Goal: Task Accomplishment & Management: Use online tool/utility

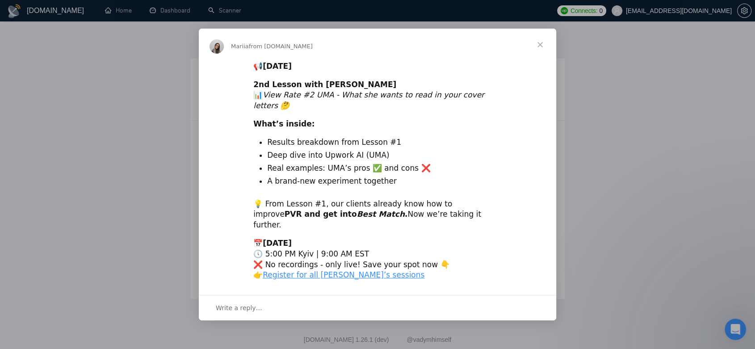
click at [536, 57] on span "Close" at bounding box center [540, 45] width 32 height 32
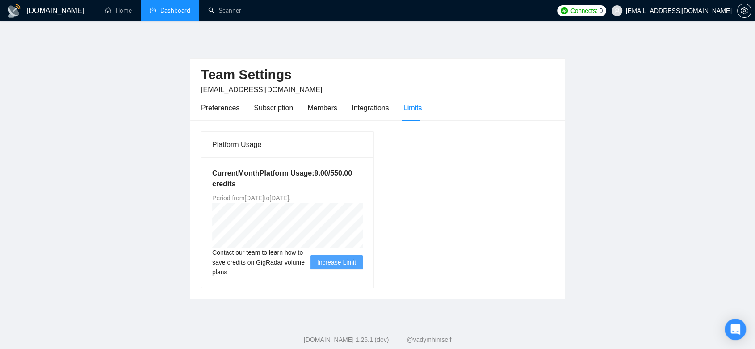
click at [168, 8] on link "Dashboard" at bounding box center [170, 11] width 41 height 8
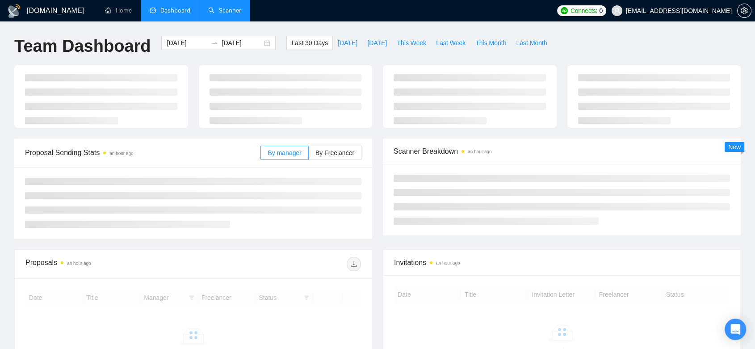
click at [212, 7] on link "Scanner" at bounding box center [224, 11] width 33 height 8
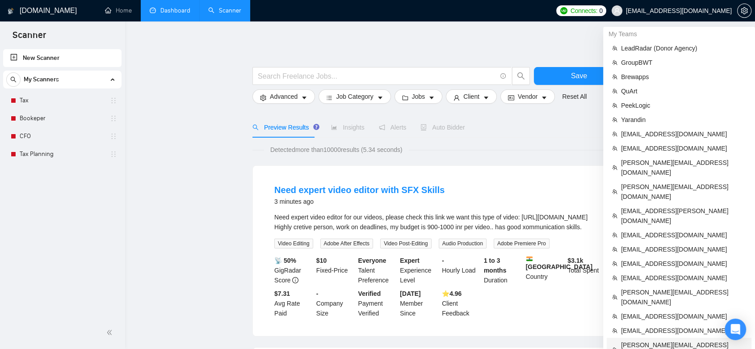
click at [669, 340] on span "[PERSON_NAME][EMAIL_ADDRESS][DOMAIN_NAME]" at bounding box center [683, 350] width 125 height 20
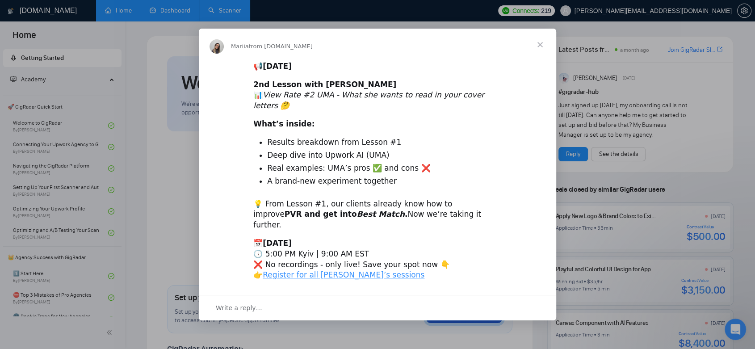
click at [545, 45] on span "Close" at bounding box center [540, 45] width 32 height 32
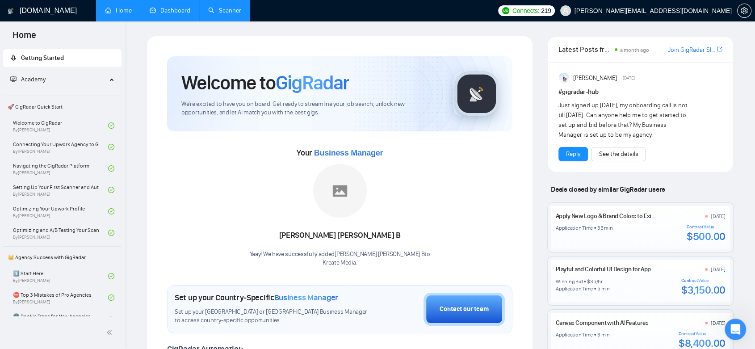
click at [178, 7] on link "Dashboard" at bounding box center [170, 11] width 41 height 8
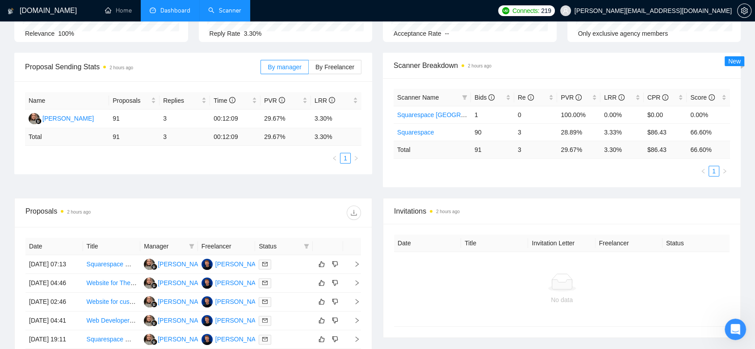
scroll to position [166, 0]
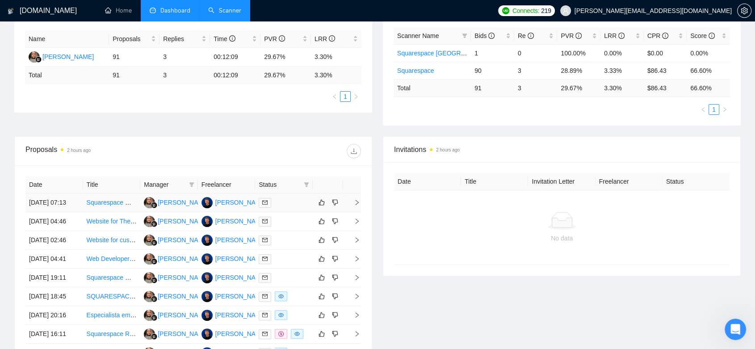
click at [293, 212] on td at bounding box center [284, 202] width 58 height 19
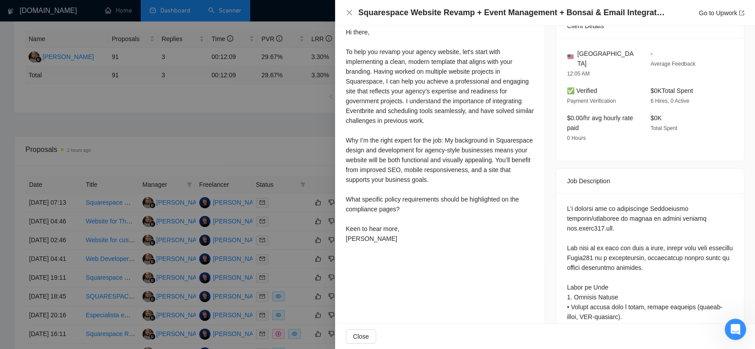
scroll to position [257, 0]
click at [308, 149] on div at bounding box center [377, 174] width 755 height 349
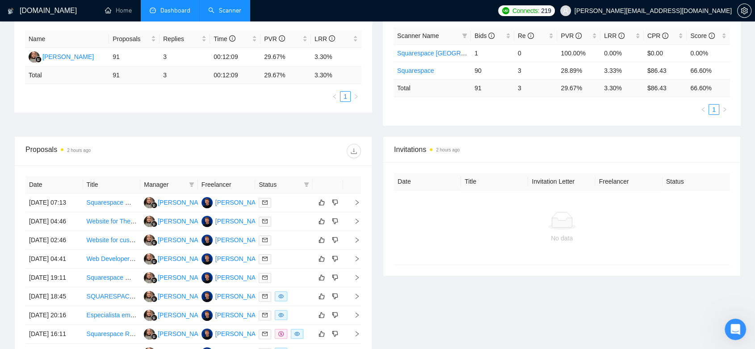
scroll to position [0, 0]
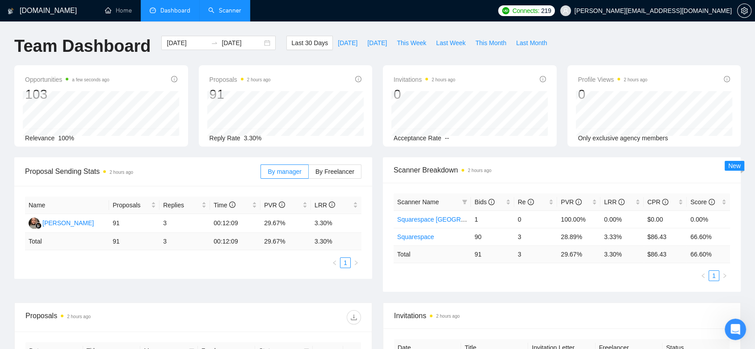
click at [241, 14] on link "Scanner" at bounding box center [224, 11] width 33 height 8
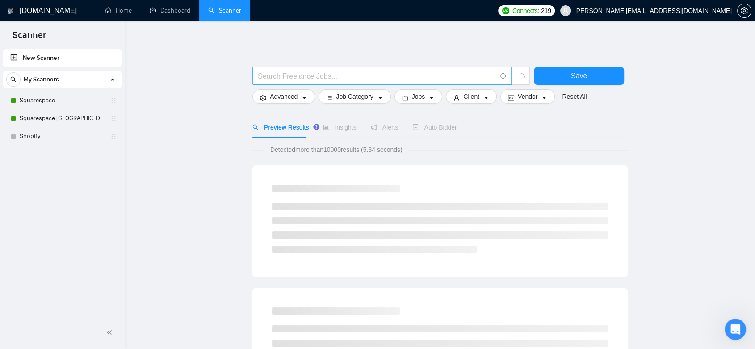
click at [337, 74] on input "text" at bounding box center [377, 76] width 238 height 11
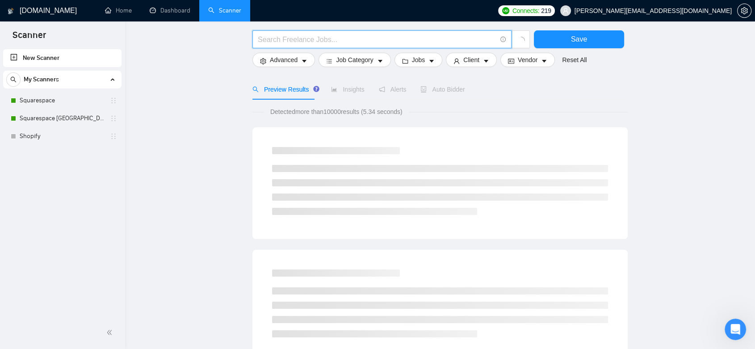
scroll to position [130, 0]
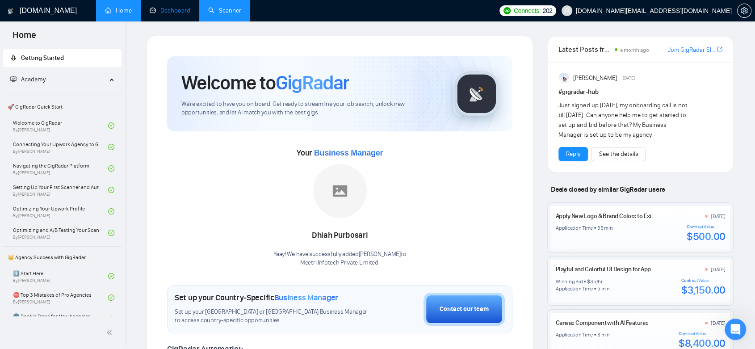
click at [175, 7] on link "Dashboard" at bounding box center [170, 11] width 41 height 8
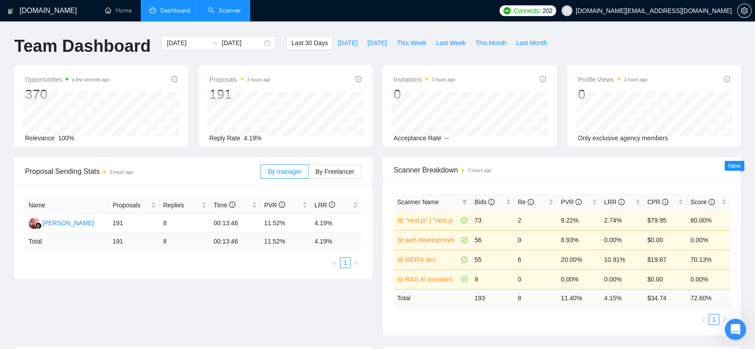
click at [232, 11] on link "Scanner" at bounding box center [224, 11] width 33 height 8
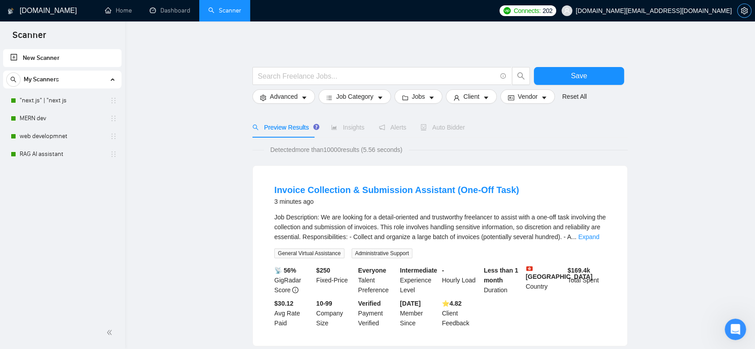
click at [745, 13] on icon "setting" at bounding box center [743, 10] width 7 height 7
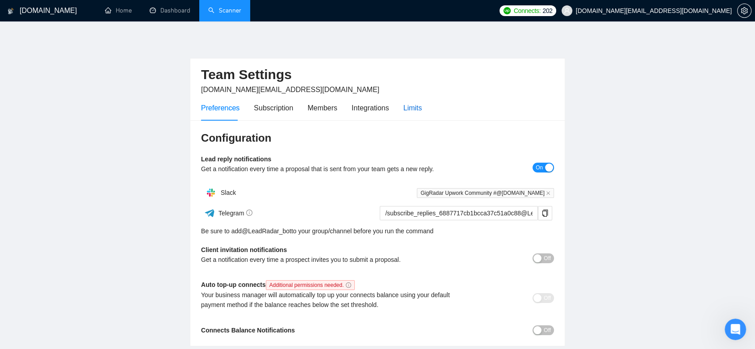
click at [412, 106] on div "Limits" at bounding box center [412, 107] width 19 height 11
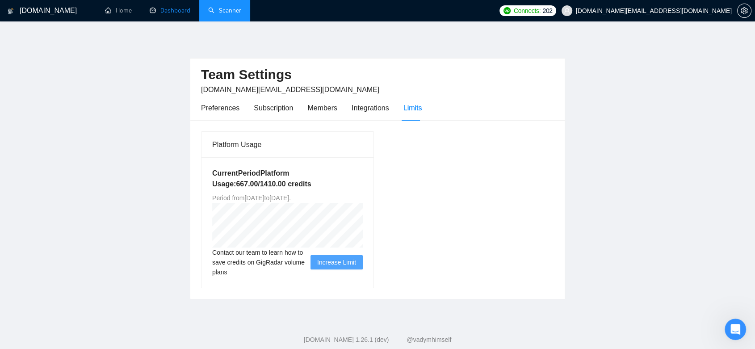
click at [168, 10] on link "Dashboard" at bounding box center [170, 11] width 41 height 8
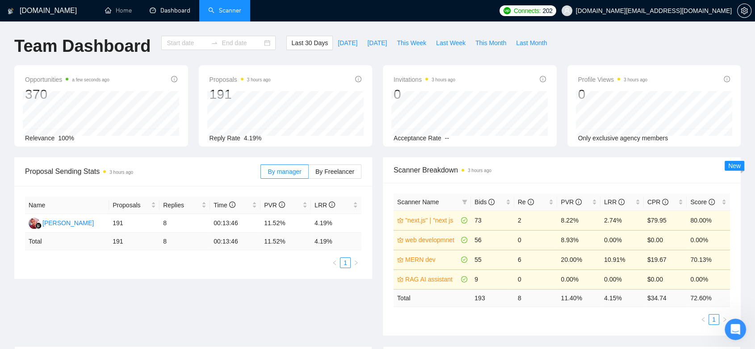
type input "[DATE]"
click at [228, 14] on link "Scanner" at bounding box center [224, 11] width 33 height 8
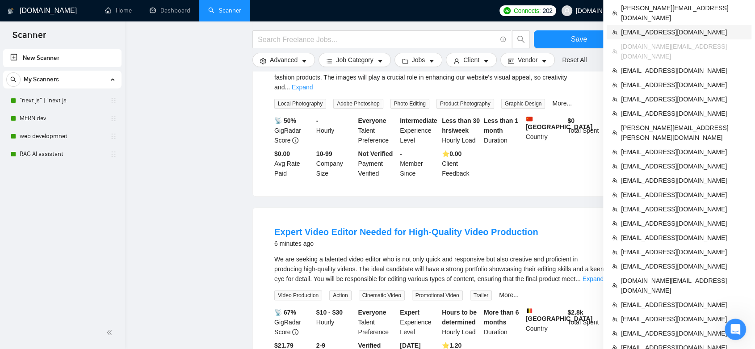
scroll to position [774, 0]
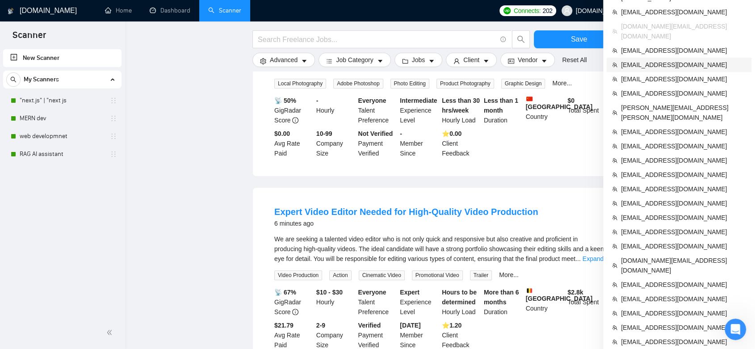
click at [681, 60] on span "[EMAIL_ADDRESS][DOMAIN_NAME]" at bounding box center [683, 65] width 125 height 10
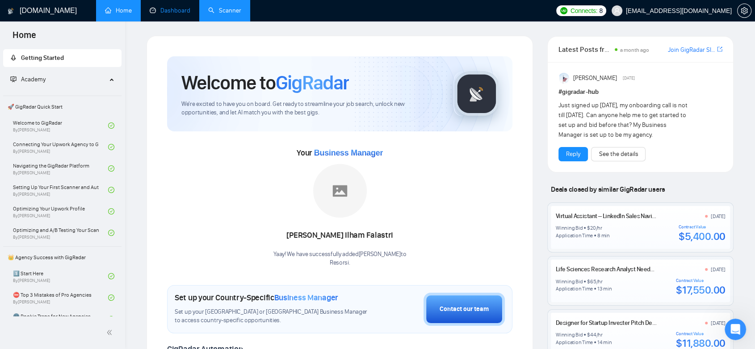
click at [175, 13] on link "Dashboard" at bounding box center [170, 11] width 41 height 8
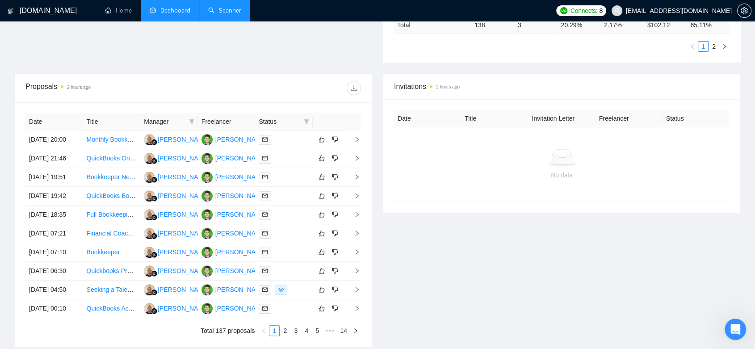
scroll to position [293, 0]
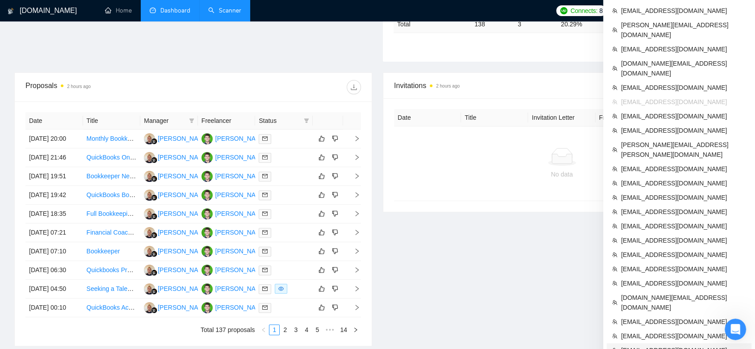
click at [689, 343] on li "[EMAIL_ADDRESS][DOMAIN_NAME]" at bounding box center [679, 350] width 145 height 14
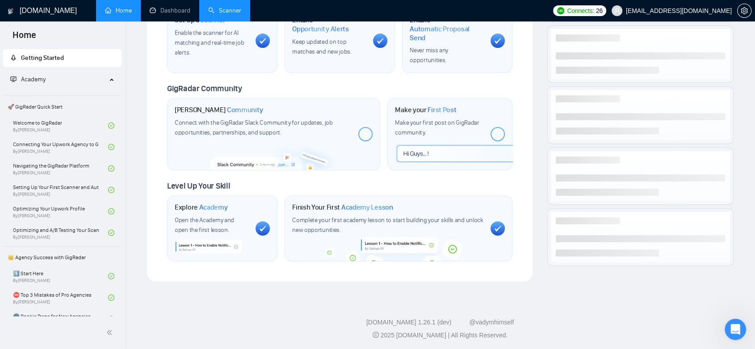
scroll to position [328, 0]
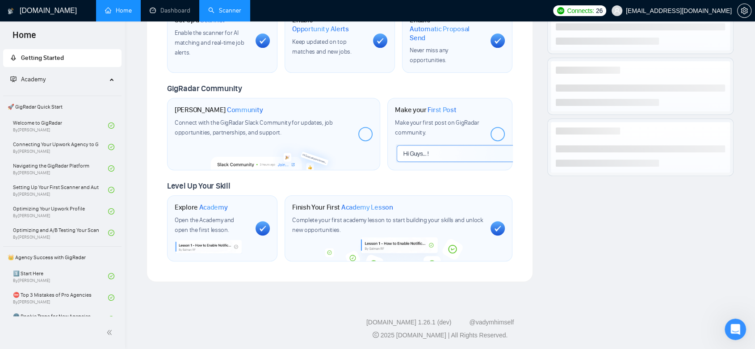
click at [235, 7] on link "Scanner" at bounding box center [224, 11] width 33 height 8
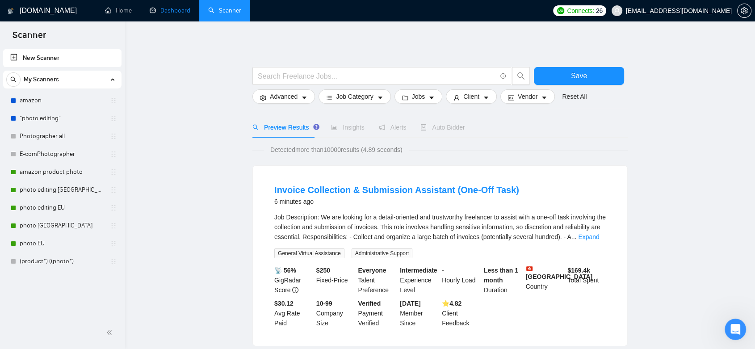
click at [184, 14] on link "Dashboard" at bounding box center [170, 11] width 41 height 8
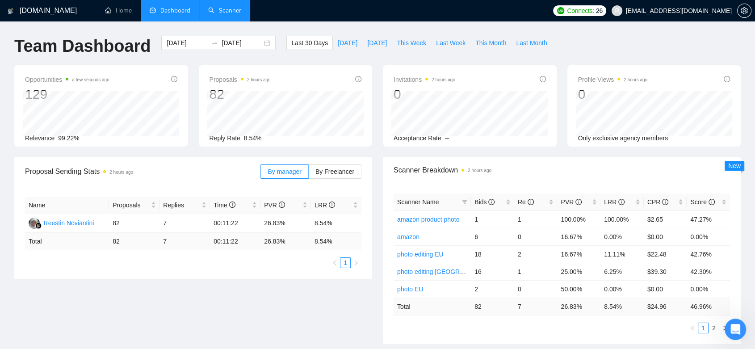
click at [218, 12] on link "Scanner" at bounding box center [224, 11] width 33 height 8
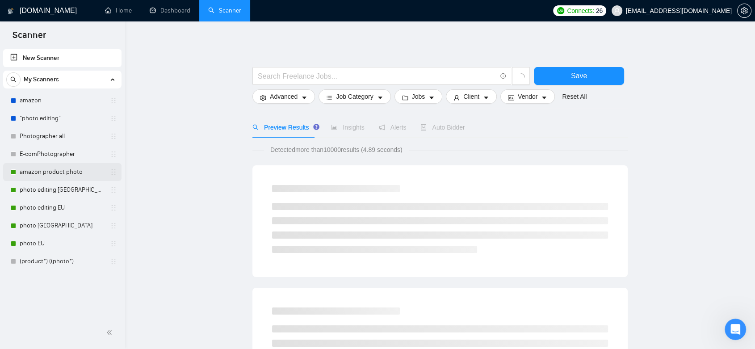
click at [78, 167] on link "amazon product photo" at bounding box center [62, 172] width 85 height 18
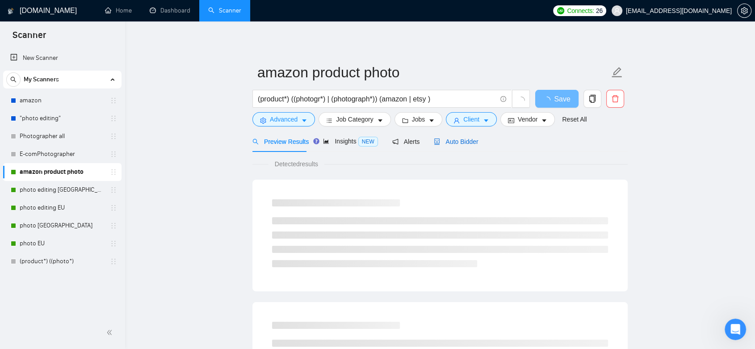
click at [444, 139] on span "Auto Bidder" at bounding box center [456, 141] width 44 height 7
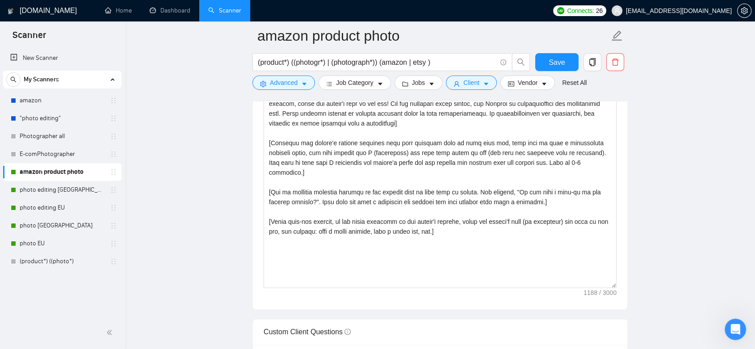
scroll to position [1041, 0]
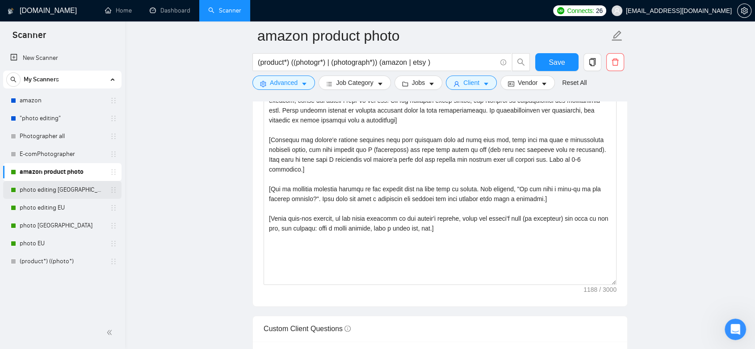
click at [84, 192] on link "photo editing [GEOGRAPHIC_DATA]" at bounding box center [62, 190] width 85 height 18
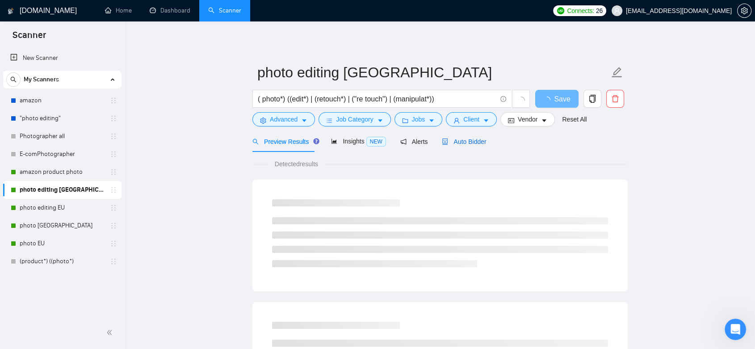
click at [468, 138] on span "Auto Bidder" at bounding box center [464, 141] width 44 height 7
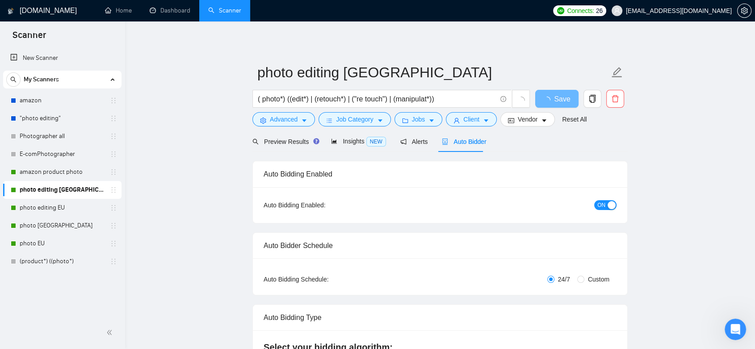
checkbox input "true"
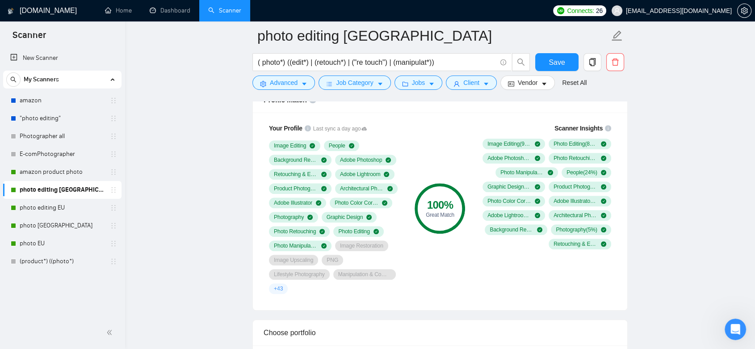
scroll to position [603, 0]
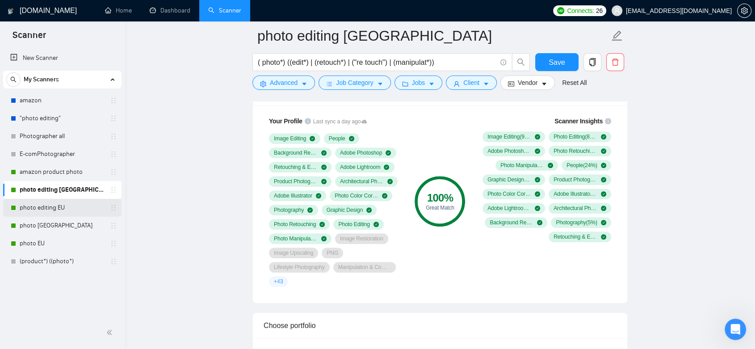
click at [61, 208] on link "photo editing EU" at bounding box center [62, 208] width 85 height 18
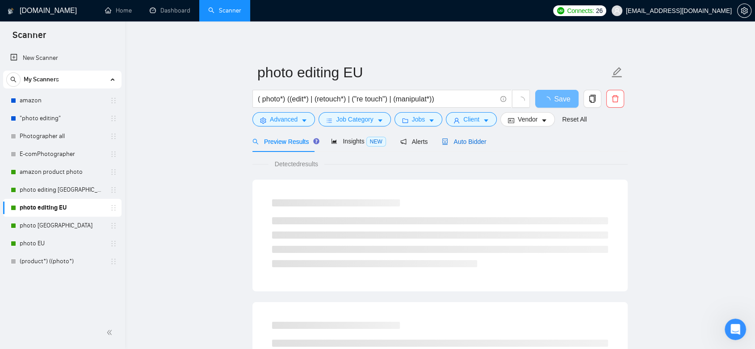
click at [475, 139] on span "Auto Bidder" at bounding box center [464, 141] width 44 height 7
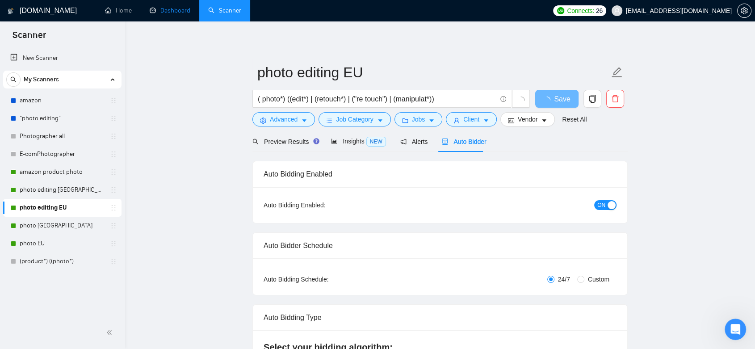
click at [167, 7] on link "Dashboard" at bounding box center [170, 11] width 41 height 8
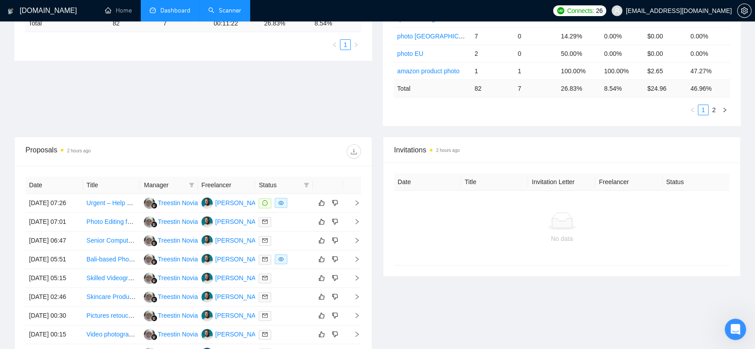
scroll to position [219, 0]
click at [243, 212] on td "[PERSON_NAME]" at bounding box center [227, 202] width 58 height 19
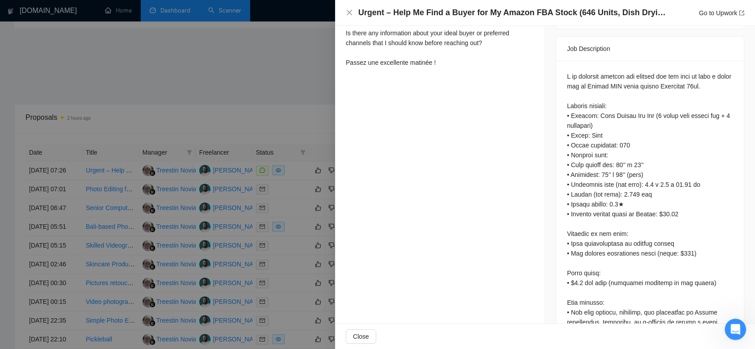
scroll to position [447, 0]
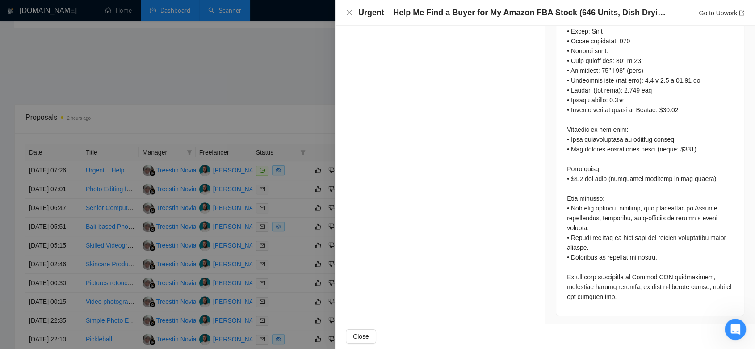
click at [318, 109] on div at bounding box center [377, 174] width 755 height 349
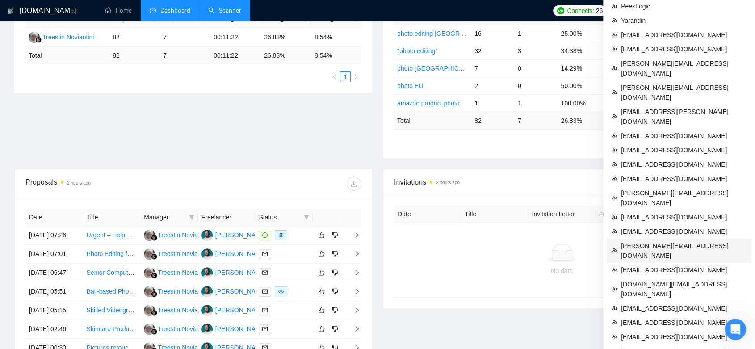
scroll to position [205, 0]
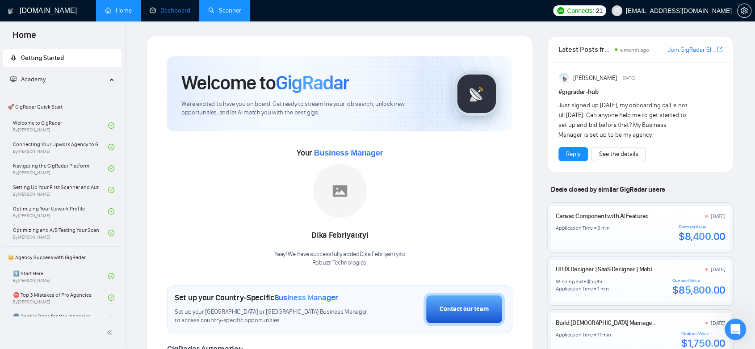
click at [174, 13] on link "Dashboard" at bounding box center [170, 11] width 41 height 8
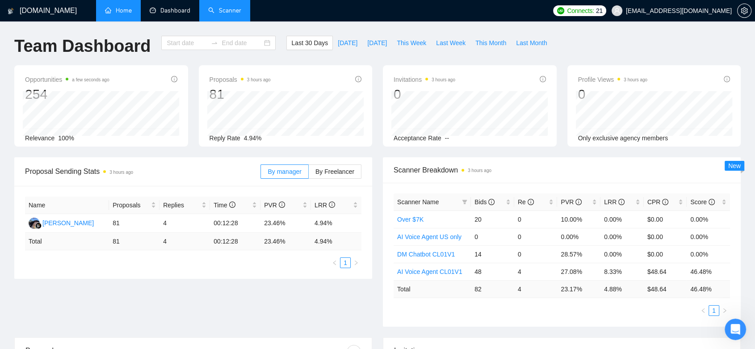
type input "[DATE]"
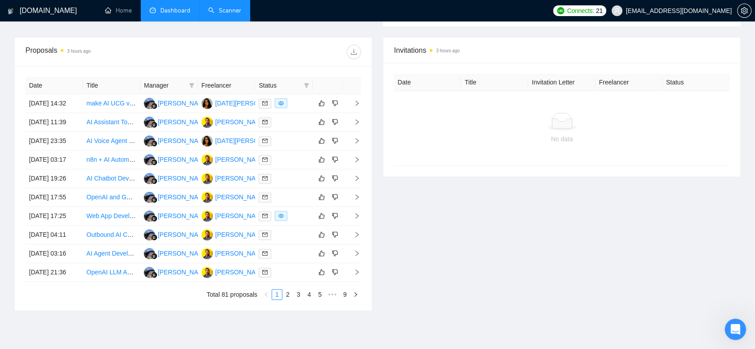
scroll to position [251, 0]
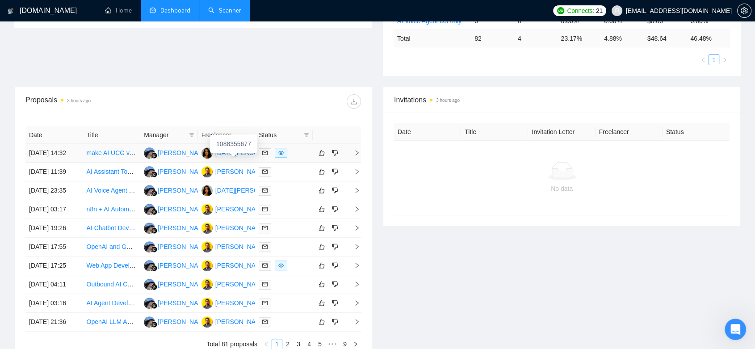
click at [241, 159] on div "[DATE][PERSON_NAME]" at bounding box center [243, 152] width 85 height 11
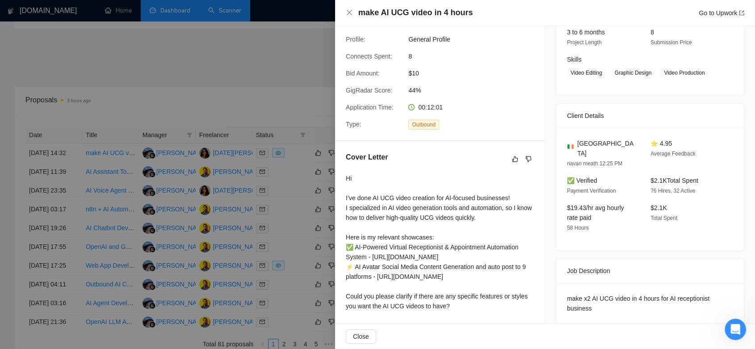
scroll to position [129, 0]
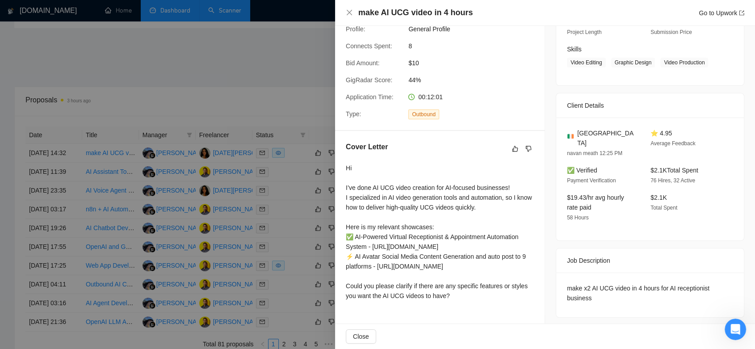
click at [281, 99] on div at bounding box center [377, 174] width 755 height 349
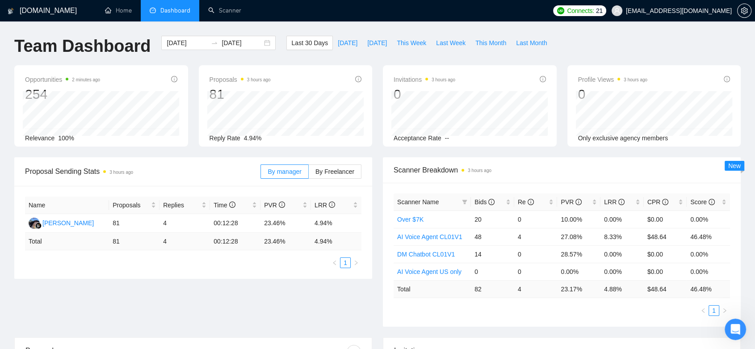
scroll to position [234, 0]
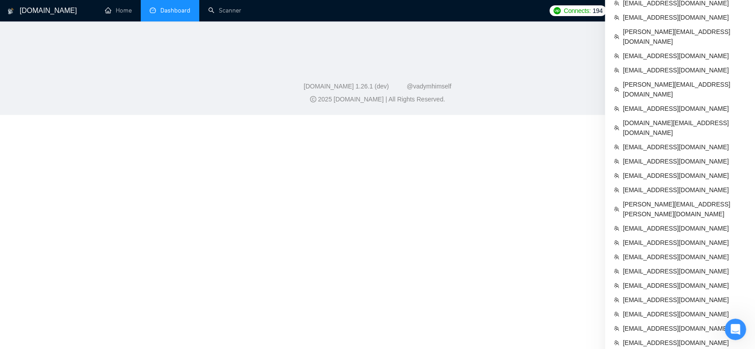
scroll to position [353, 0]
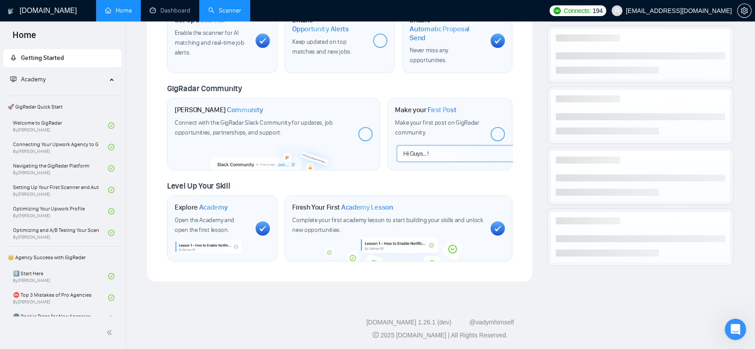
click at [212, 9] on link "Scanner" at bounding box center [224, 11] width 33 height 8
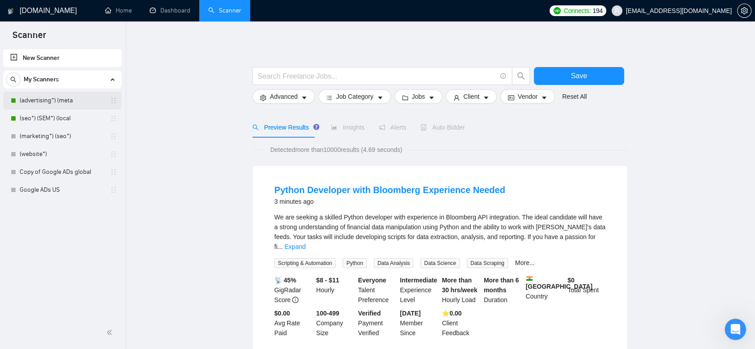
click at [86, 102] on link "(advertising*) (meta" at bounding box center [62, 101] width 85 height 18
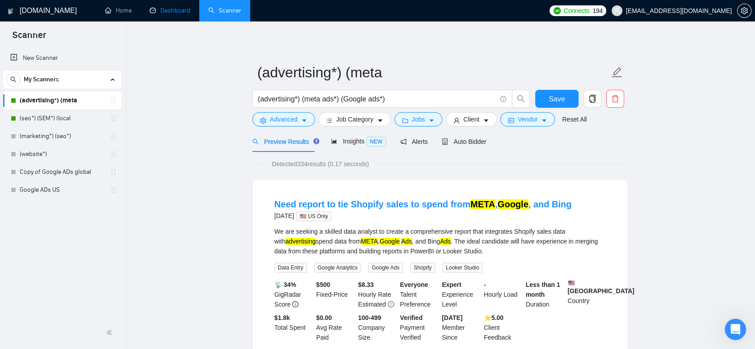
click at [150, 8] on link "Dashboard" at bounding box center [170, 11] width 41 height 8
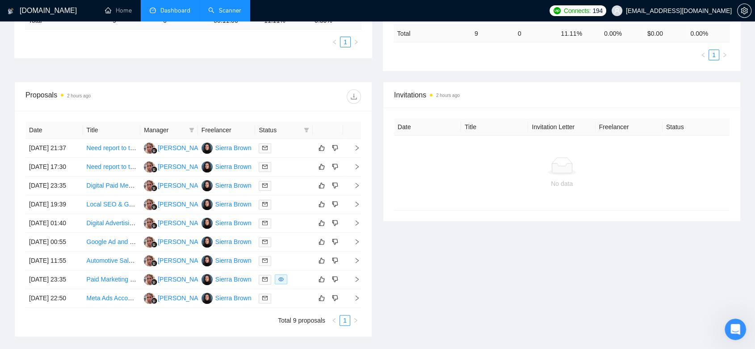
scroll to position [224, 0]
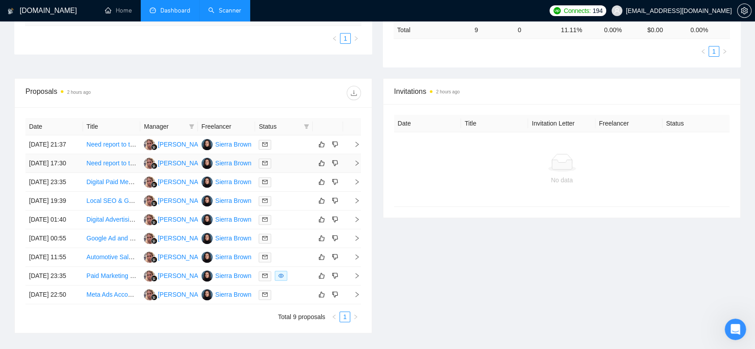
click at [116, 167] on link "Need report to tie Shopify sales to spend from META, Google, and Bing" at bounding box center [186, 162] width 198 height 7
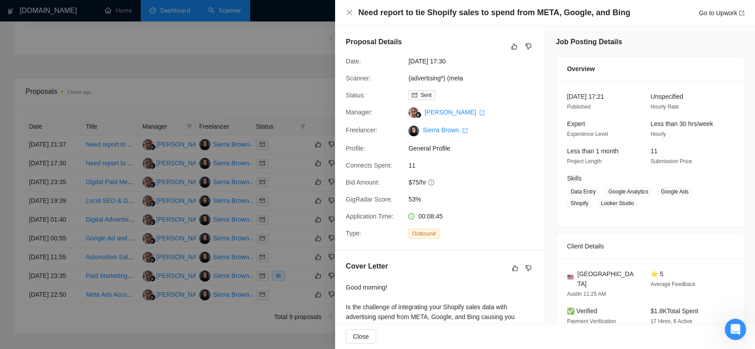
scroll to position [172, 0]
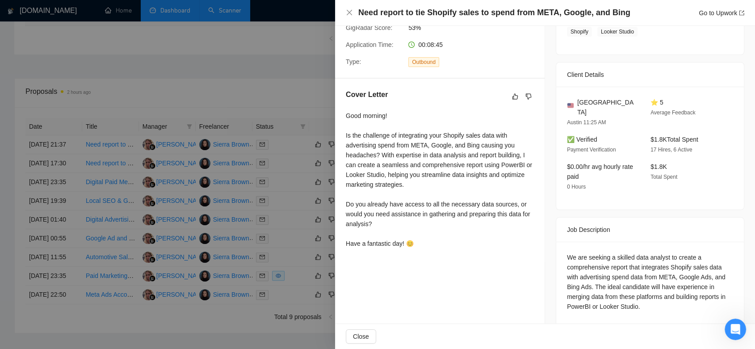
click at [297, 114] on div at bounding box center [377, 174] width 755 height 349
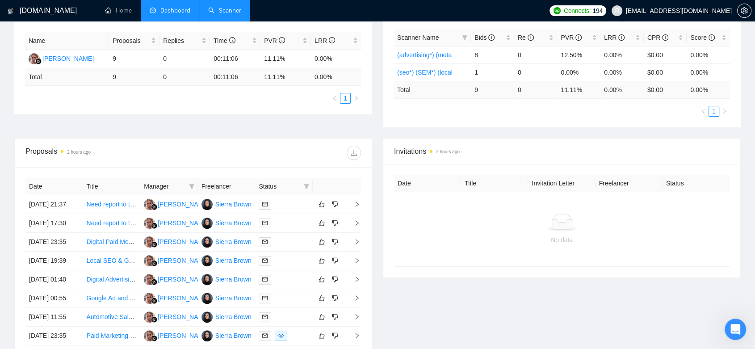
scroll to position [0, 0]
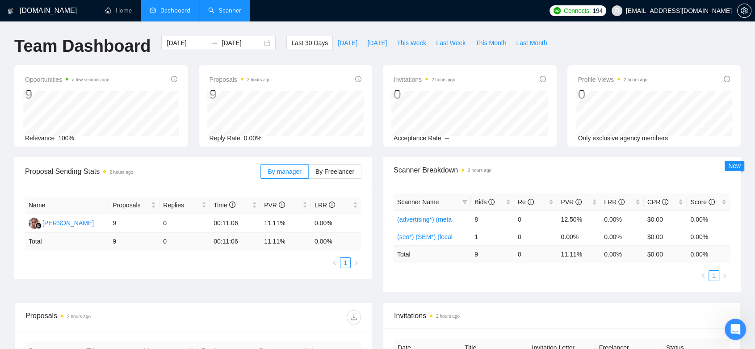
click at [222, 7] on link "Scanner" at bounding box center [224, 11] width 33 height 8
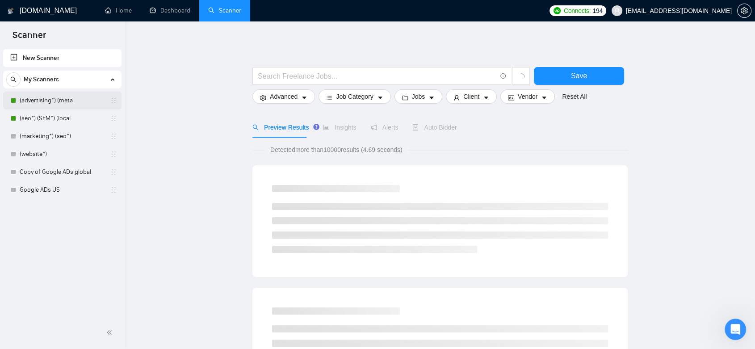
click at [77, 105] on link "(advertising*) (meta" at bounding box center [62, 101] width 85 height 18
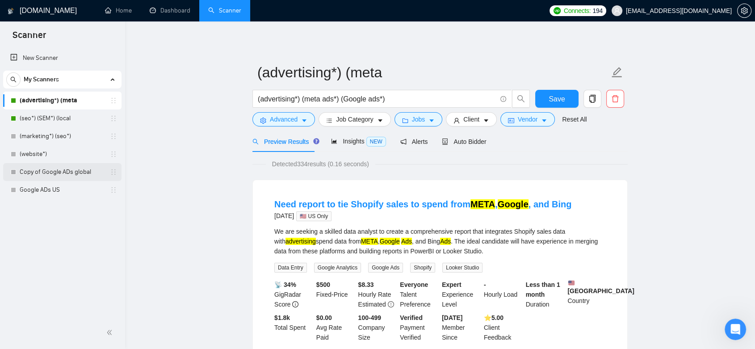
click at [61, 178] on link "Copy of Google ADs global" at bounding box center [62, 172] width 85 height 18
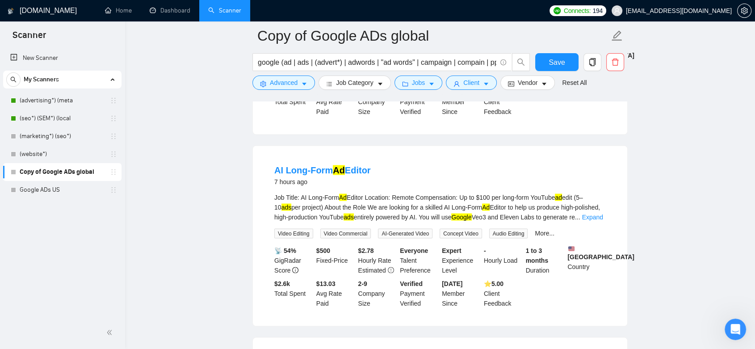
scroll to position [1688, 0]
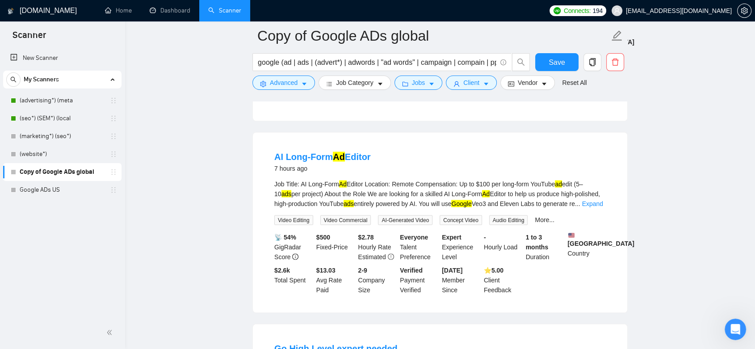
drag, startPoint x: 753, startPoint y: 297, endPoint x: 757, endPoint y: 278, distance: 19.9
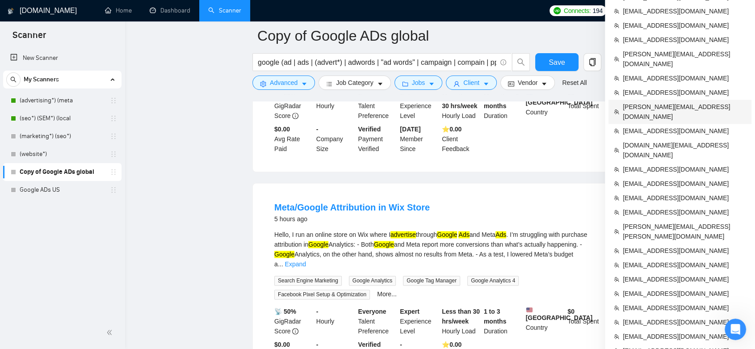
scroll to position [1230, 0]
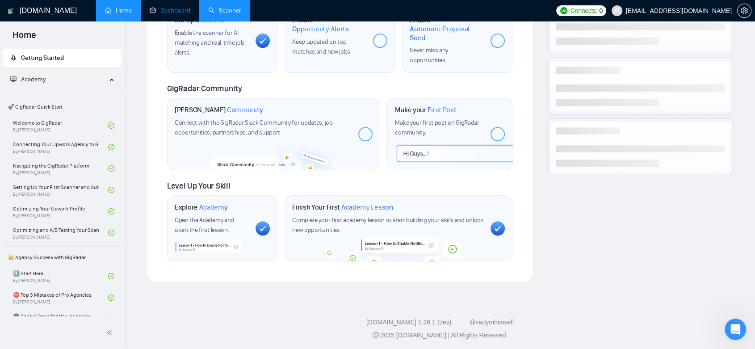
scroll to position [350, 0]
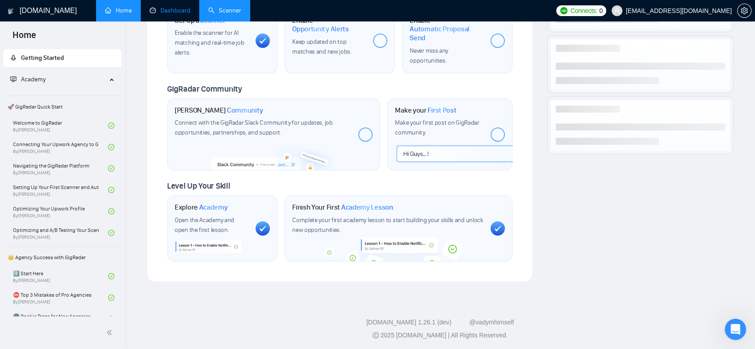
click at [179, 7] on link "Dashboard" at bounding box center [170, 11] width 41 height 8
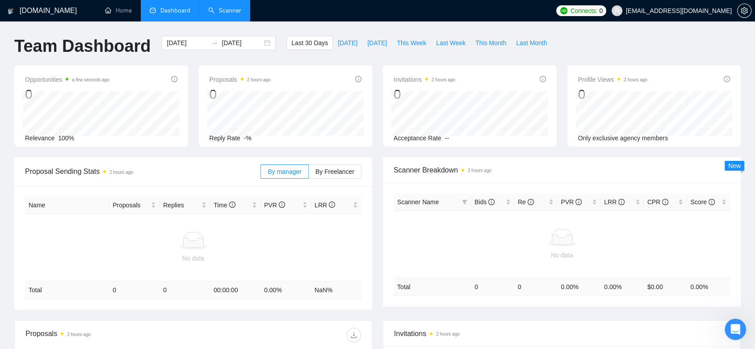
click at [229, 14] on link "Scanner" at bounding box center [224, 11] width 33 height 8
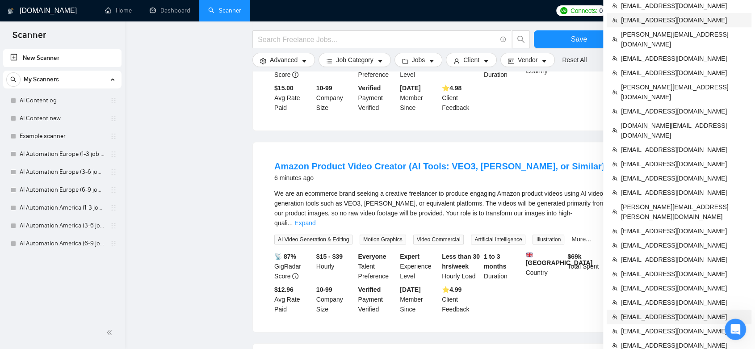
scroll to position [631, 0]
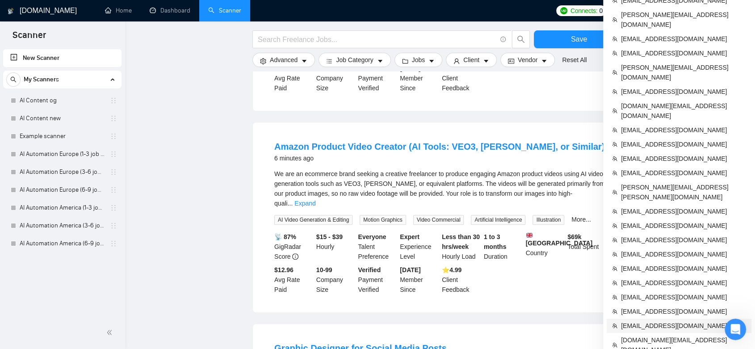
click at [684, 321] on span "[EMAIL_ADDRESS][DOMAIN_NAME]" at bounding box center [683, 326] width 125 height 10
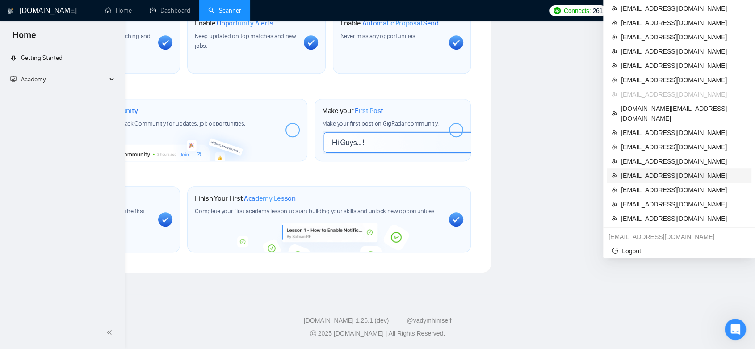
scroll to position [314, 0]
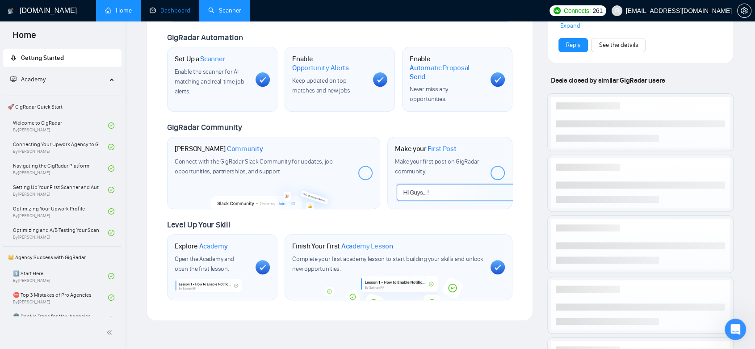
click at [175, 10] on link "Dashboard" at bounding box center [170, 11] width 41 height 8
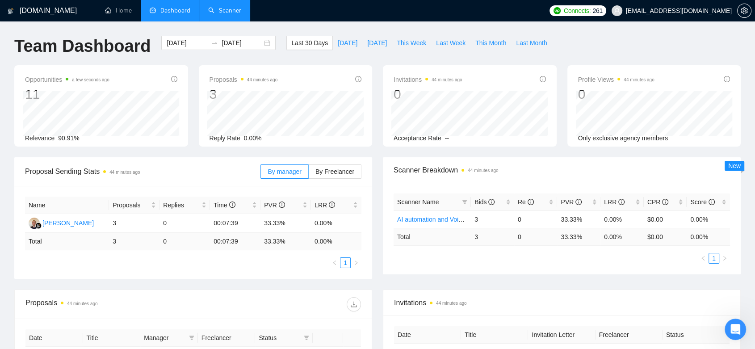
click at [241, 11] on link "Scanner" at bounding box center [224, 11] width 33 height 8
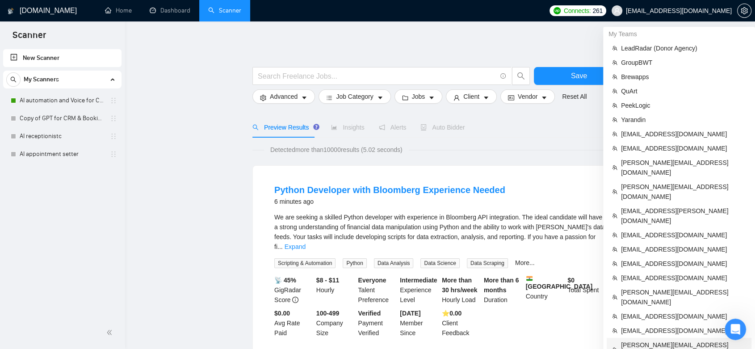
click at [678, 340] on span "[PERSON_NAME][EMAIL_ADDRESS][DOMAIN_NAME]" at bounding box center [683, 350] width 125 height 20
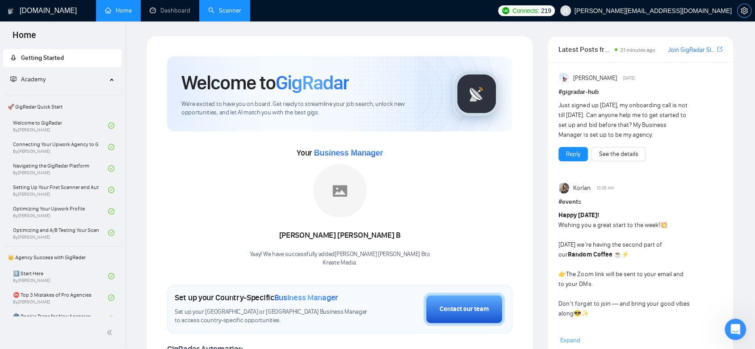
click at [743, 12] on icon "setting" at bounding box center [743, 10] width 7 height 7
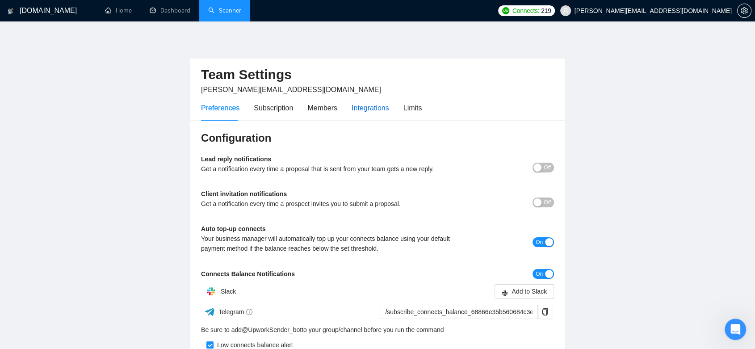
click at [370, 111] on div "Integrations" at bounding box center [370, 107] width 38 height 11
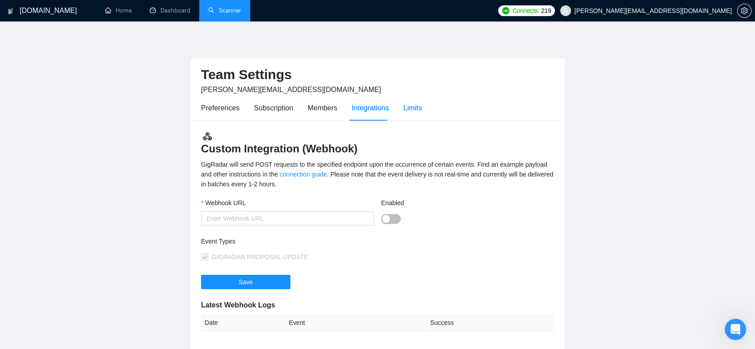
click at [403, 102] on div "Limits" at bounding box center [412, 107] width 19 height 11
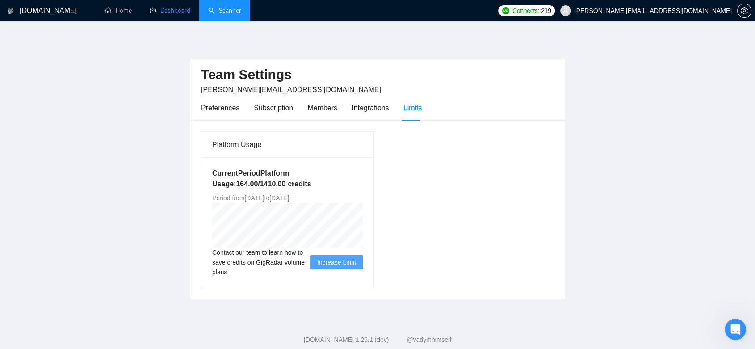
click at [188, 11] on link "Dashboard" at bounding box center [170, 11] width 41 height 8
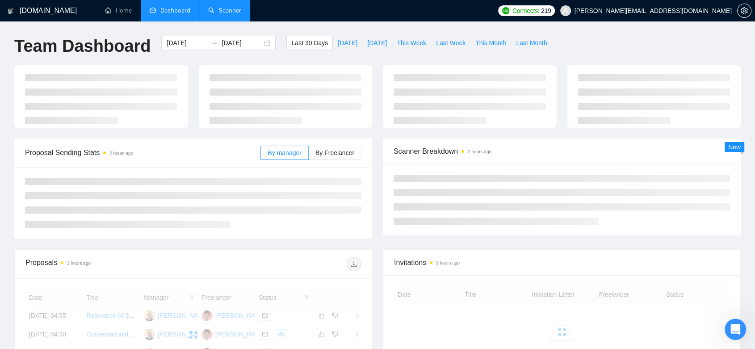
click at [241, 14] on link "Scanner" at bounding box center [224, 11] width 33 height 8
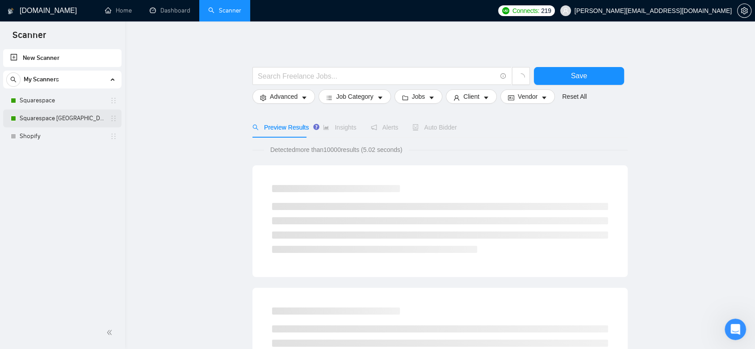
click at [48, 116] on link "Squarespace [GEOGRAPHIC_DATA]" at bounding box center [62, 118] width 85 height 18
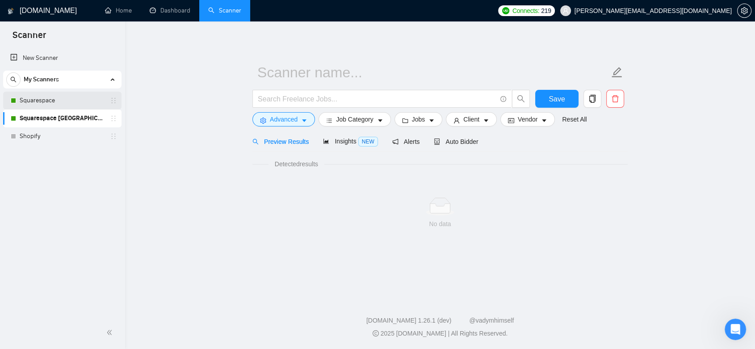
click at [54, 96] on link "Squarespace" at bounding box center [62, 101] width 85 height 18
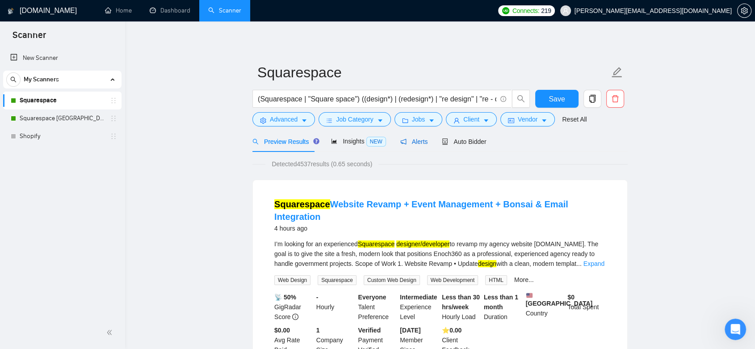
click at [422, 143] on span "Alerts" at bounding box center [414, 141] width 28 height 7
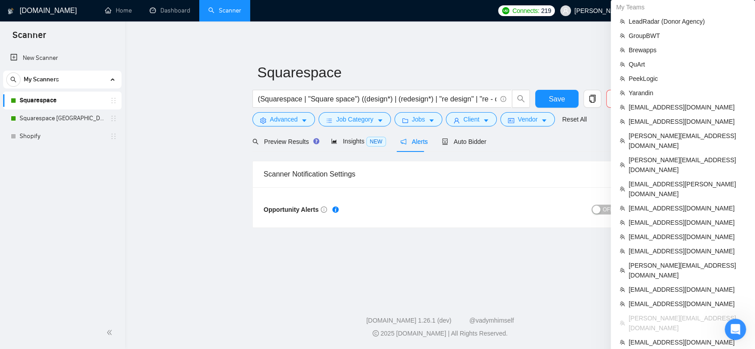
click at [714, 11] on div "My Teams" at bounding box center [683, 7] width 144 height 14
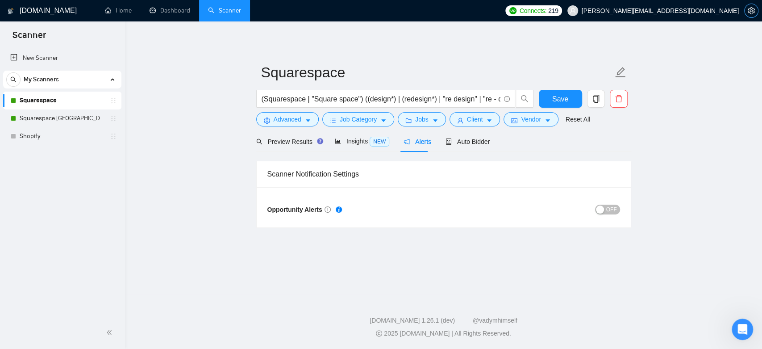
click at [757, 6] on button "button" at bounding box center [752, 11] width 14 height 14
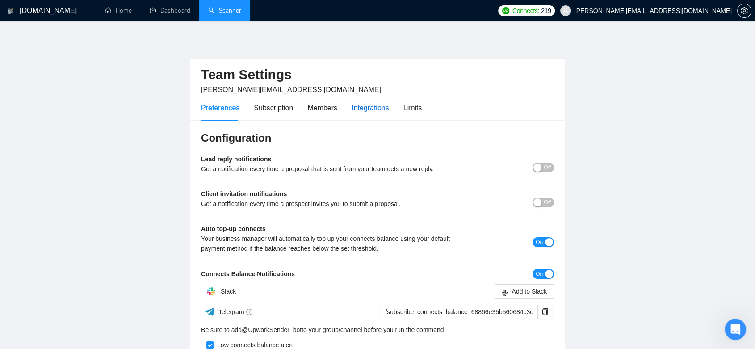
click at [374, 105] on div "Integrations" at bounding box center [370, 107] width 38 height 11
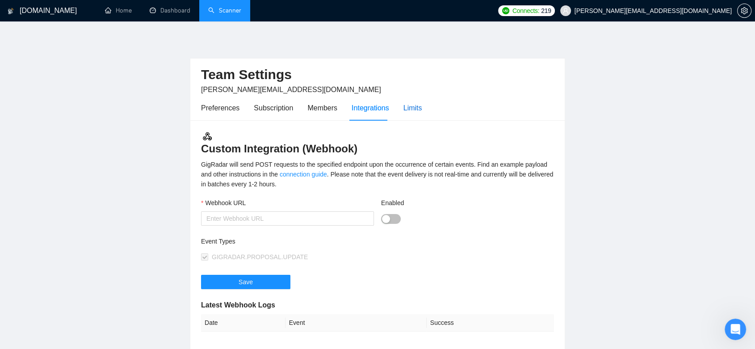
click at [406, 113] on div "Limits" at bounding box center [412, 107] width 19 height 11
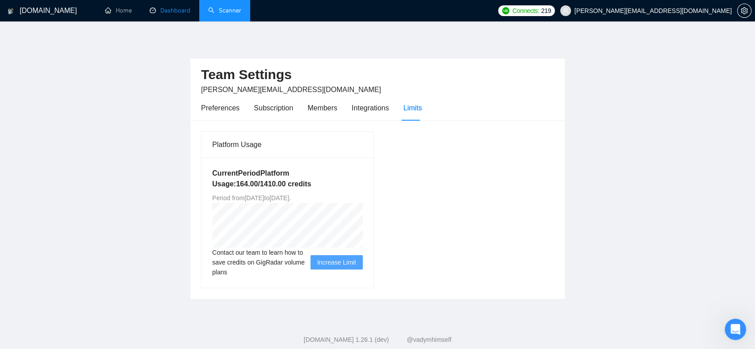
click at [179, 10] on link "Dashboard" at bounding box center [170, 11] width 41 height 8
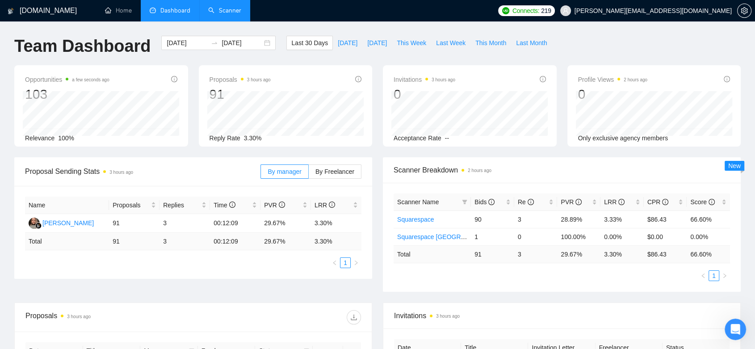
click at [238, 9] on link "Scanner" at bounding box center [224, 11] width 33 height 8
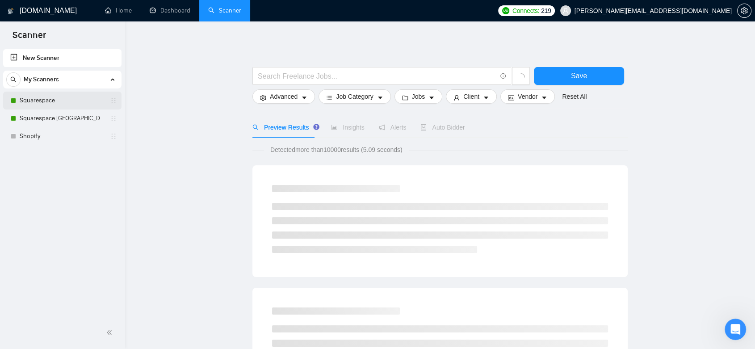
click at [45, 97] on link "Squarespace" at bounding box center [62, 101] width 85 height 18
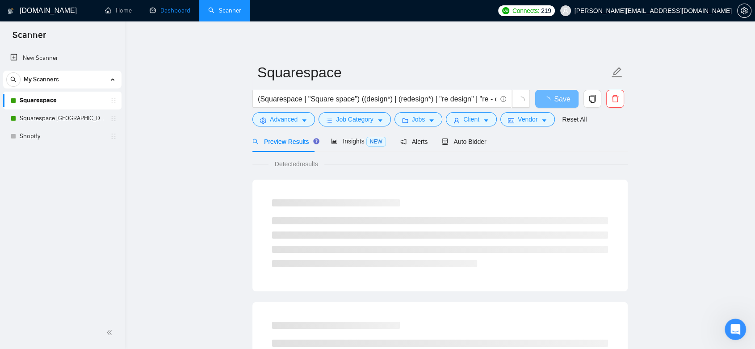
click at [168, 7] on link "Dashboard" at bounding box center [170, 11] width 41 height 8
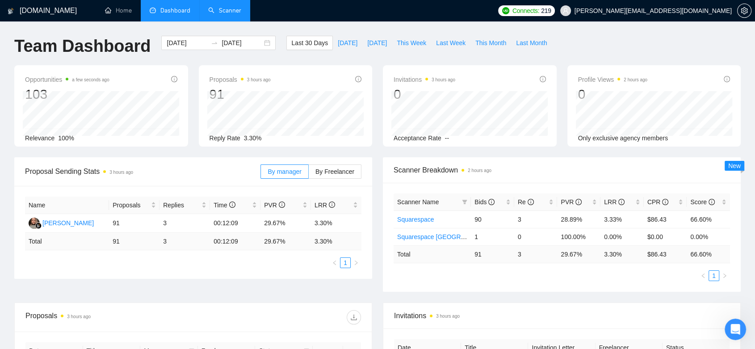
click at [222, 7] on link "Scanner" at bounding box center [224, 11] width 33 height 8
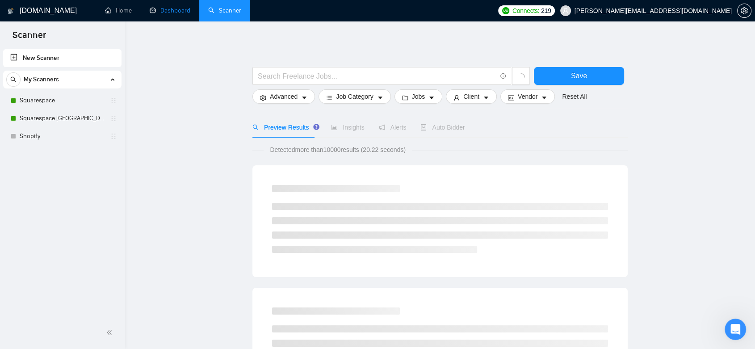
click at [184, 7] on link "Dashboard" at bounding box center [170, 11] width 41 height 8
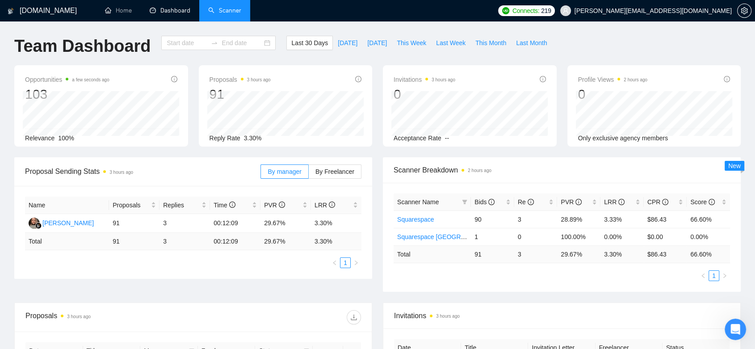
type input "[DATE]"
click at [231, 14] on link "Scanner" at bounding box center [224, 11] width 33 height 8
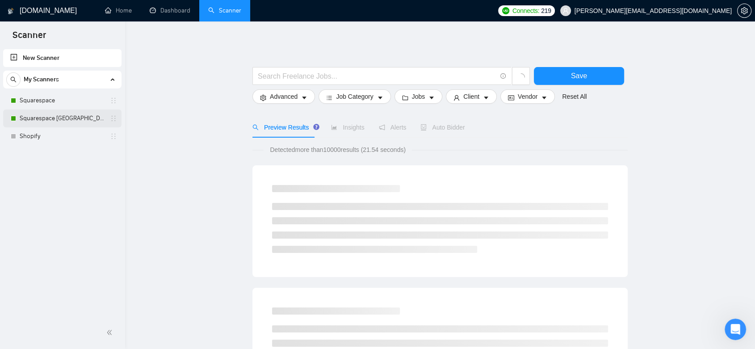
click at [66, 118] on link "Squarespace [GEOGRAPHIC_DATA]" at bounding box center [62, 118] width 85 height 18
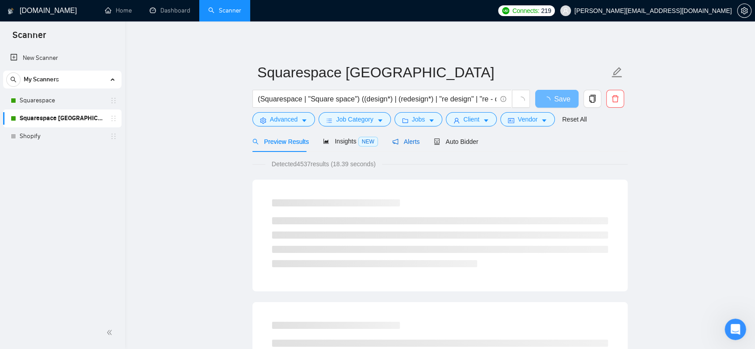
click at [408, 138] on span "Alerts" at bounding box center [406, 141] width 28 height 7
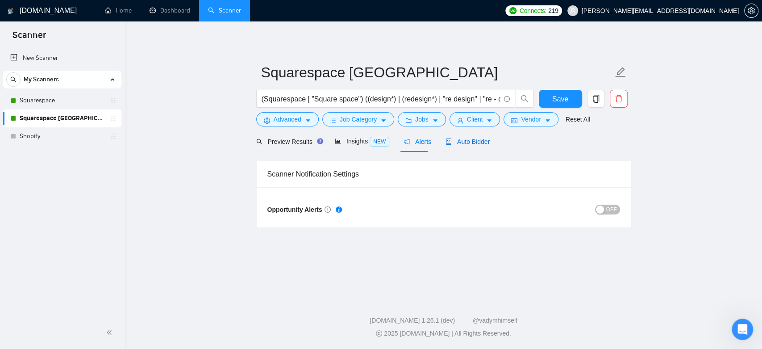
click at [457, 146] on div "Auto Bidder" at bounding box center [468, 142] width 44 height 10
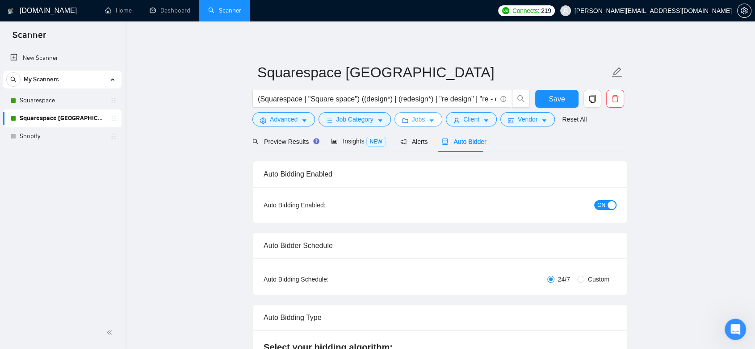
click at [414, 121] on span "Jobs" at bounding box center [418, 119] width 13 height 10
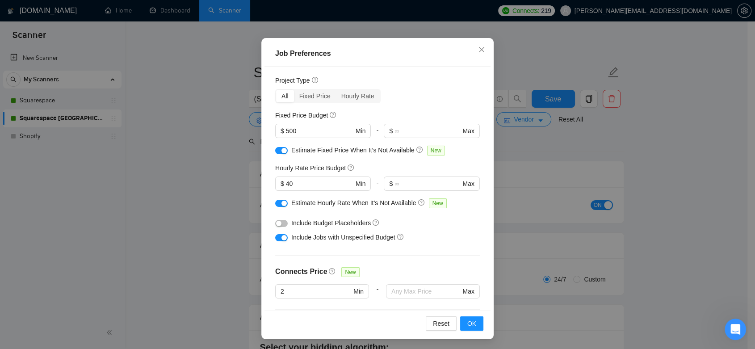
scroll to position [58, 0]
click at [236, 168] on div "Job Preferences Budget Project Type All Fixed Price Hourly Rate Fixed Price Bud…" at bounding box center [377, 174] width 755 height 349
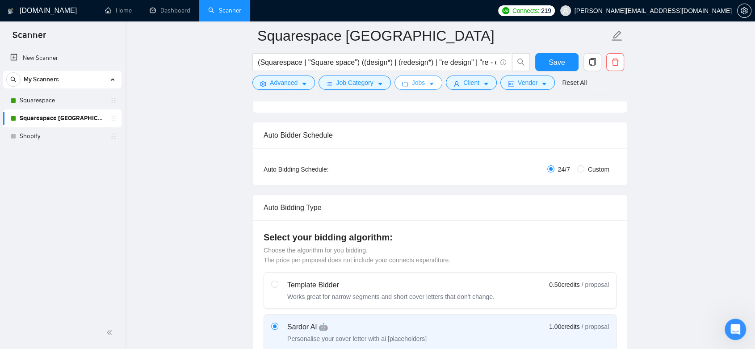
scroll to position [77, 0]
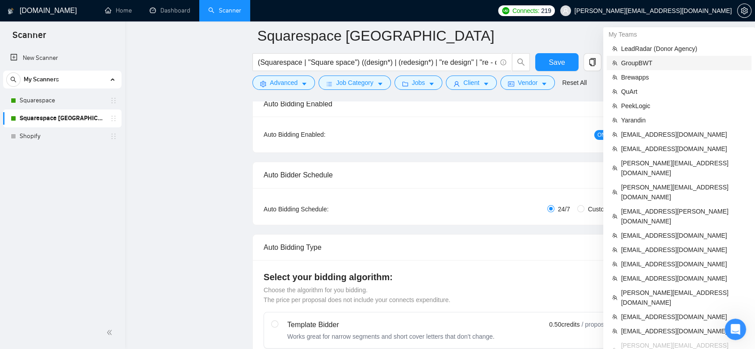
click at [672, 59] on span "GroupBWT" at bounding box center [683, 63] width 125 height 10
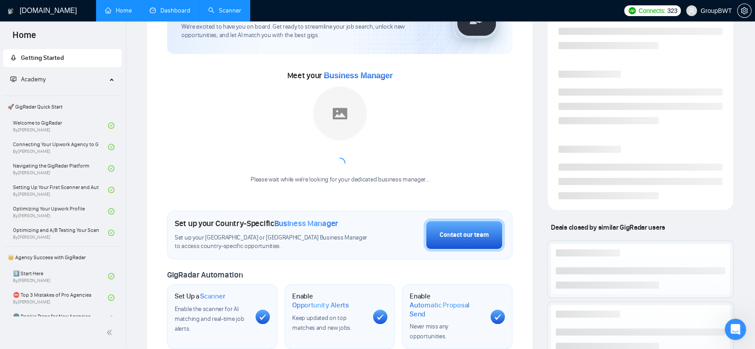
click at [176, 12] on link "Dashboard" at bounding box center [170, 11] width 41 height 8
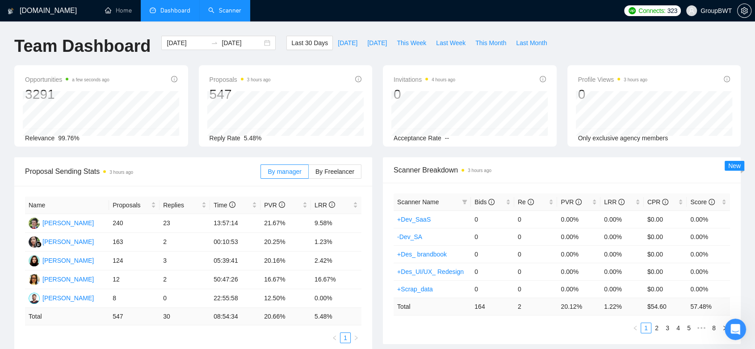
click at [226, 10] on link "Scanner" at bounding box center [224, 11] width 33 height 8
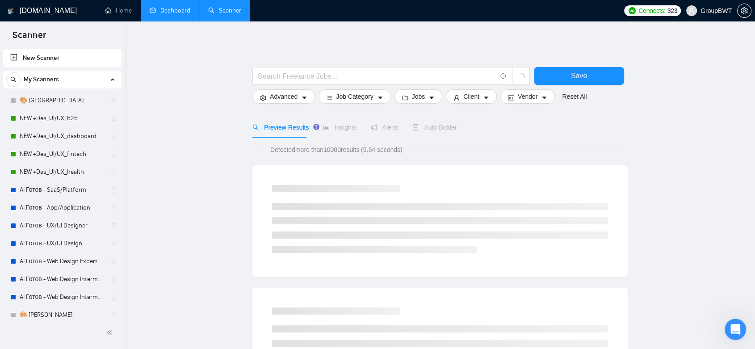
click at [167, 11] on link "Dashboard" at bounding box center [170, 11] width 41 height 8
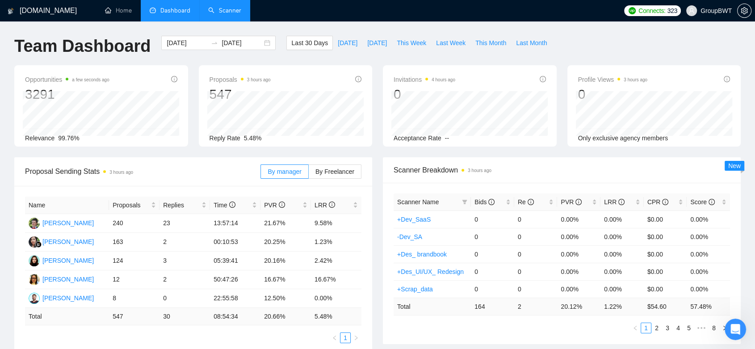
click at [223, 7] on link "Scanner" at bounding box center [224, 11] width 33 height 8
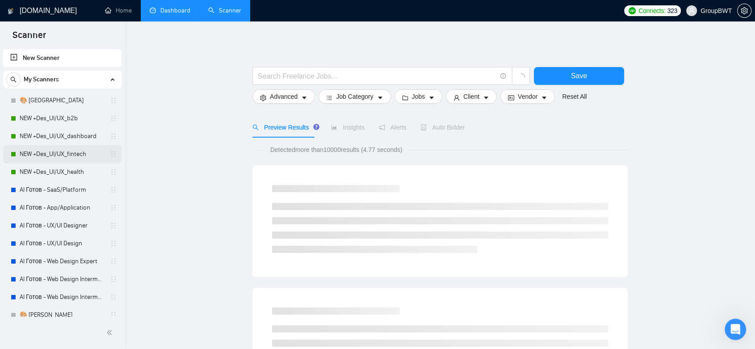
click at [55, 160] on link "NEW +Des_UI/UX_fintech" at bounding box center [62, 154] width 85 height 18
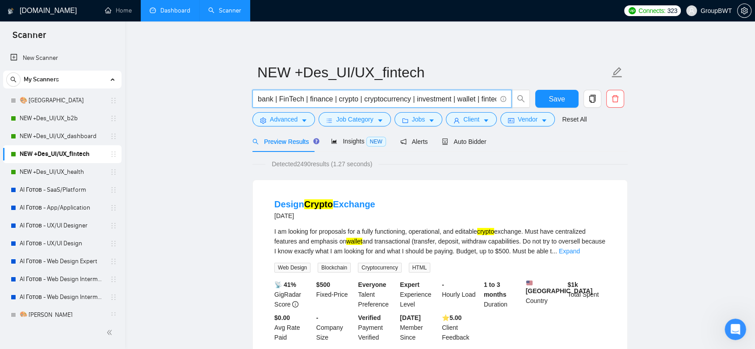
scroll to position [0, 4]
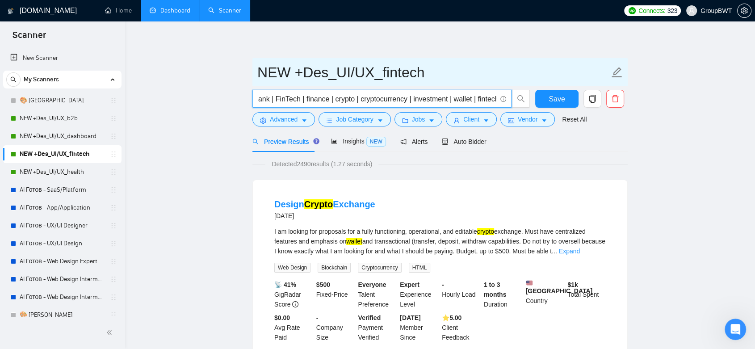
drag, startPoint x: 264, startPoint y: 96, endPoint x: 482, endPoint y: 83, distance: 218.8
click at [482, 83] on form "NEW +Des_UI/UX_fintech bank | FinTech | finance | crypto | cryptocurrency | inv…" at bounding box center [439, 94] width 375 height 73
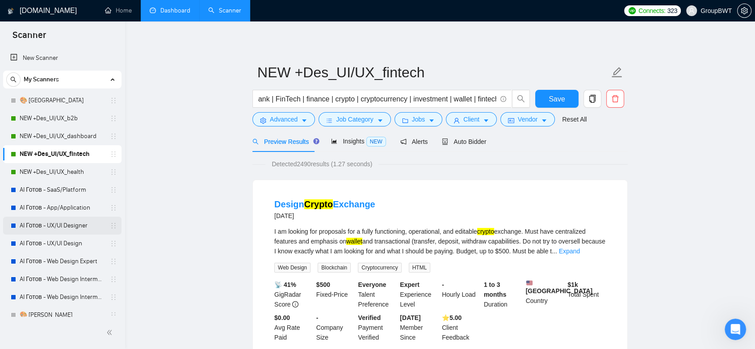
scroll to position [0, 0]
click at [64, 226] on link "AI Готов - UX/UI Designer" at bounding box center [62, 226] width 85 height 18
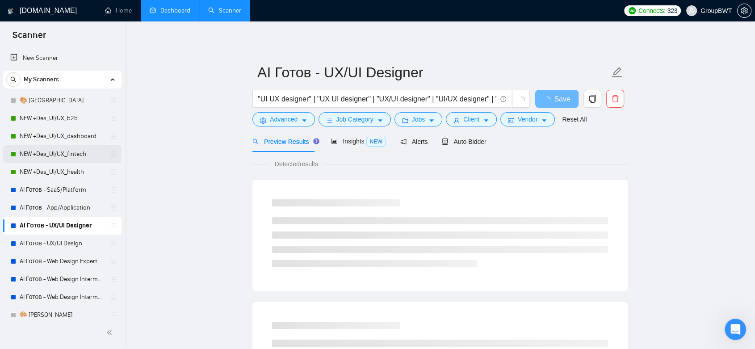
click at [65, 157] on link "NEW +Des_UI/UX_fintech" at bounding box center [62, 154] width 85 height 18
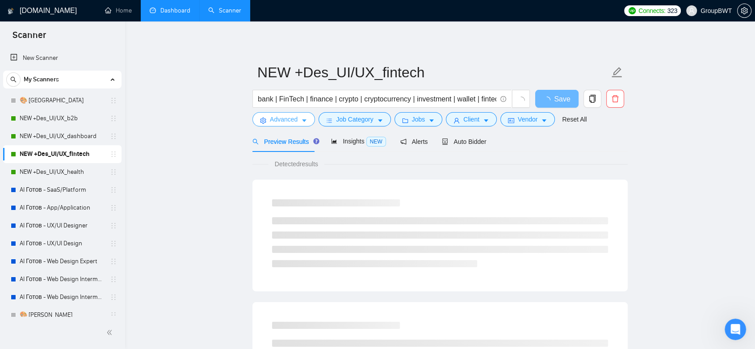
click at [306, 121] on icon "caret-down" at bounding box center [304, 120] width 6 height 6
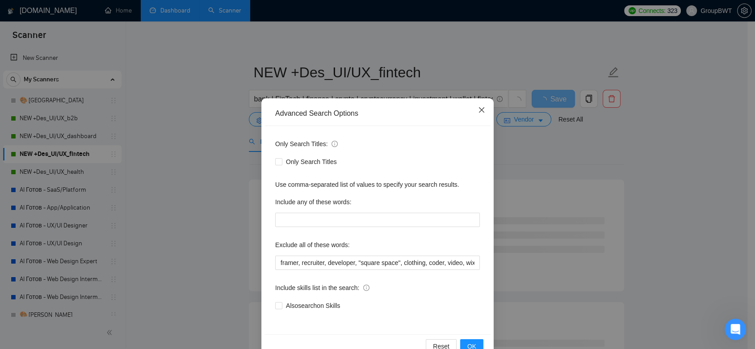
click at [480, 108] on icon "close" at bounding box center [481, 109] width 5 height 5
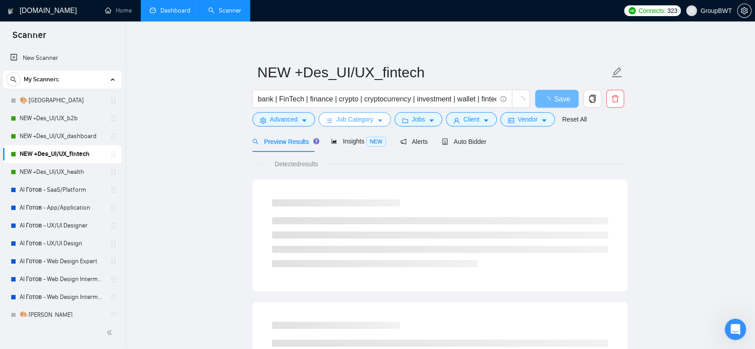
click at [357, 114] on span "Job Category" at bounding box center [354, 119] width 37 height 10
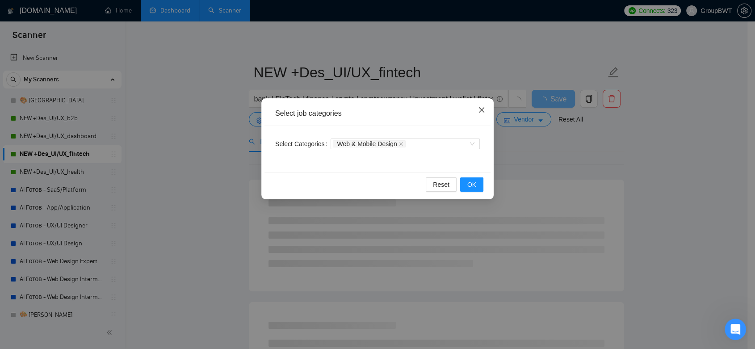
click at [481, 113] on icon "close" at bounding box center [481, 109] width 7 height 7
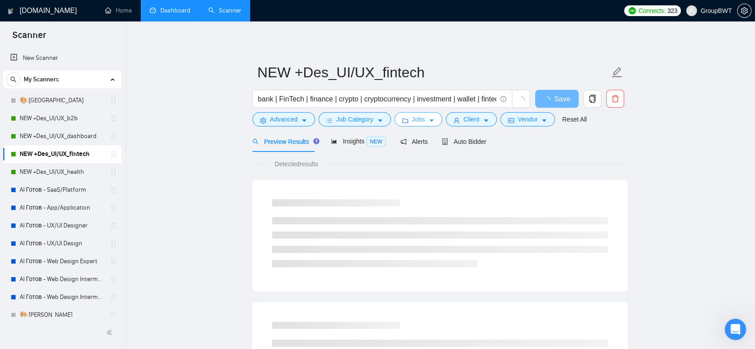
click at [418, 120] on span "Jobs" at bounding box center [418, 119] width 13 height 10
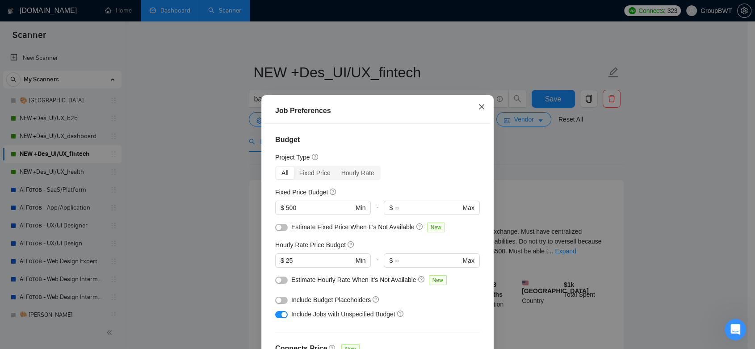
click at [479, 108] on icon "close" at bounding box center [481, 106] width 5 height 5
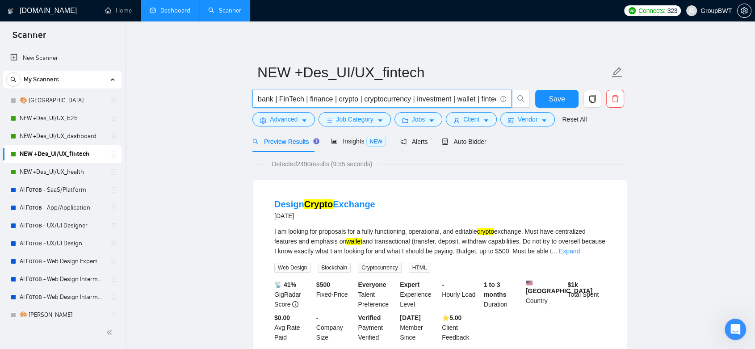
scroll to position [0, 4]
drag, startPoint x: 483, startPoint y: 99, endPoint x: 535, endPoint y: 99, distance: 52.3
click at [535, 99] on div "bank | FinTech | finance | crypto | cryptocurrency | investment | wallet | fint…" at bounding box center [438, 101] width 375 height 22
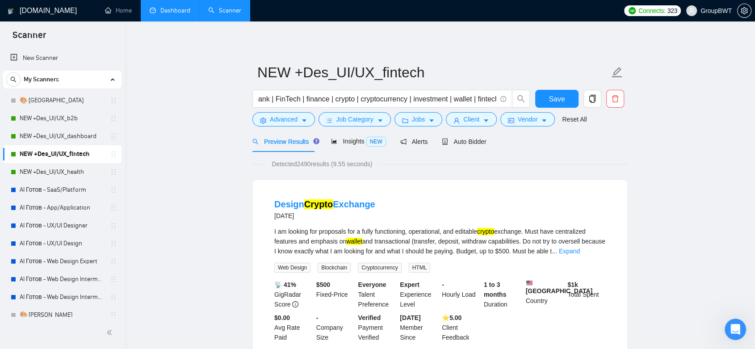
scroll to position [0, 0]
drag, startPoint x: 524, startPoint y: 167, endPoint x: 418, endPoint y: 134, distance: 110.6
click at [356, 149] on div "Insights NEW" at bounding box center [358, 141] width 54 height 21
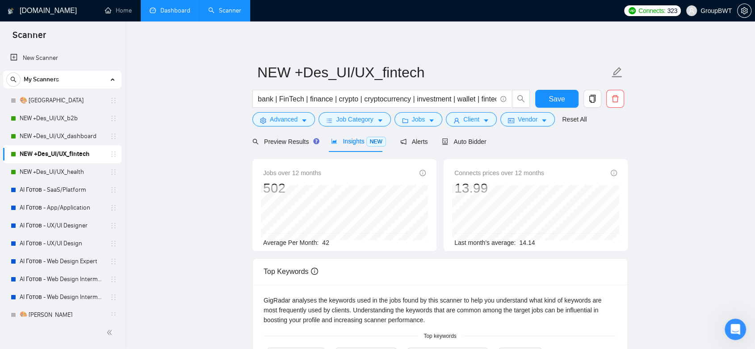
click at [171, 13] on link "Dashboard" at bounding box center [170, 11] width 41 height 8
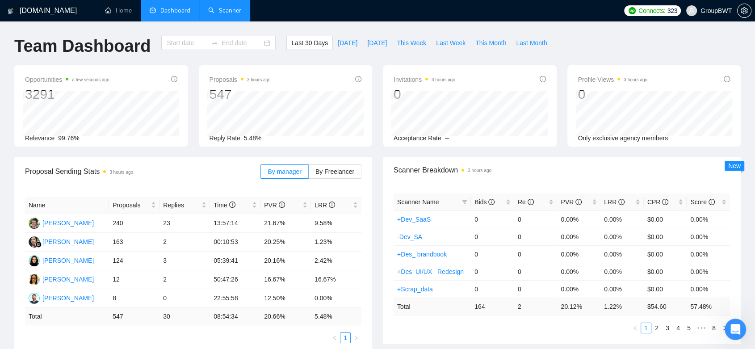
type input "[DATE]"
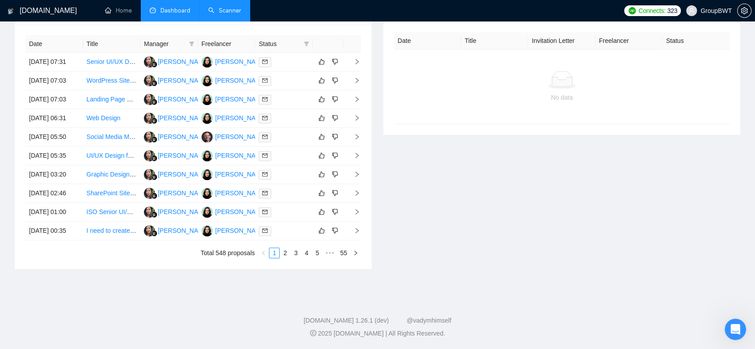
scroll to position [452, 0]
click at [284, 228] on div at bounding box center [284, 231] width 50 height 10
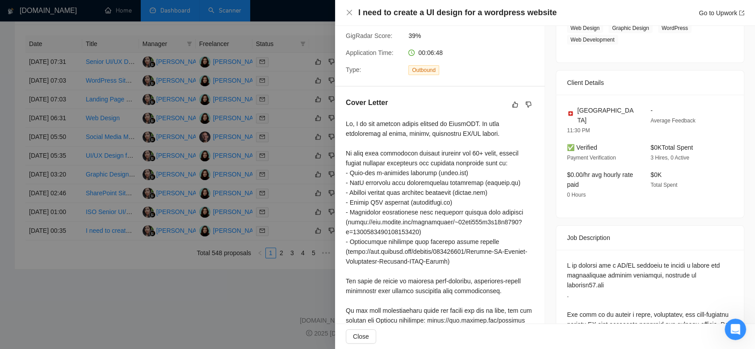
scroll to position [167, 0]
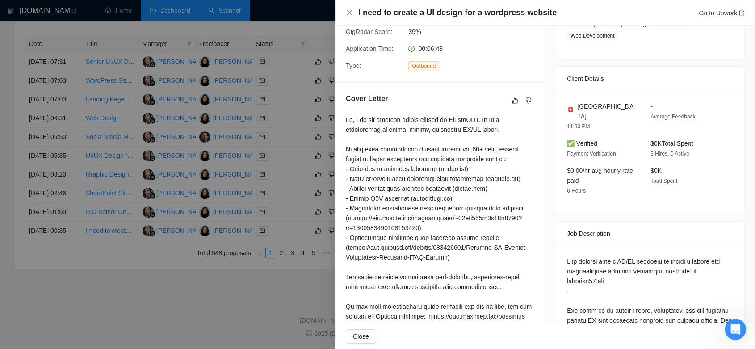
click at [154, 303] on div at bounding box center [377, 174] width 755 height 349
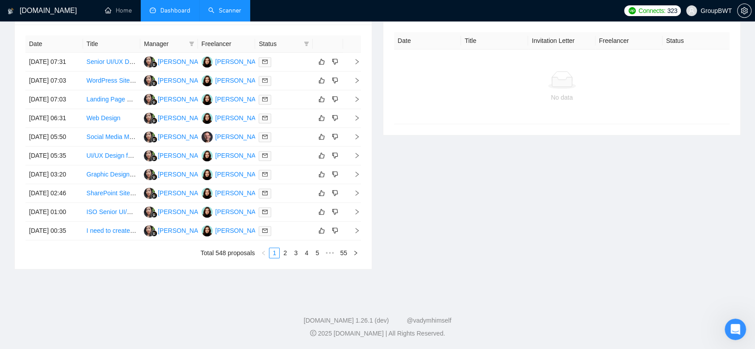
scroll to position [0, 0]
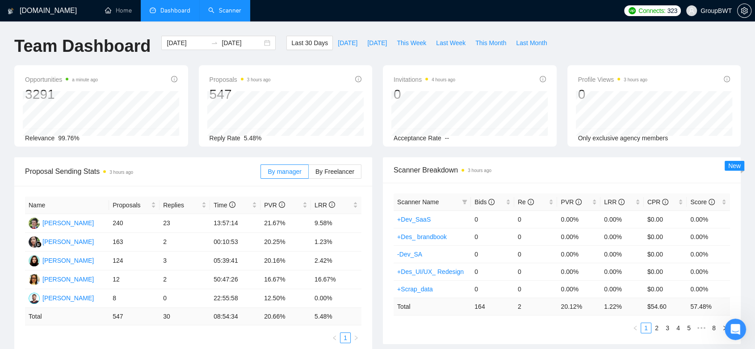
click at [214, 7] on link "Scanner" at bounding box center [224, 11] width 33 height 8
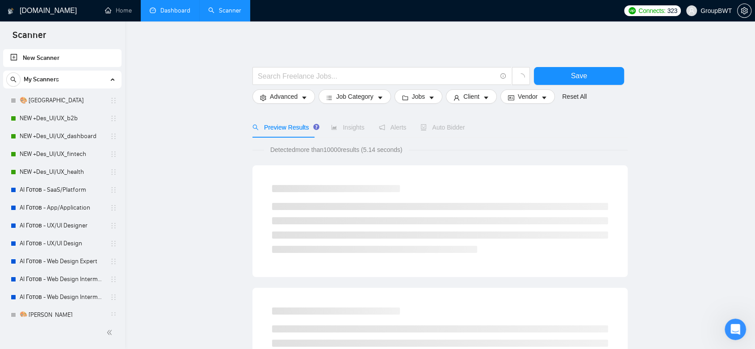
click at [84, 117] on link "NEW +Des_UI/UX_b2b" at bounding box center [62, 118] width 85 height 18
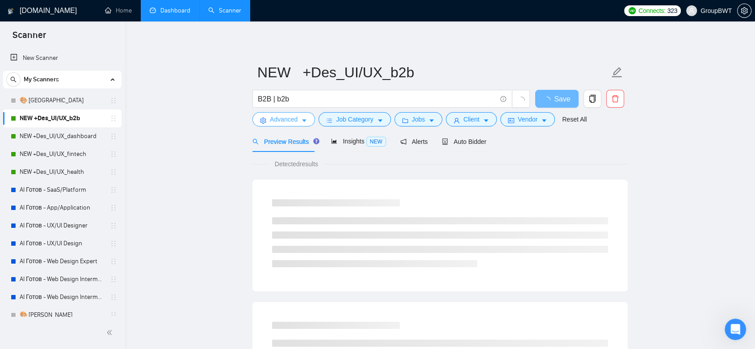
click at [305, 118] on icon "caret-down" at bounding box center [304, 120] width 6 height 6
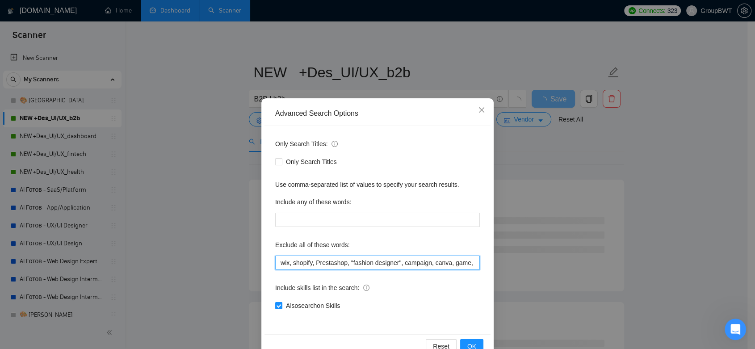
scroll to position [0, 553]
drag, startPoint x: 360, startPoint y: 265, endPoint x: 333, endPoint y: 273, distance: 27.9
click at [333, 273] on div "Only Search Titles: Only Search Titles Use comma-separated list of values to sp…" at bounding box center [377, 230] width 226 height 208
click at [478, 108] on icon "close" at bounding box center [481, 109] width 7 height 7
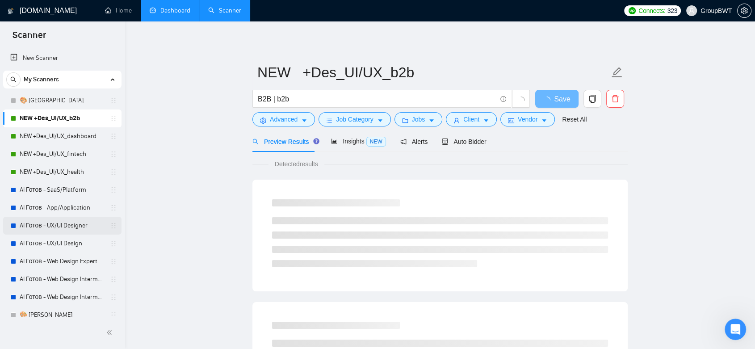
click at [53, 228] on link "AI Готов - UX/UI Designer" at bounding box center [62, 226] width 85 height 18
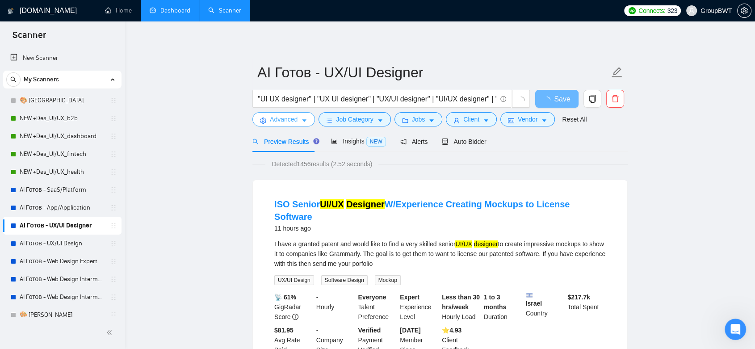
click at [293, 124] on span "Advanced" at bounding box center [284, 119] width 28 height 10
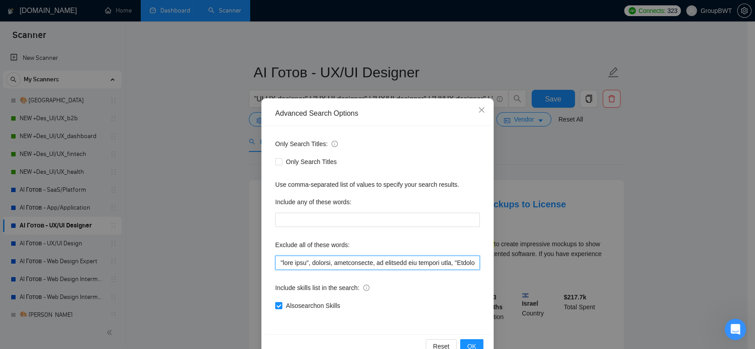
drag, startPoint x: 307, startPoint y: 265, endPoint x: 474, endPoint y: 268, distance: 166.6
click at [474, 268] on input "text" at bounding box center [377, 262] width 205 height 14
click at [394, 262] on input "text" at bounding box center [377, 262] width 205 height 14
drag, startPoint x: 354, startPoint y: 262, endPoint x: 355, endPoint y: 250, distance: 12.1
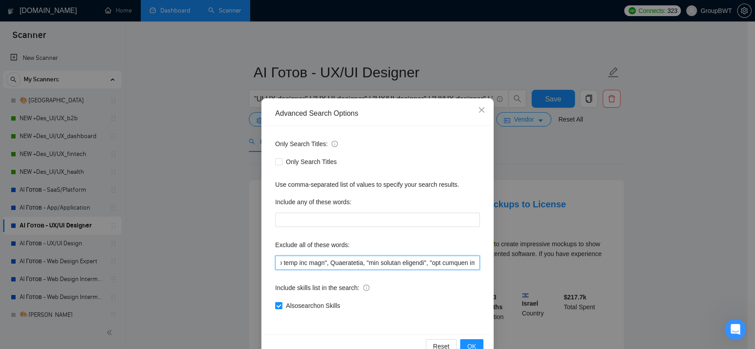
click at [355, 250] on div "Exclude all of these words:" at bounding box center [377, 254] width 205 height 32
click at [481, 109] on span "Close" at bounding box center [481, 110] width 24 height 24
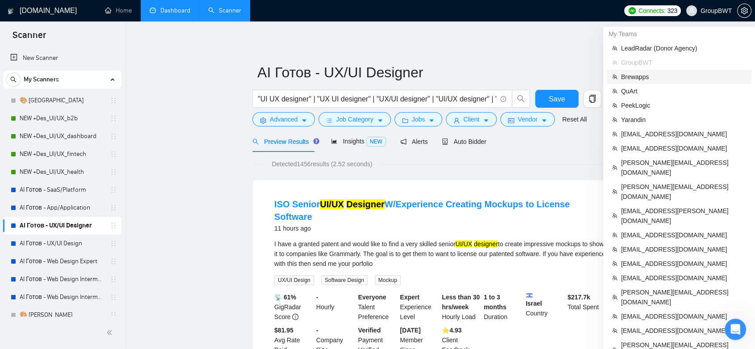
click at [669, 76] on span "Brewapps" at bounding box center [683, 77] width 125 height 10
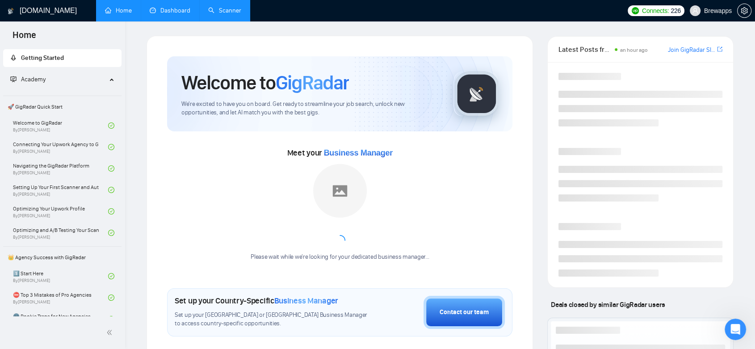
click at [171, 7] on link "Dashboard" at bounding box center [170, 11] width 41 height 8
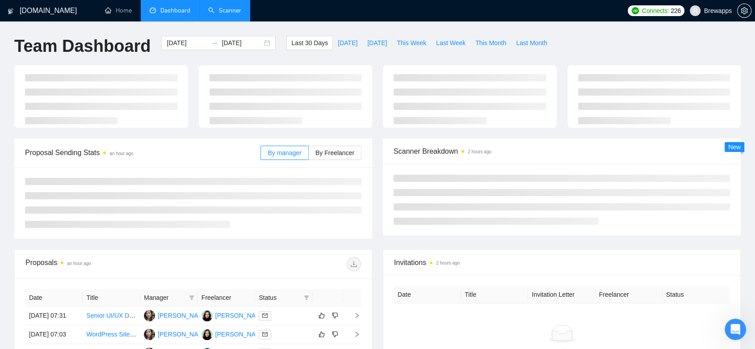
type input "[DATE]"
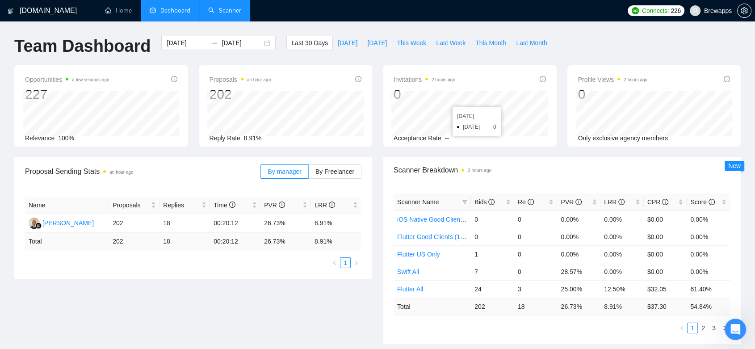
click at [227, 7] on link "Scanner" at bounding box center [224, 11] width 33 height 8
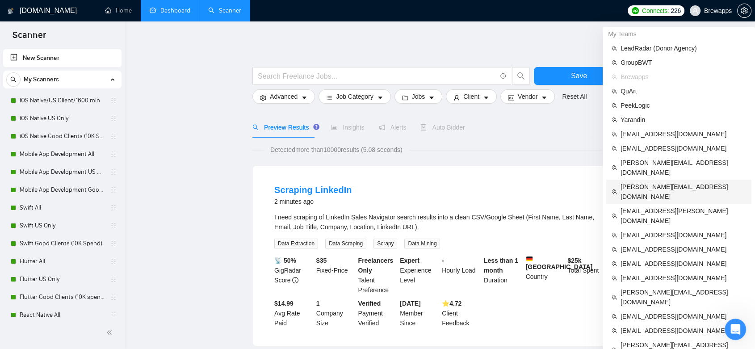
click at [694, 180] on li "[PERSON_NAME][EMAIL_ADDRESS][DOMAIN_NAME]" at bounding box center [678, 192] width 145 height 24
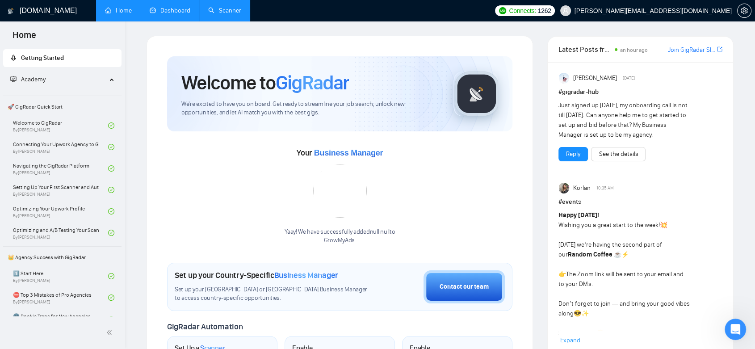
click at [189, 9] on link "Dashboard" at bounding box center [170, 11] width 41 height 8
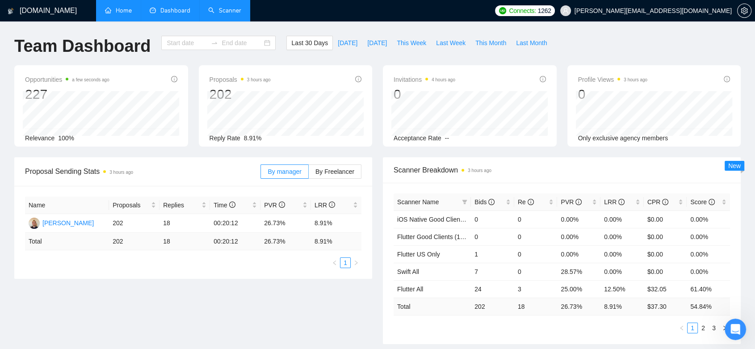
type input "[DATE]"
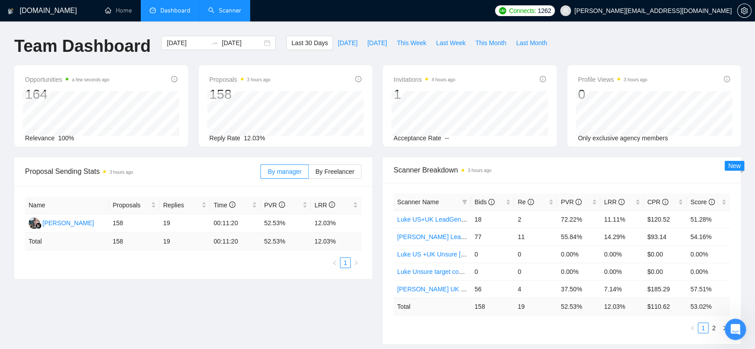
click at [237, 7] on link "Scanner" at bounding box center [224, 11] width 33 height 8
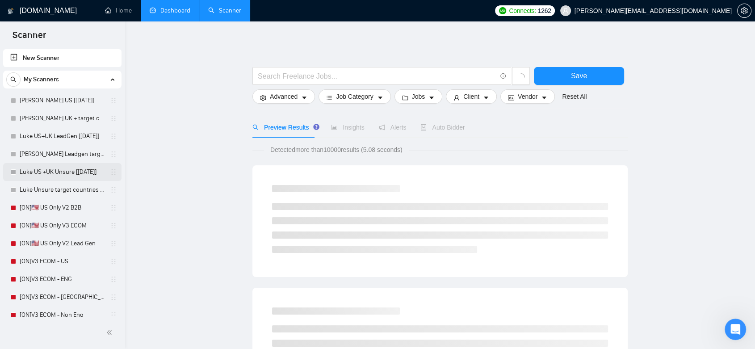
click at [63, 174] on link "Luke US +UK Unsure [[DATE]]" at bounding box center [62, 172] width 85 height 18
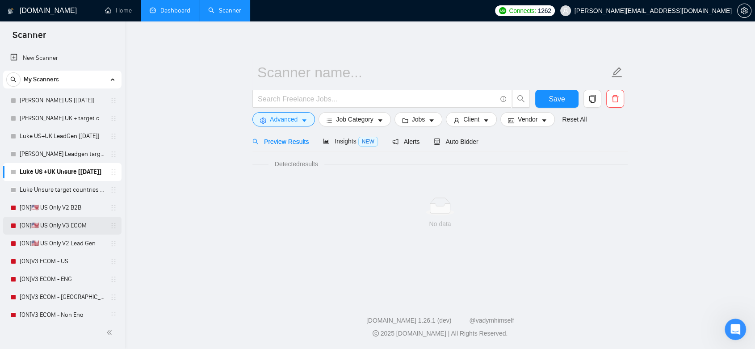
click at [68, 230] on link "[ON]🇺🇸 US Only V3 ECOM" at bounding box center [62, 226] width 85 height 18
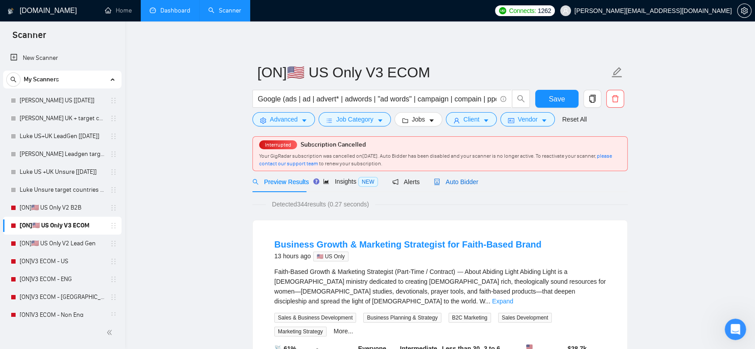
click at [449, 181] on span "Auto Bidder" at bounding box center [456, 181] width 44 height 7
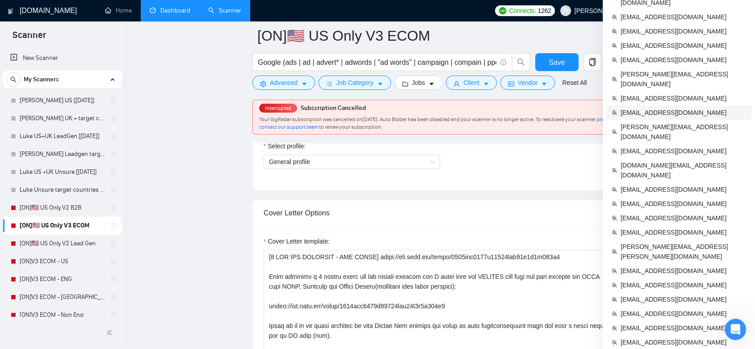
scroll to position [543, 0]
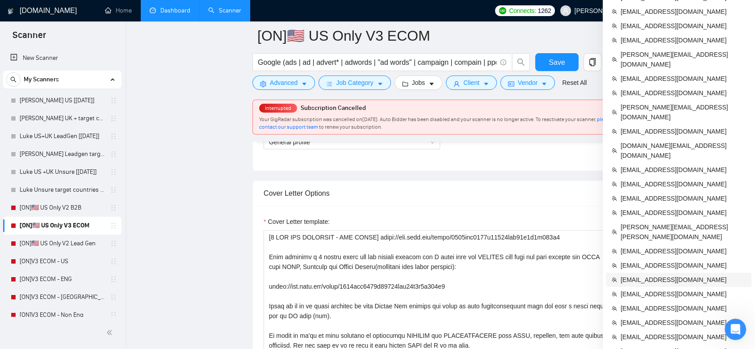
click at [660, 275] on span "[EMAIL_ADDRESS][DOMAIN_NAME]" at bounding box center [682, 280] width 125 height 10
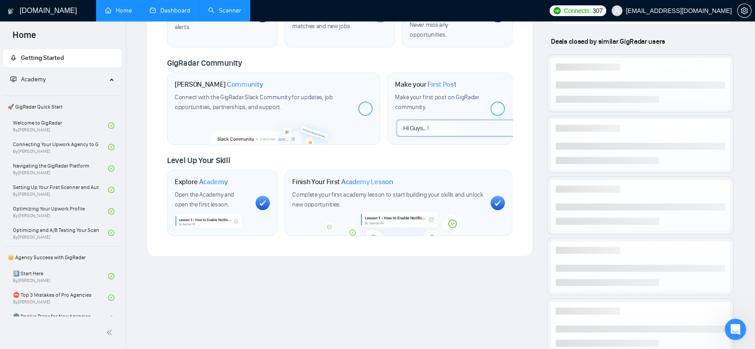
scroll to position [425, 0]
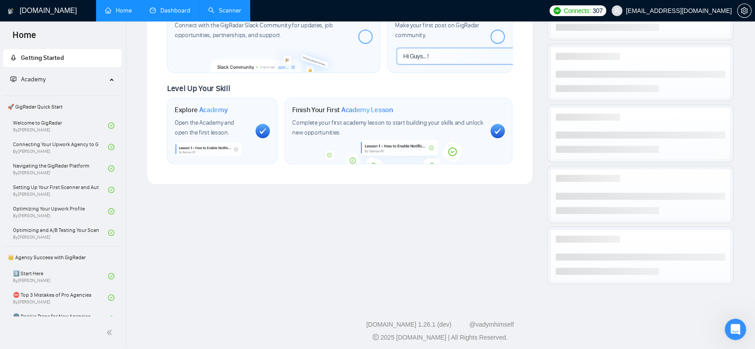
click at [171, 7] on link "Dashboard" at bounding box center [170, 11] width 41 height 8
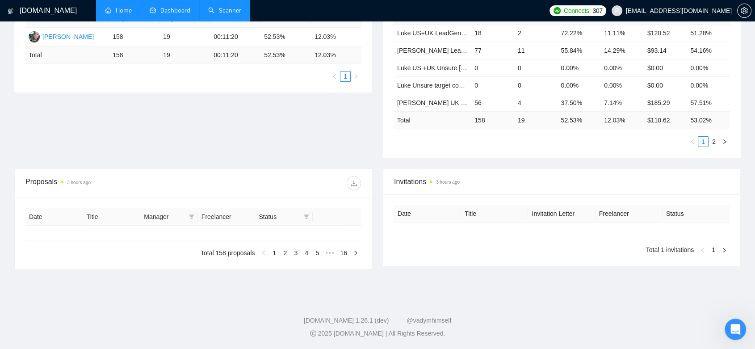
type input "[DATE]"
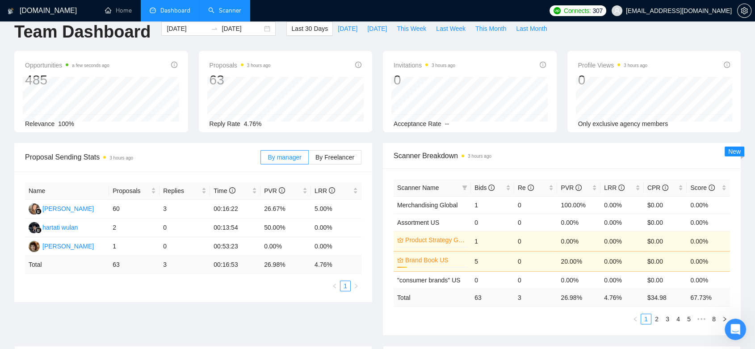
scroll to position [9, 0]
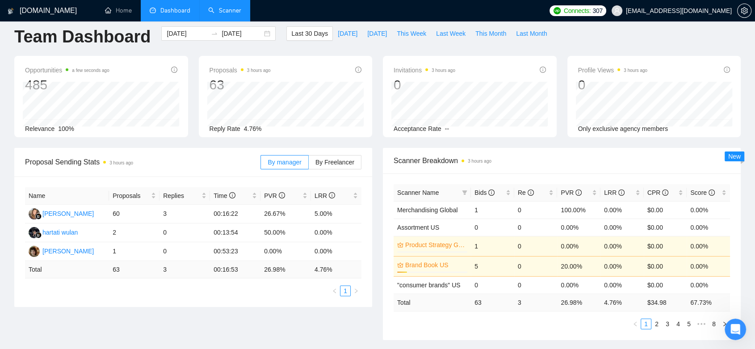
click at [241, 14] on link "Scanner" at bounding box center [224, 11] width 33 height 8
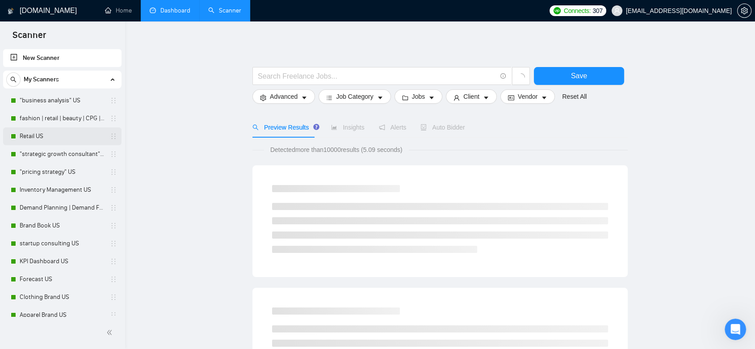
click at [56, 140] on link "Retail US" at bounding box center [62, 136] width 85 height 18
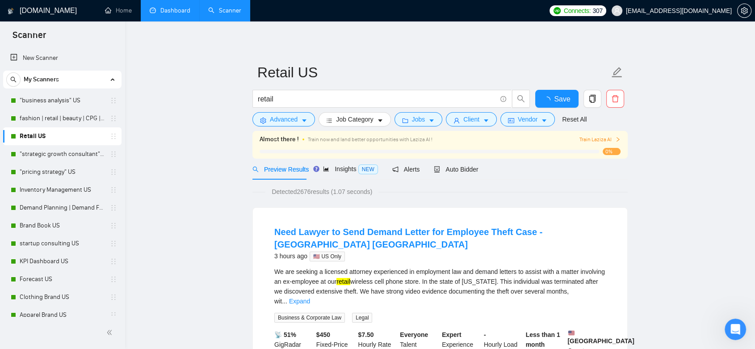
drag, startPoint x: 122, startPoint y: 122, endPoint x: 121, endPoint y: 259, distance: 137.6
click at [121, 259] on ul "New Scanner My Scanners "business analysis" US fashion | retail | beauty | CPG …" at bounding box center [62, 310] width 125 height 527
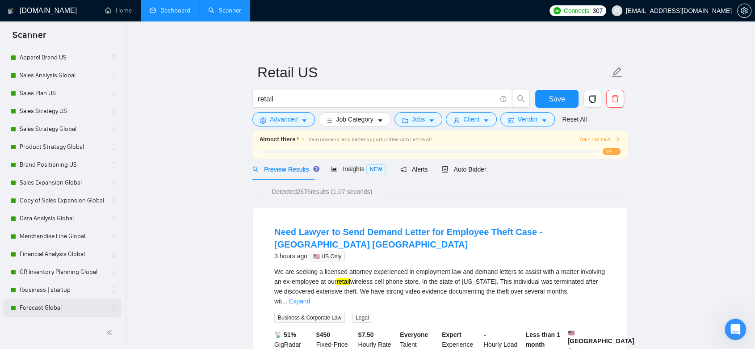
click at [67, 309] on link "Forecast Global" at bounding box center [62, 308] width 85 height 18
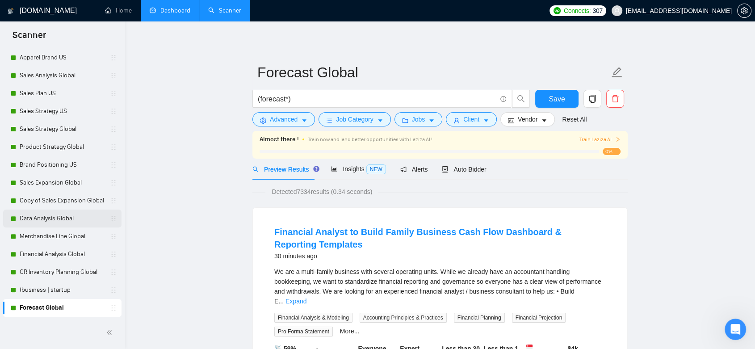
click at [79, 219] on link "Data Analysis Global" at bounding box center [62, 218] width 85 height 18
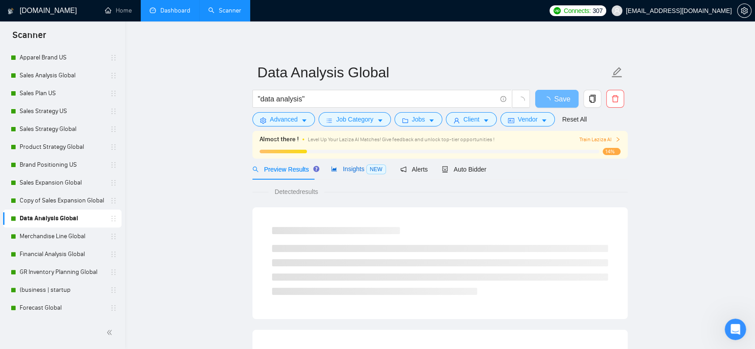
click at [357, 172] on span "Insights NEW" at bounding box center [358, 168] width 54 height 7
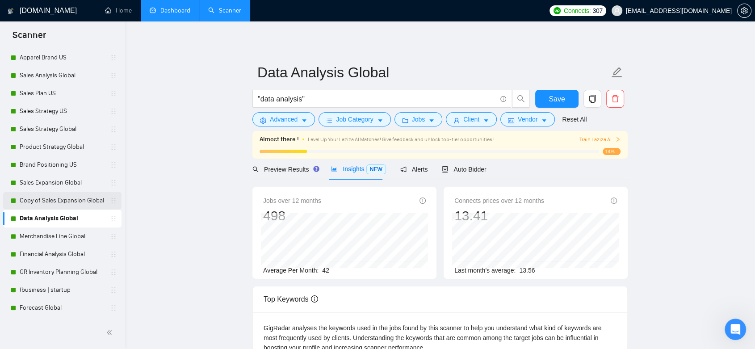
click at [60, 201] on link "Copy of Sales Expansion Global" at bounding box center [62, 201] width 85 height 18
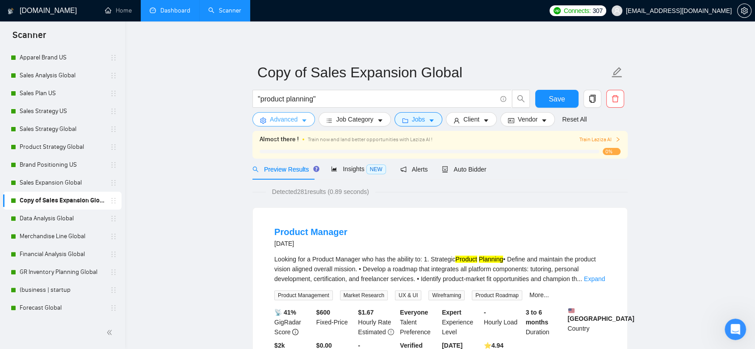
click at [298, 122] on button "Advanced" at bounding box center [283, 119] width 63 height 14
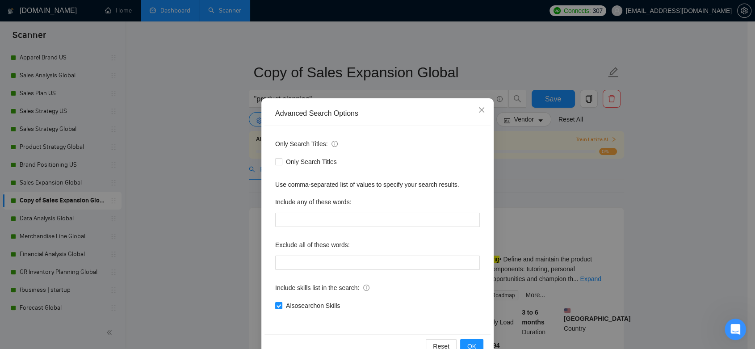
click at [184, 160] on div "Advanced Search Options Only Search Titles: Only Search Titles Use comma-separa…" at bounding box center [377, 174] width 755 height 349
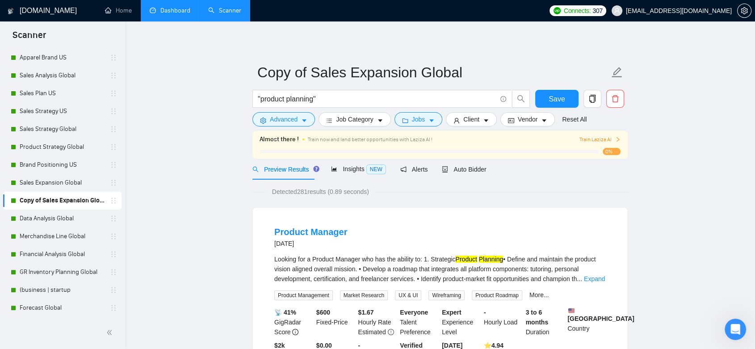
drag, startPoint x: 121, startPoint y: 217, endPoint x: 123, endPoint y: 117, distance: 100.1
click at [123, 117] on div "New Scanner My Scanners "business analysis" US fashion | retail | beauty | CPG …" at bounding box center [62, 181] width 125 height 269
drag, startPoint x: 122, startPoint y: 215, endPoint x: 120, endPoint y: 259, distance: 43.8
click at [120, 259] on ul "New Scanner My Scanners "business analysis" US fashion | retail | beauty | CPG …" at bounding box center [62, 53] width 125 height 527
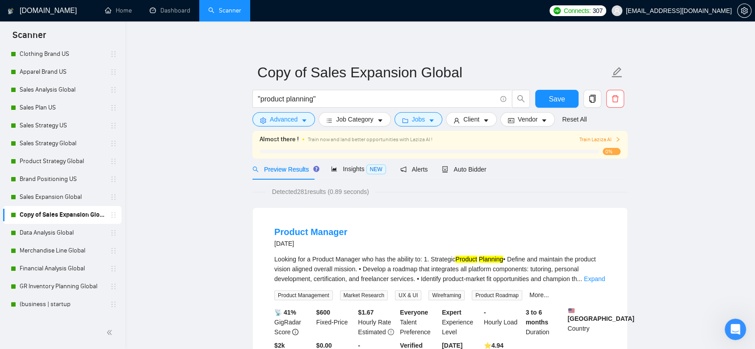
scroll to position [257, 0]
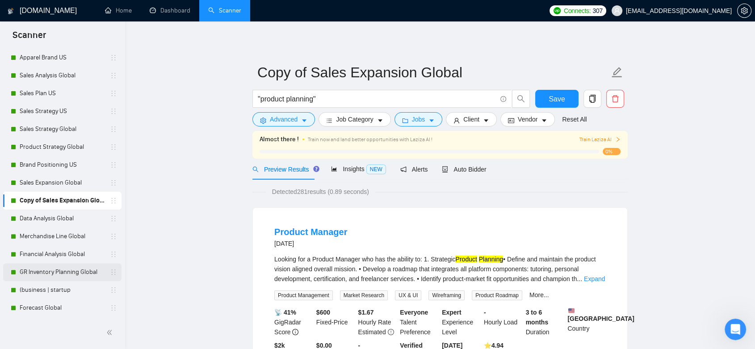
click at [92, 277] on link "GR Inventory Planning Global" at bounding box center [62, 272] width 85 height 18
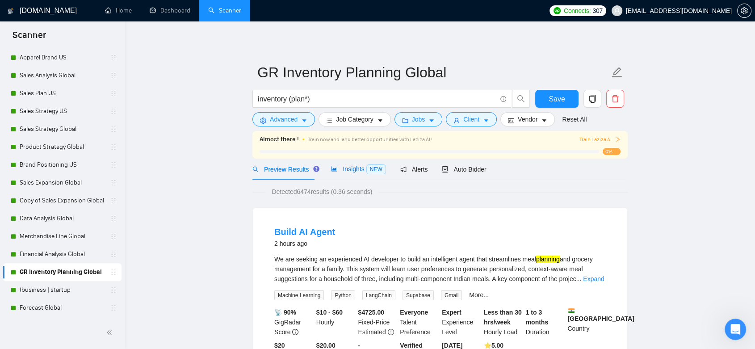
click at [356, 173] on div "Insights NEW" at bounding box center [358, 169] width 54 height 10
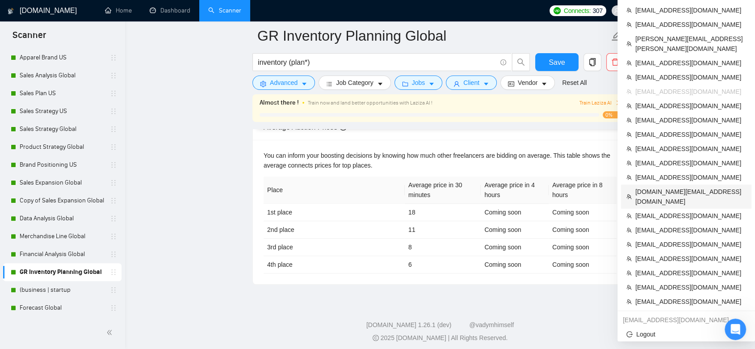
scroll to position [379, 0]
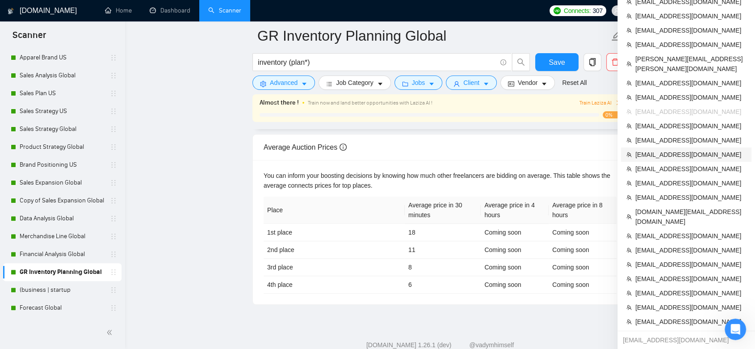
click at [698, 150] on span "[EMAIL_ADDRESS][DOMAIN_NAME]" at bounding box center [690, 155] width 111 height 10
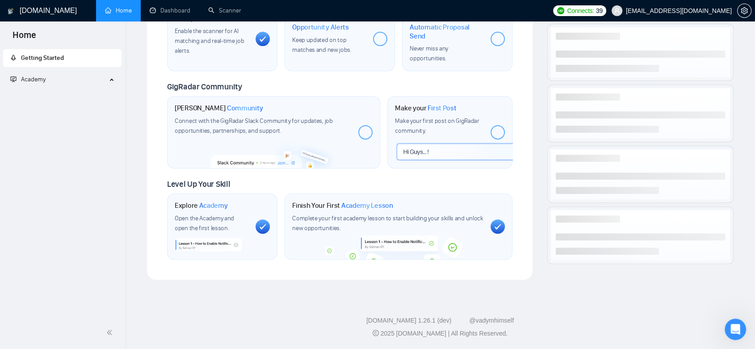
scroll to position [314, 0]
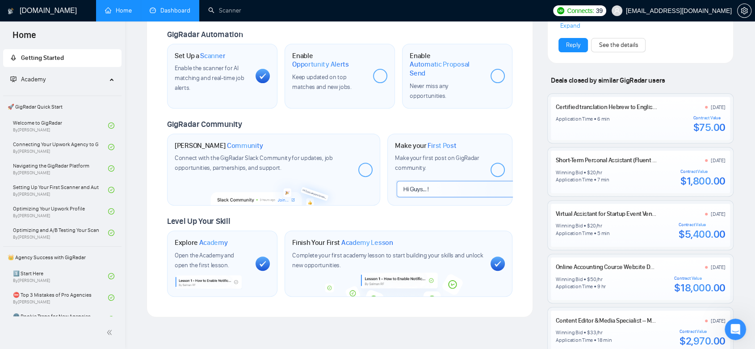
click at [175, 7] on link "Dashboard" at bounding box center [170, 11] width 41 height 8
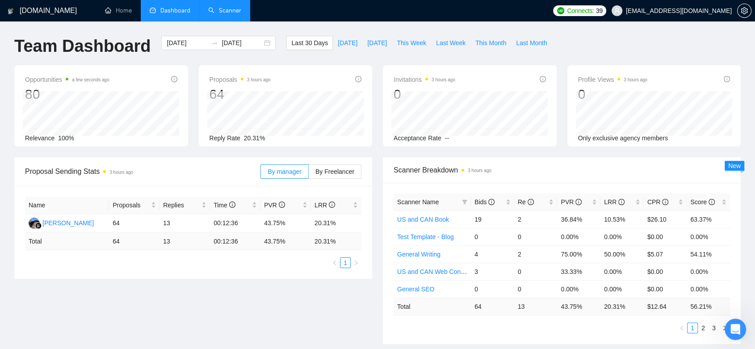
click at [221, 8] on link "Scanner" at bounding box center [224, 11] width 33 height 8
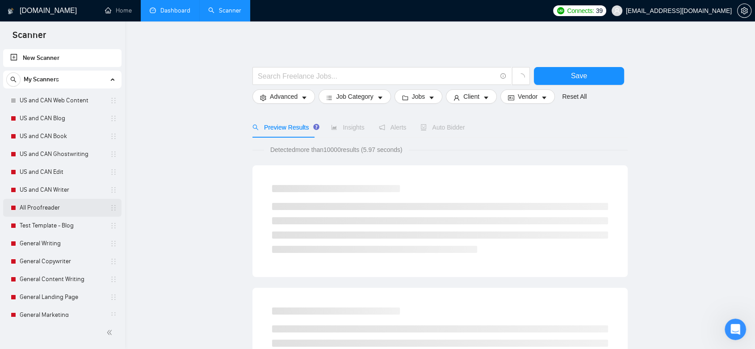
click at [71, 212] on link "All Proofreader" at bounding box center [62, 208] width 85 height 18
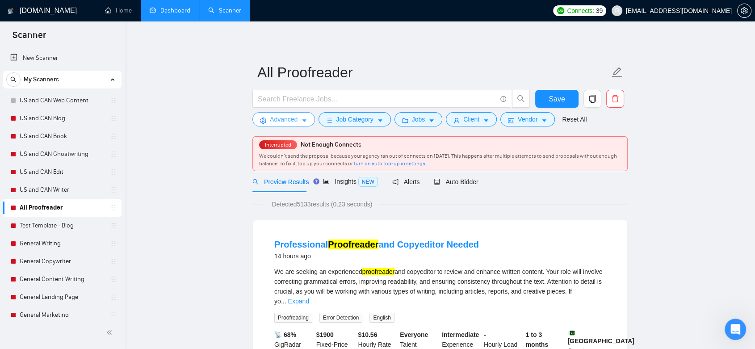
click at [298, 120] on button "Advanced" at bounding box center [283, 119] width 63 height 14
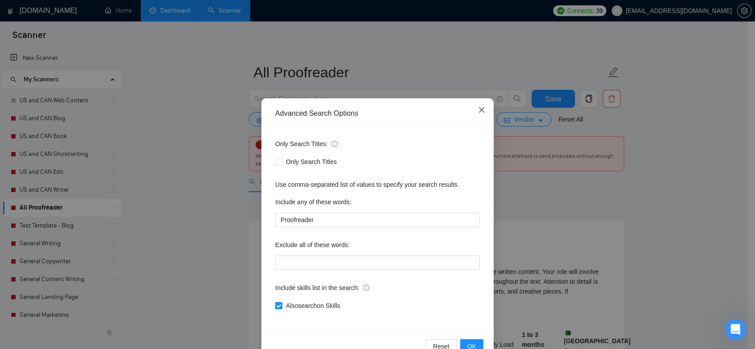
click at [479, 109] on icon "close" at bounding box center [481, 109] width 5 height 5
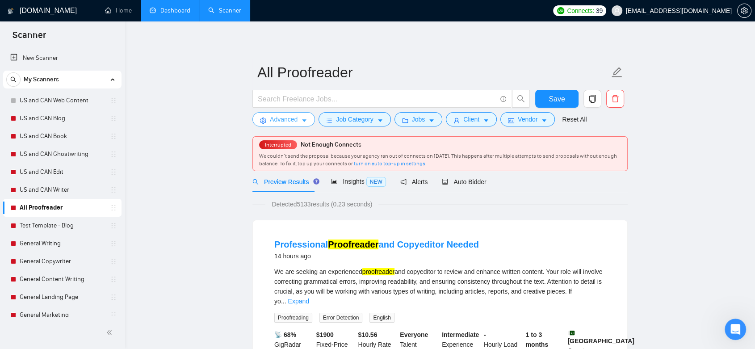
scroll to position [79, 0]
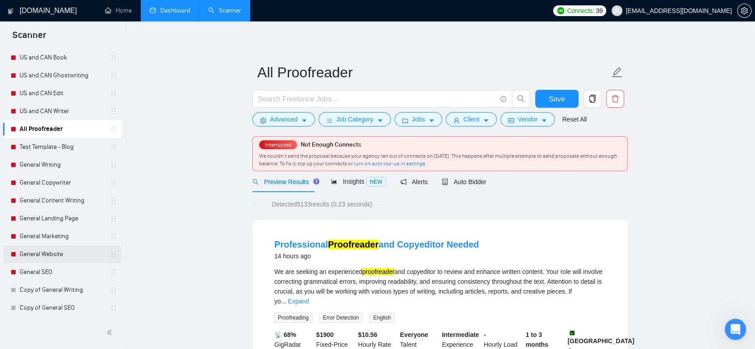
click at [74, 254] on link "General Website" at bounding box center [62, 254] width 85 height 18
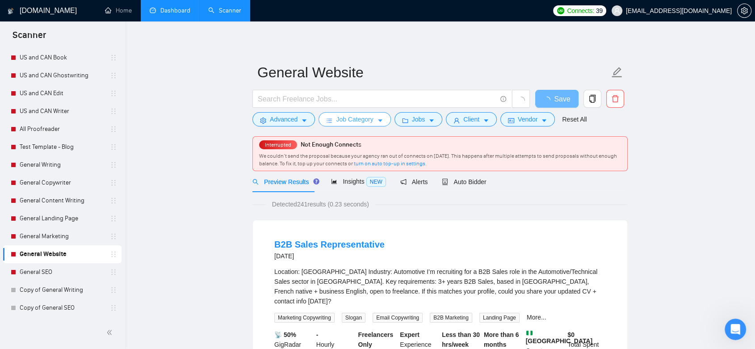
click at [356, 117] on span "Job Category" at bounding box center [354, 119] width 37 height 10
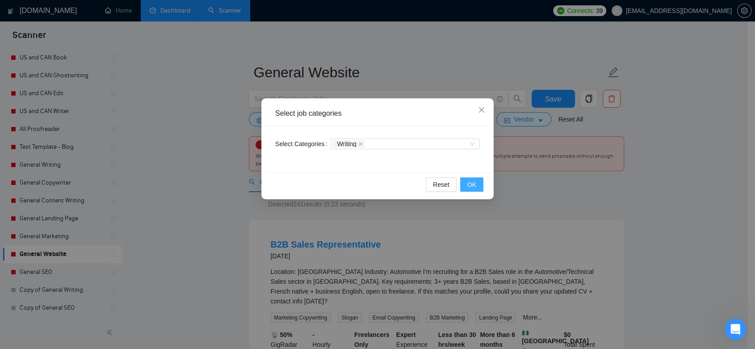
click at [463, 184] on button "OK" at bounding box center [471, 184] width 23 height 14
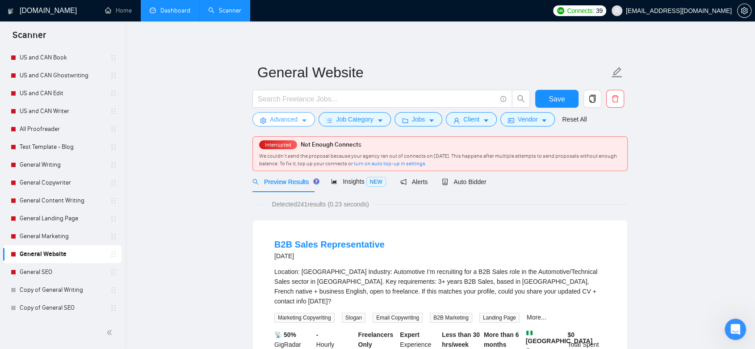
click at [283, 124] on span "Advanced" at bounding box center [284, 119] width 28 height 10
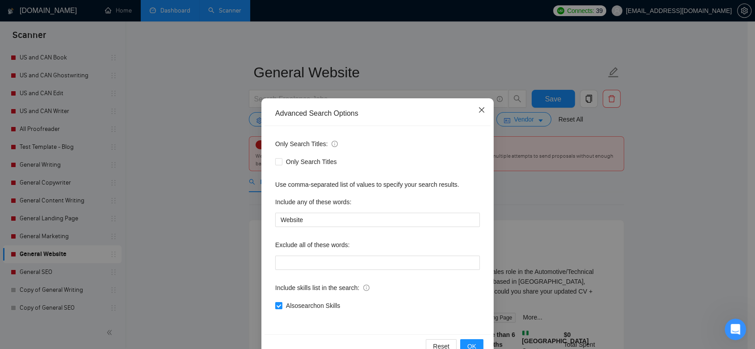
click at [484, 109] on span "Close" at bounding box center [481, 110] width 24 height 24
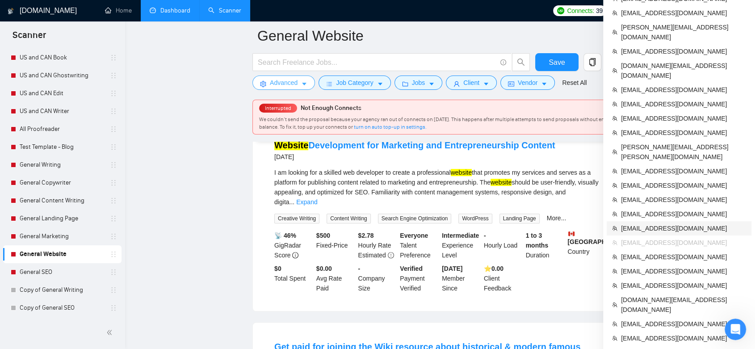
scroll to position [337, 0]
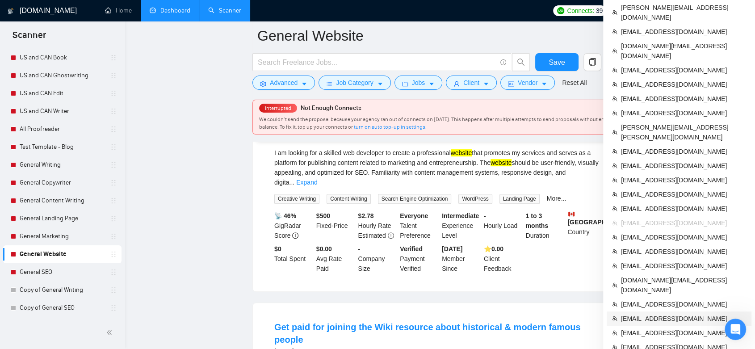
click at [698, 314] on span "[EMAIL_ADDRESS][DOMAIN_NAME]" at bounding box center [683, 319] width 125 height 10
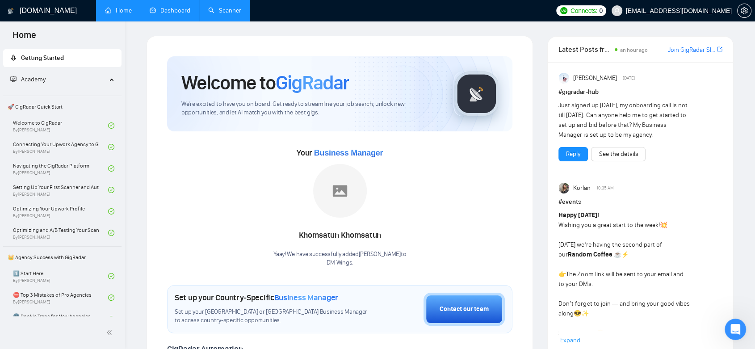
click at [175, 9] on link "Dashboard" at bounding box center [170, 11] width 41 height 8
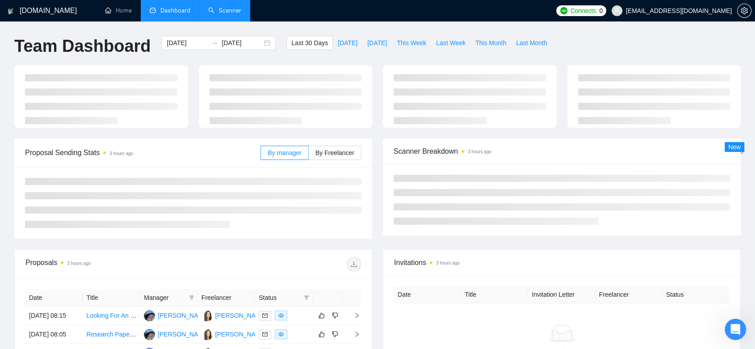
type input "[DATE]"
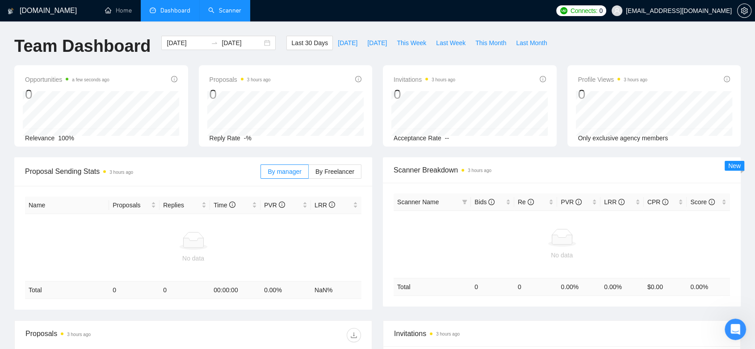
click at [241, 14] on link "Scanner" at bounding box center [224, 11] width 33 height 8
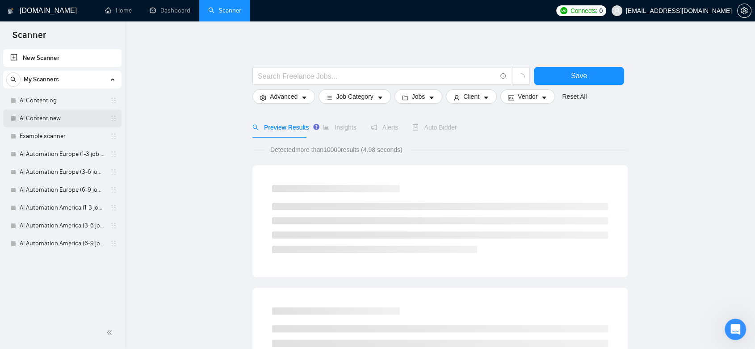
click at [54, 117] on link "AI Content new" at bounding box center [62, 118] width 85 height 18
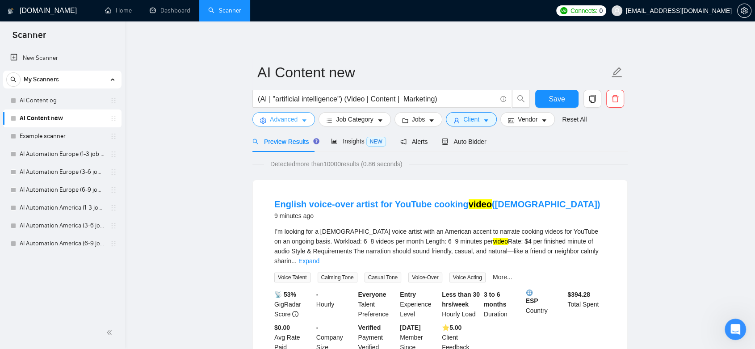
click at [302, 117] on icon "caret-down" at bounding box center [304, 120] width 6 height 6
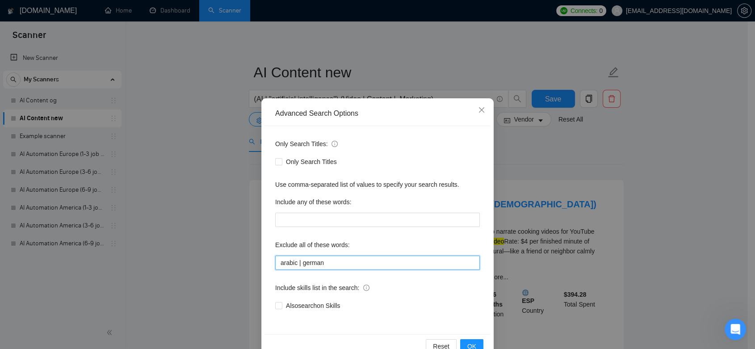
drag, startPoint x: 299, startPoint y: 260, endPoint x: 292, endPoint y: 261, distance: 7.2
click at [292, 261] on input "arabic | german" at bounding box center [377, 262] width 205 height 14
click at [481, 103] on span "Close" at bounding box center [481, 110] width 24 height 24
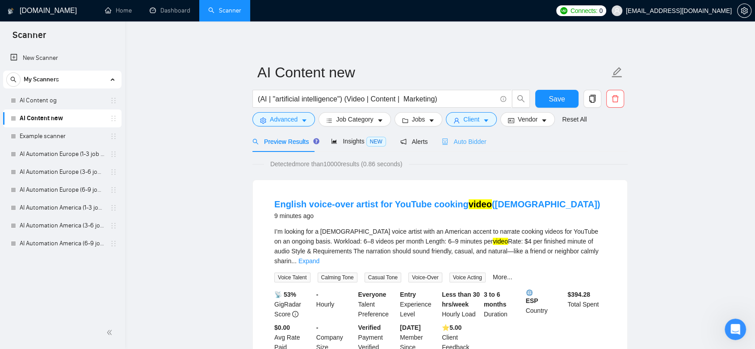
click at [464, 135] on div "Auto Bidder" at bounding box center [464, 141] width 44 height 21
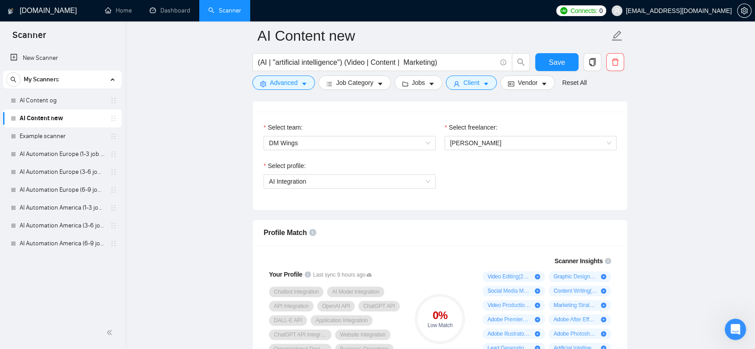
scroll to position [491, 0]
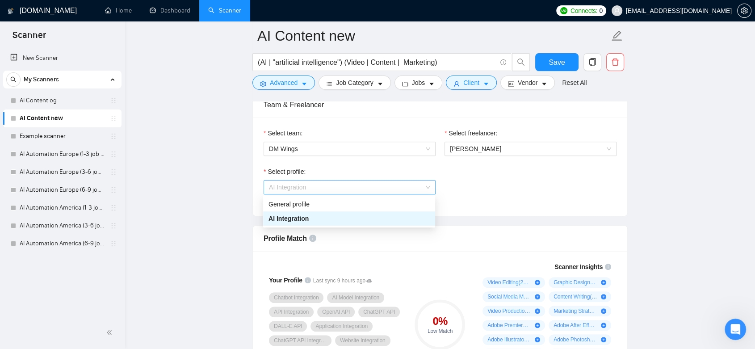
click at [429, 183] on span "AI Integration" at bounding box center [349, 186] width 161 height 13
click at [404, 212] on div "AI Integration" at bounding box center [349, 218] width 172 height 14
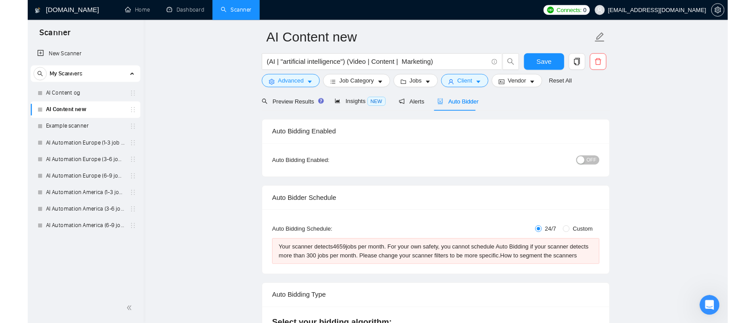
scroll to position [0, 0]
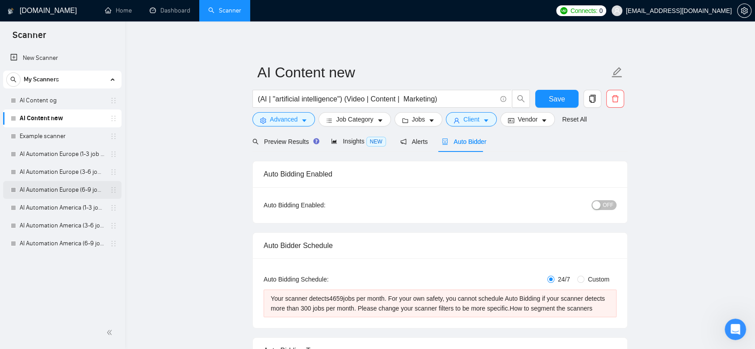
click at [71, 188] on link "AI Automation Europe (6-9 job cat.)" at bounding box center [62, 190] width 85 height 18
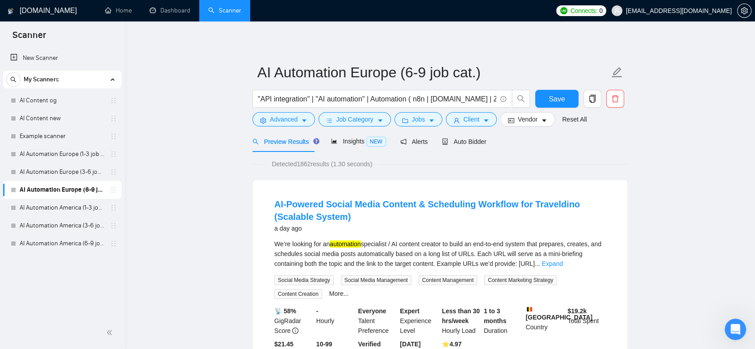
click at [287, 127] on form "AI Automation Europe (6-9 job cat.) "API integration" | "AI automation" | Autom…" at bounding box center [439, 94] width 375 height 73
click at [290, 118] on span "Advanced" at bounding box center [284, 119] width 28 height 10
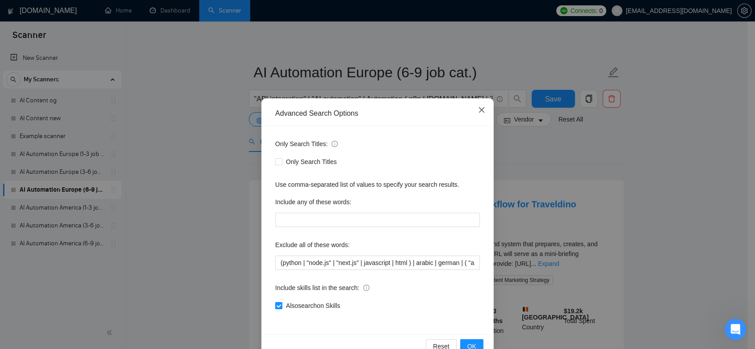
click at [478, 110] on icon "close" at bounding box center [481, 109] width 7 height 7
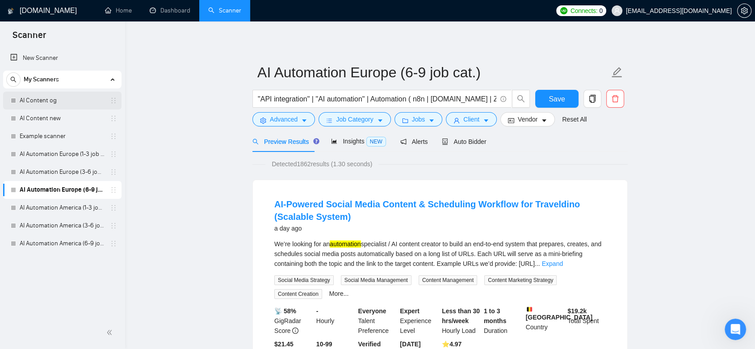
click at [54, 100] on link "AI Content og" at bounding box center [62, 101] width 85 height 18
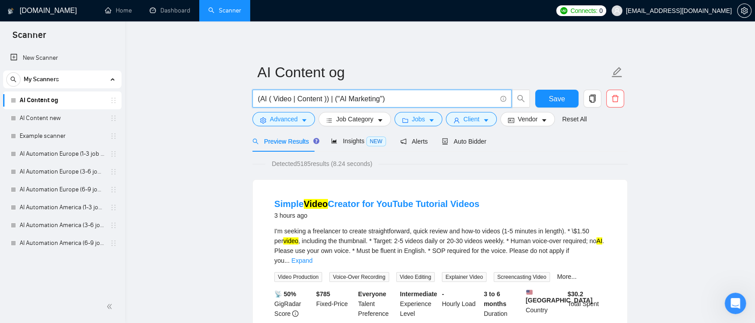
click at [329, 99] on input "(AI ( Video | Content )) | ("AI Marketing")" at bounding box center [377, 98] width 238 height 11
click at [299, 125] on button "Advanced" at bounding box center [283, 119] width 63 height 14
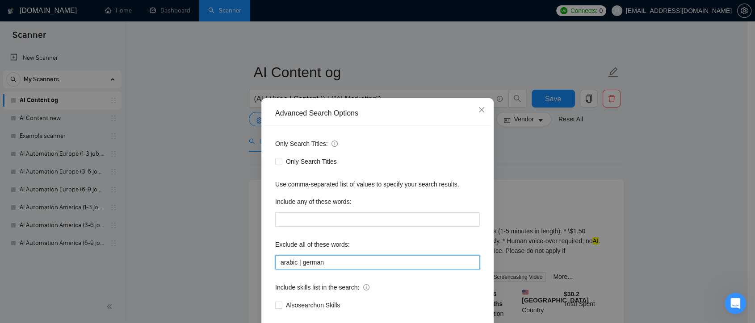
click at [298, 264] on input "arabic | german" at bounding box center [377, 262] width 205 height 14
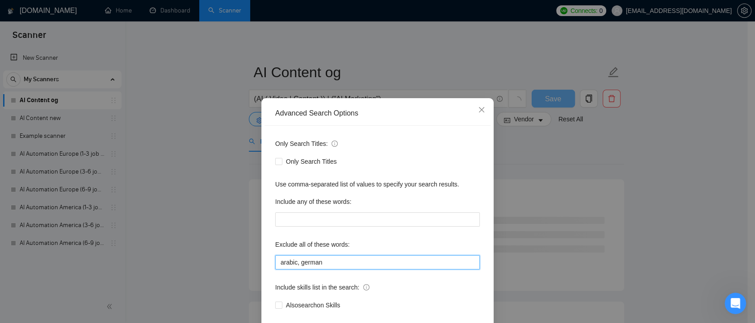
type input "arabic, german"
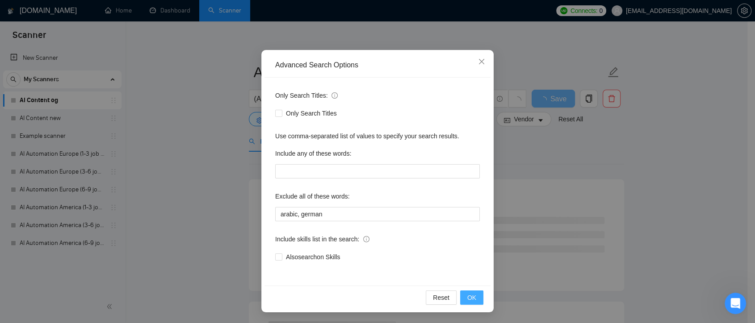
click at [475, 296] on button "OK" at bounding box center [471, 298] width 23 height 14
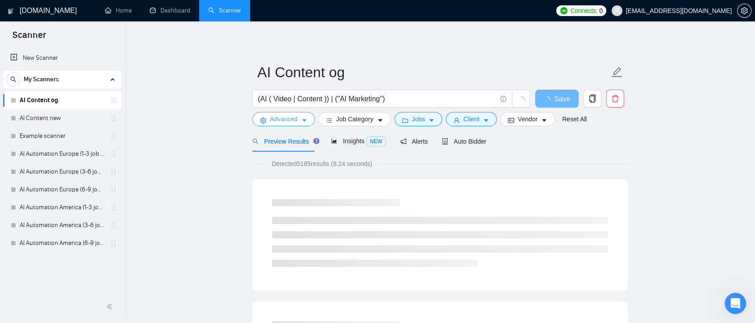
scroll to position [0, 0]
click at [302, 120] on icon "caret-down" at bounding box center [304, 121] width 4 height 3
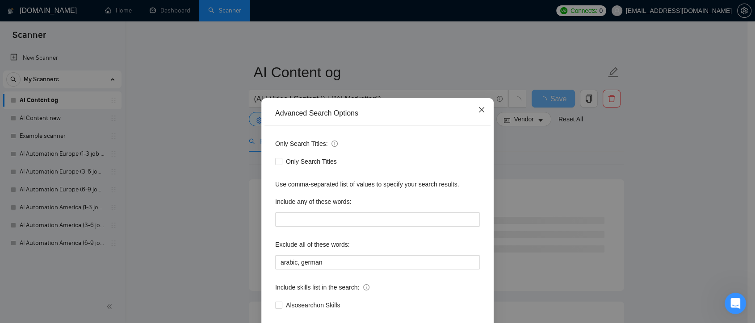
click at [479, 113] on icon "close" at bounding box center [481, 109] width 7 height 7
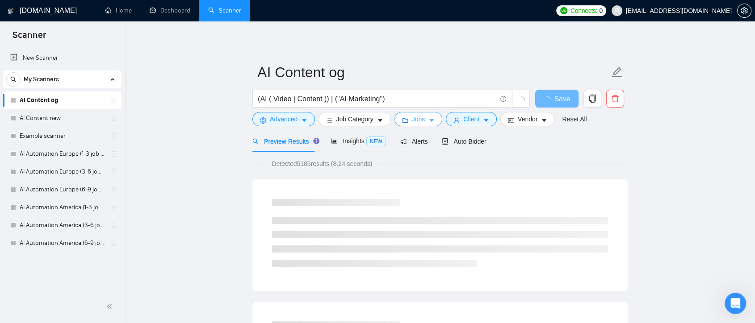
click at [432, 122] on button "Jobs" at bounding box center [418, 119] width 48 height 14
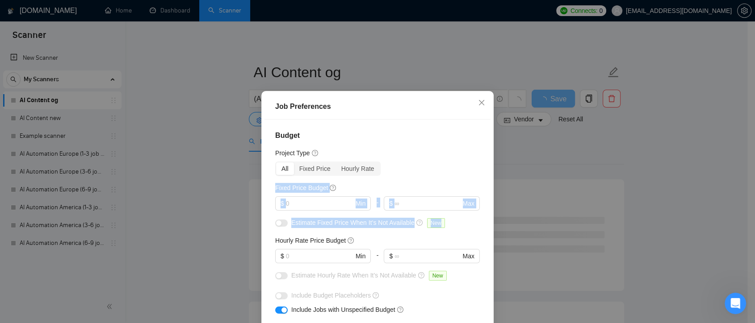
drag, startPoint x: 481, startPoint y: 160, endPoint x: 476, endPoint y: 228, distance: 68.1
click at [476, 228] on div "Budget Project Type All Fixed Price Hourly Rate Fixed Price Budget $ Min - $ Ma…" at bounding box center [377, 233] width 226 height 226
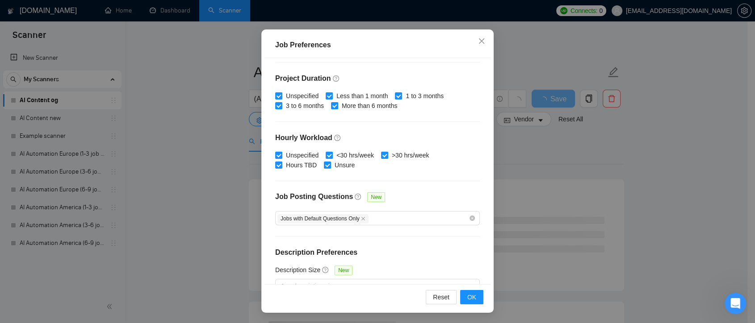
scroll to position [277, 0]
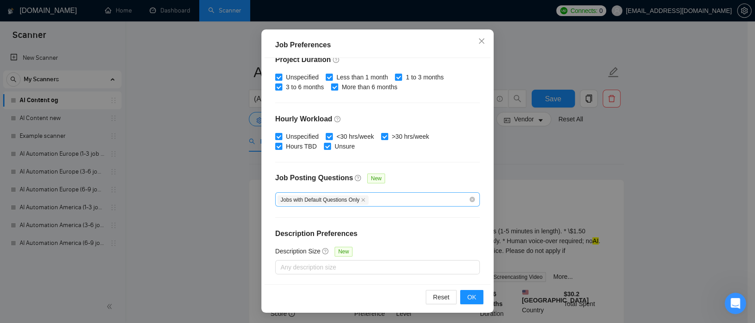
click at [372, 198] on div "Jobs with Default Questions Only" at bounding box center [372, 199] width 191 height 11
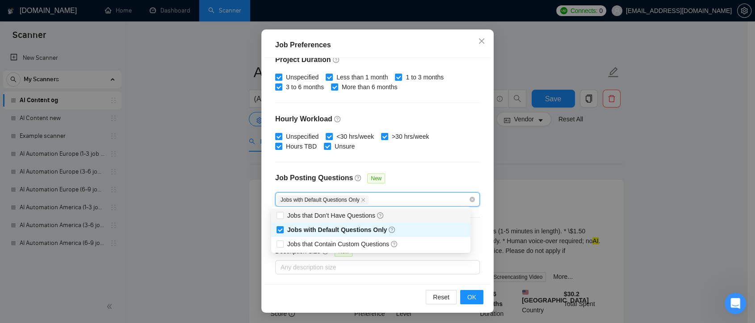
click at [464, 165] on div "Budget Project Type All Fixed Price Hourly Rate Fixed Price Budget $ Min - $ Ma…" at bounding box center [377, 171] width 226 height 226
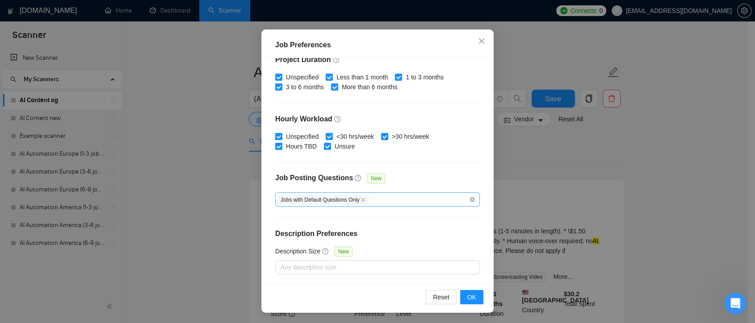
click at [383, 199] on div "Jobs with Default Questions Only" at bounding box center [372, 199] width 191 height 11
click at [431, 171] on div "Budget Project Type All Fixed Price Hourly Rate Fixed Price Budget $ Min - $ Ma…" at bounding box center [377, 171] width 226 height 226
click at [480, 39] on icon "close" at bounding box center [481, 41] width 7 height 7
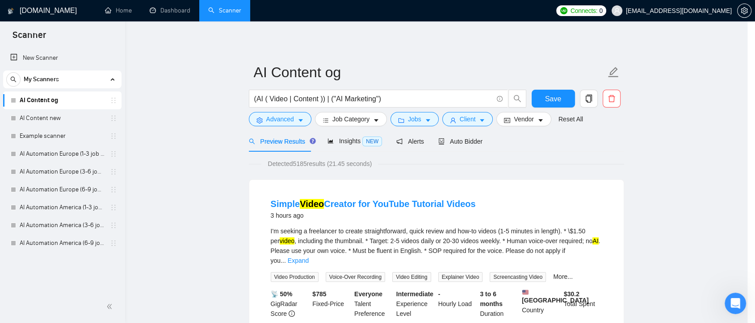
scroll to position [25, 0]
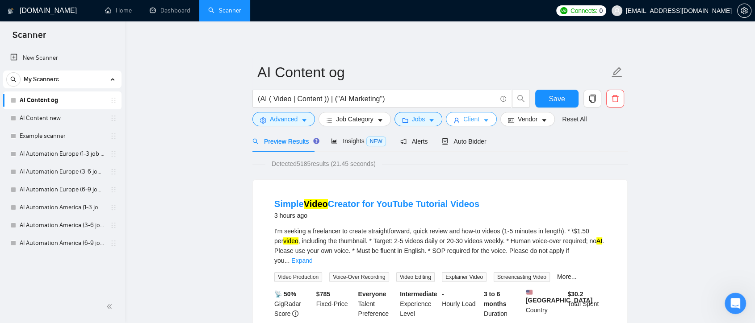
click at [471, 120] on span "Client" at bounding box center [471, 119] width 16 height 10
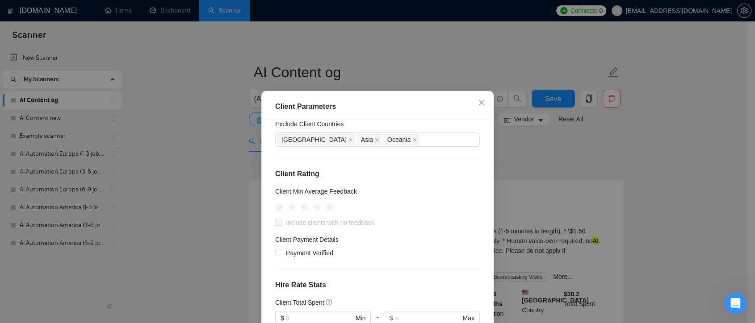
scroll to position [68, 0]
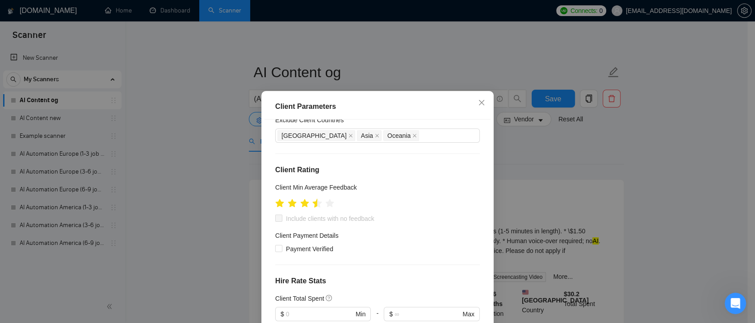
click at [313, 207] on icon "star" at bounding box center [317, 203] width 9 height 9
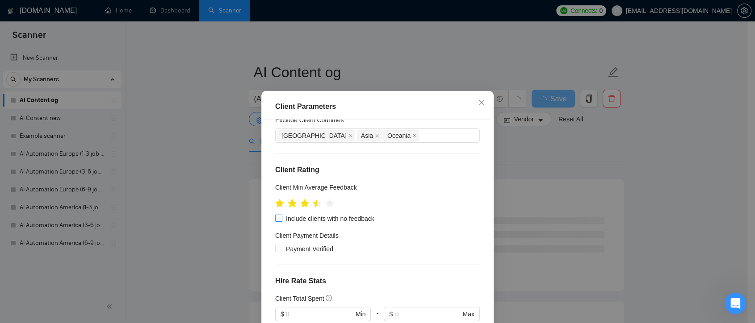
click at [276, 220] on input "Include clients with no feedback" at bounding box center [278, 218] width 6 height 6
checkbox input "true"
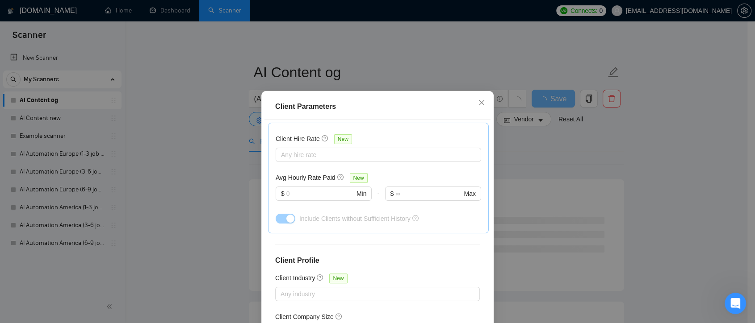
scroll to position [280, 0]
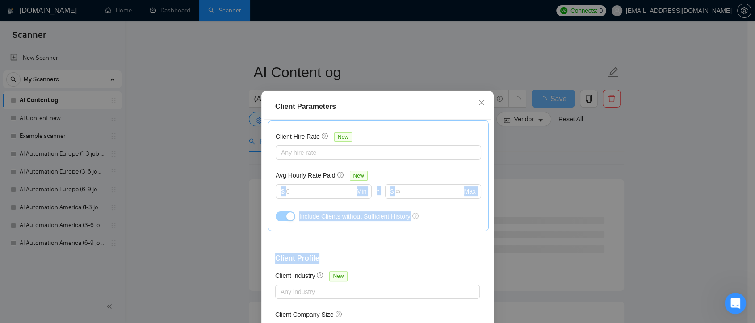
drag, startPoint x: 747, startPoint y: 167, endPoint x: 668, endPoint y: 180, distance: 79.7
click at [745, 249] on div "Client Parameters Client Location Include Client Countries Select Exclude Clien…" at bounding box center [377, 161] width 755 height 323
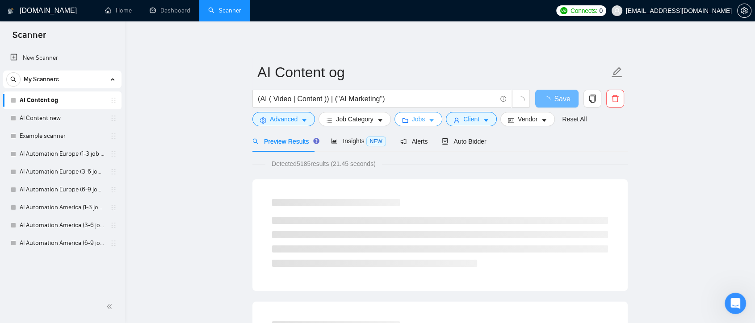
click at [418, 118] on span "Jobs" at bounding box center [418, 119] width 13 height 10
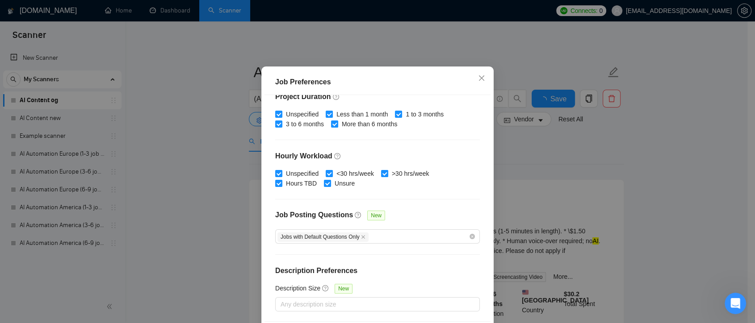
scroll to position [77, 0]
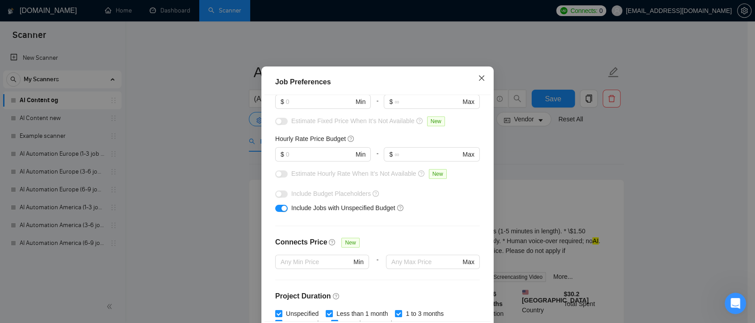
click at [479, 91] on span "Close" at bounding box center [481, 79] width 24 height 24
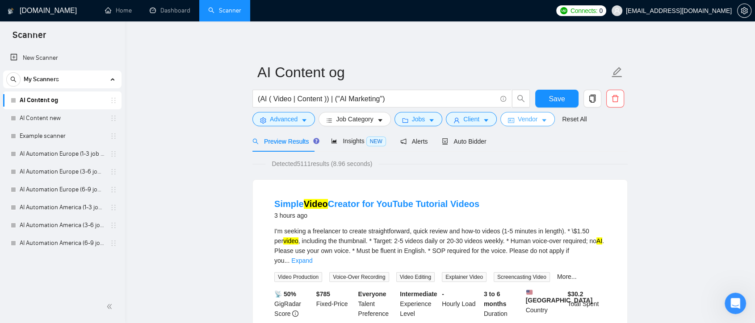
click at [531, 120] on span "Vendor" at bounding box center [528, 119] width 20 height 10
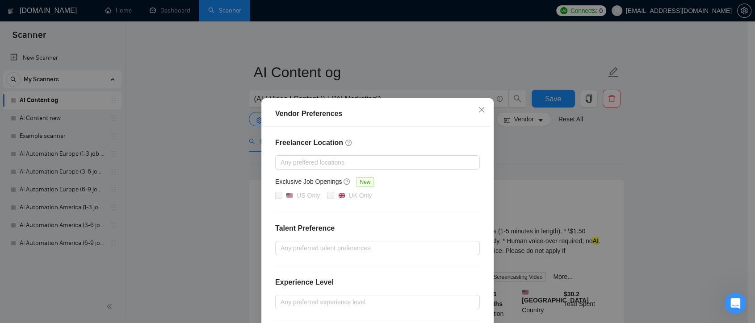
scroll to position [89, 0]
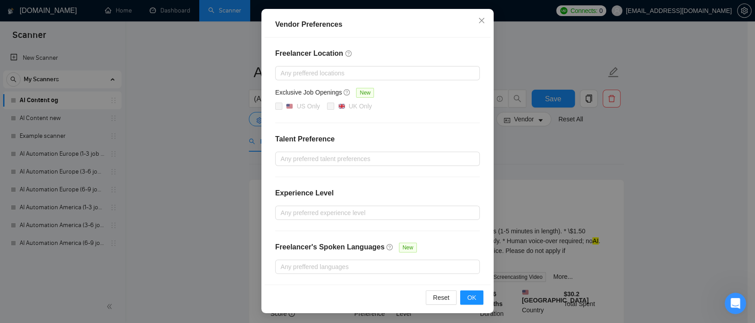
click at [690, 148] on div "Vendor Preferences Freelancer Location Any preffered locations Exclusive Job Op…" at bounding box center [377, 161] width 755 height 323
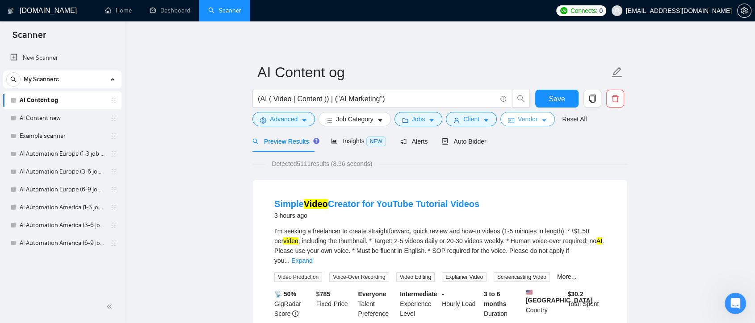
scroll to position [0, 0]
click at [462, 144] on span "Auto Bidder" at bounding box center [464, 141] width 44 height 7
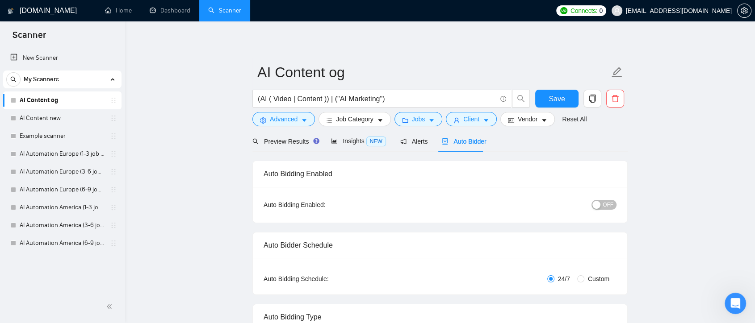
checkbox input "true"
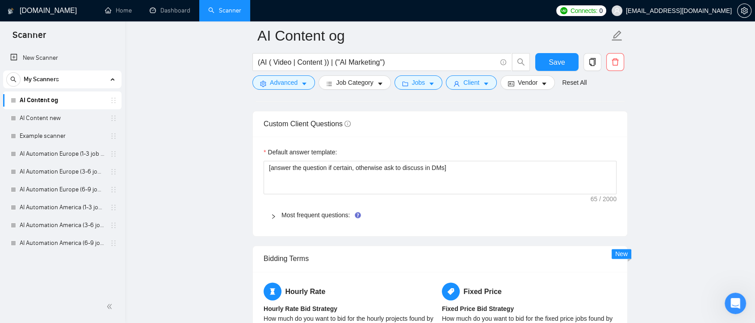
scroll to position [1218, 0]
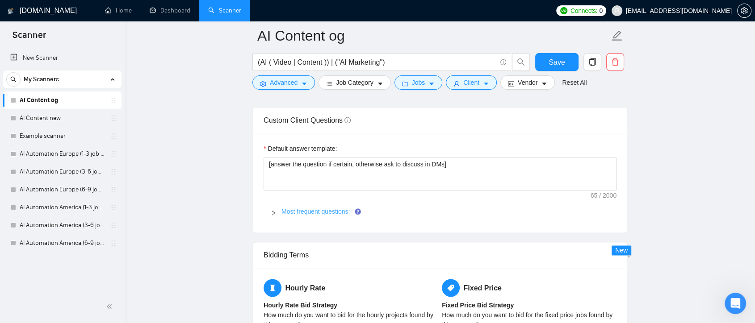
click at [335, 208] on link "Most frequent questions:" at bounding box center [315, 211] width 68 height 7
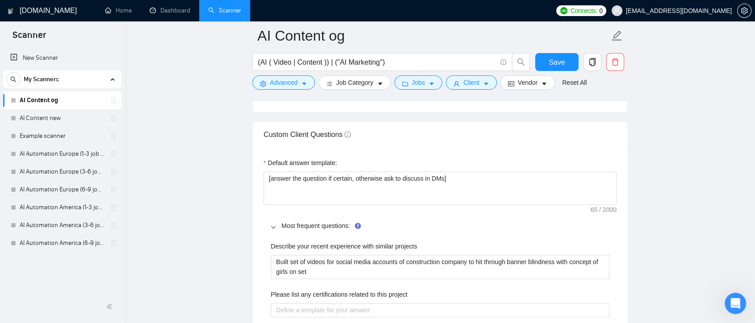
scroll to position [1196, 0]
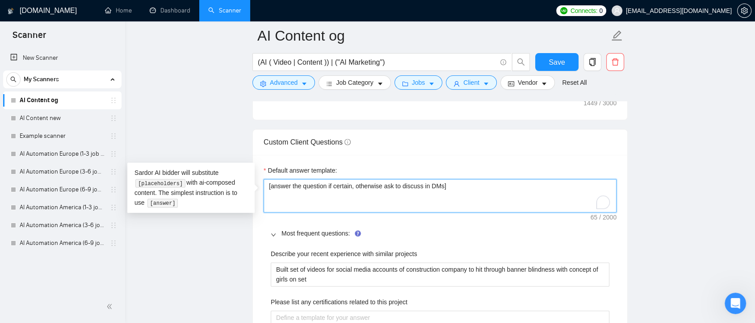
drag, startPoint x: 460, startPoint y: 188, endPoint x: 263, endPoint y: 188, distance: 197.9
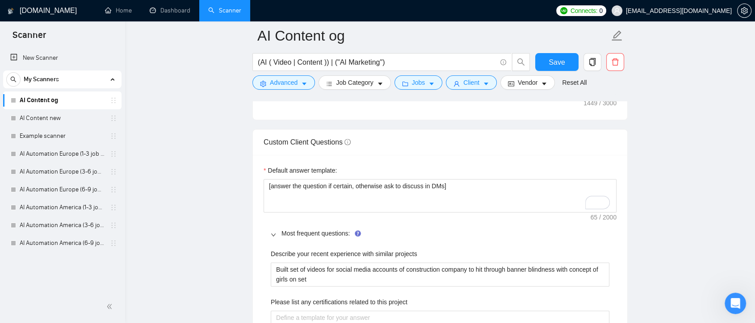
click at [670, 194] on main "AI Content og (AI ( Video | Content )) | ("AI Marketing") Save Advanced Job Cat…" at bounding box center [439, 254] width 601 height 2830
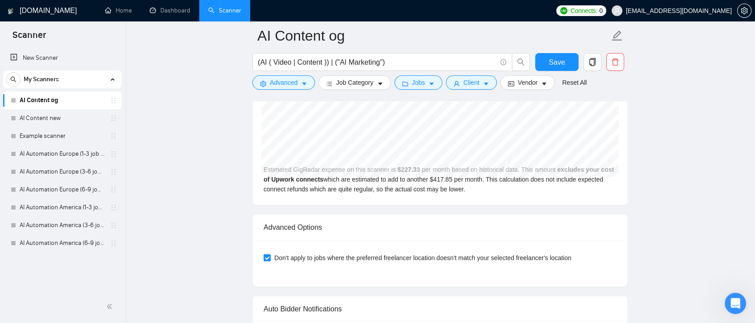
scroll to position [2244, 0]
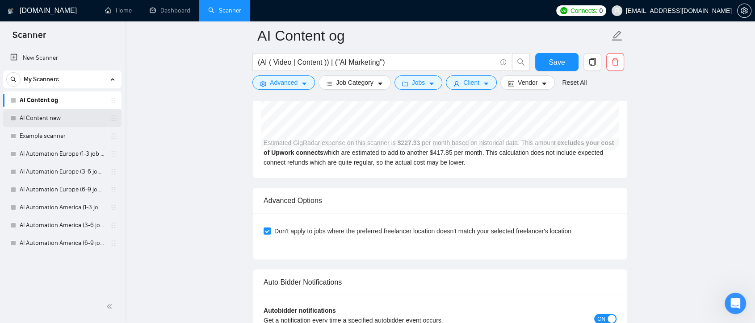
click at [43, 117] on link "AI Content new" at bounding box center [62, 118] width 85 height 18
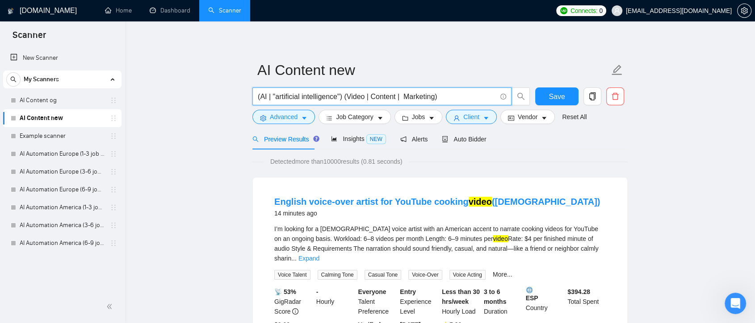
click at [364, 97] on input "(AI | "artificial intelligence") (Video | Content | Marketing)" at bounding box center [377, 96] width 238 height 11
type input "(AI | "artificial intelligence") ((Video*) | Content | Marketing)"
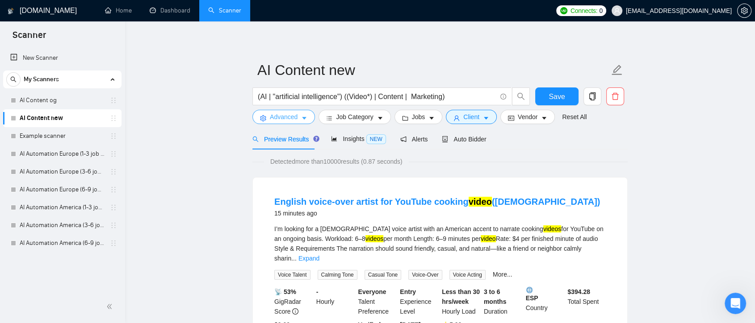
click at [301, 115] on icon "caret-down" at bounding box center [304, 118] width 6 height 6
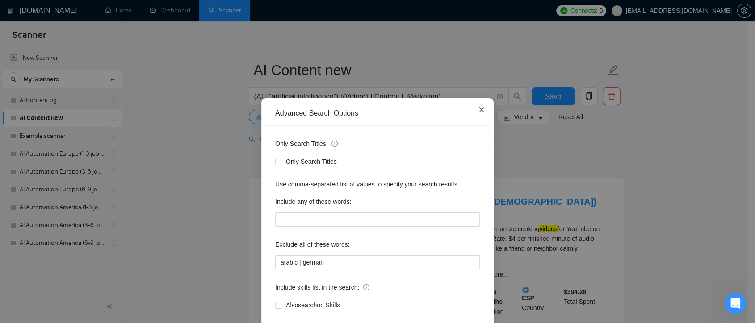
click at [478, 107] on icon "close" at bounding box center [481, 109] width 7 height 7
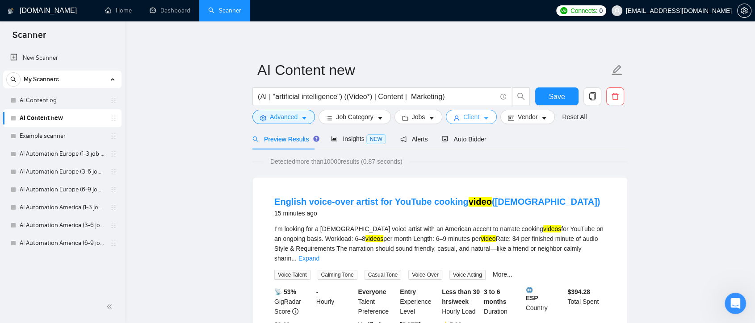
click at [477, 117] on button "Client" at bounding box center [471, 117] width 51 height 14
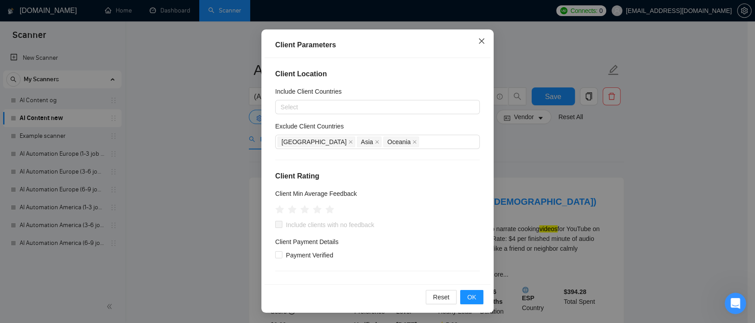
click at [479, 42] on icon "close" at bounding box center [481, 40] width 5 height 5
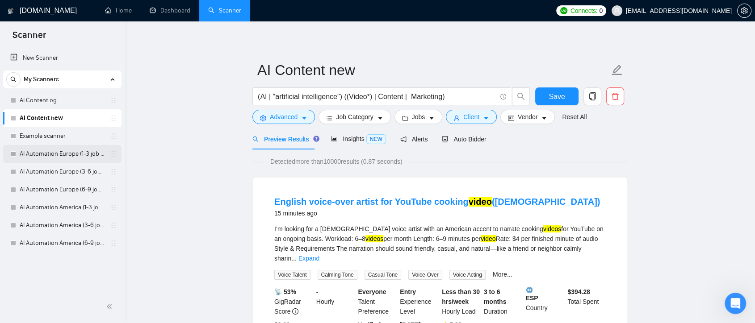
click at [64, 157] on link "AI Automation Europe (1-3 job cat.)" at bounding box center [62, 154] width 85 height 18
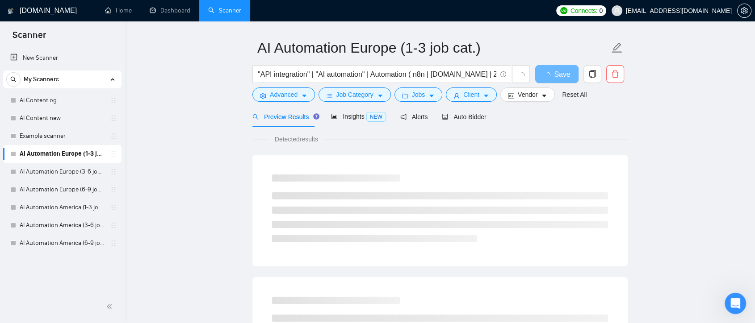
scroll to position [31, 0]
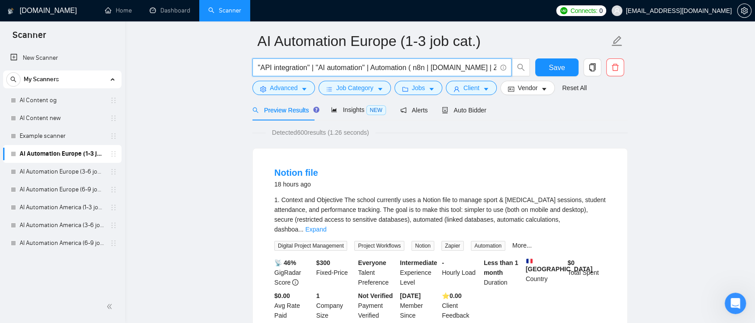
drag, startPoint x: 351, startPoint y: 68, endPoint x: 506, endPoint y: 75, distance: 155.6
click at [506, 75] on span ""API integration" | "AI automation" | Automation ( n8n | [DOMAIN_NAME] | Zapier…" at bounding box center [381, 68] width 259 height 18
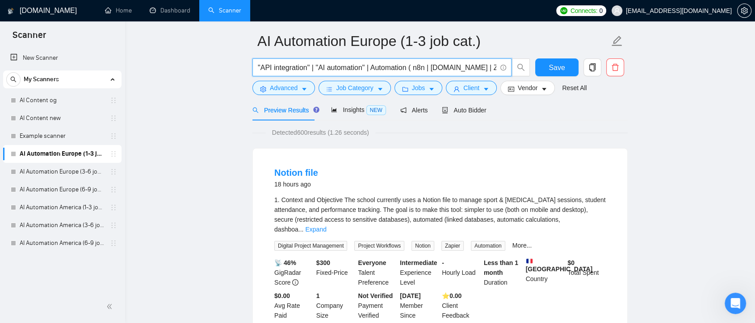
drag, startPoint x: 478, startPoint y: 67, endPoint x: 494, endPoint y: 70, distance: 16.2
click at [494, 70] on input ""API integration" | "AI automation" | Automation ( n8n | [DOMAIN_NAME] | Zapier…" at bounding box center [377, 67] width 238 height 11
click at [409, 71] on input ""API integration" | "AI automation" | Automation ( n8n | [DOMAIN_NAME] | Zapier…" at bounding box center [377, 67] width 238 height 11
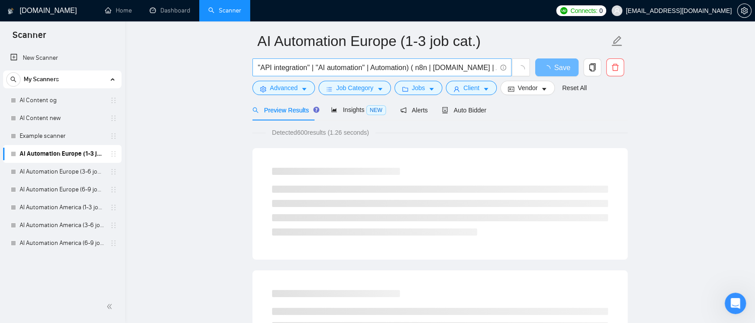
click at [257, 66] on span ""API integration" | "AI automation" | Automation) ( n8n | Make.com | Zapier )" at bounding box center [381, 68] width 259 height 18
click at [258, 67] on input ""API integration" | "AI automation" | Automation) ( n8n | Make.com | Zapier )" at bounding box center [377, 67] width 238 height 11
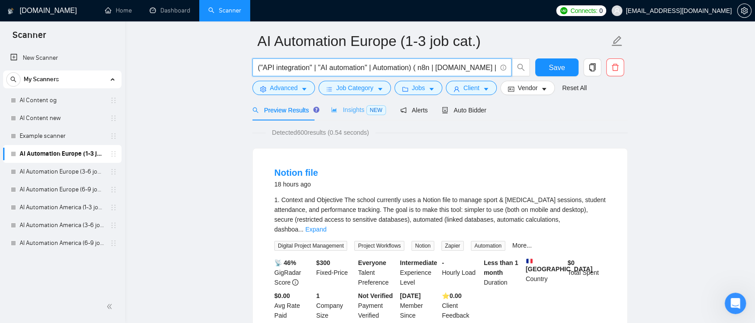
type input "("API integration" | "AI automation" | Automation) ( n8n | Make.com | Zapier )"
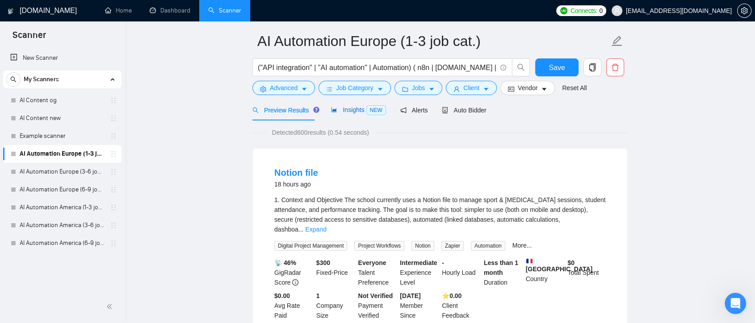
click at [355, 113] on span "Insights NEW" at bounding box center [358, 109] width 54 height 7
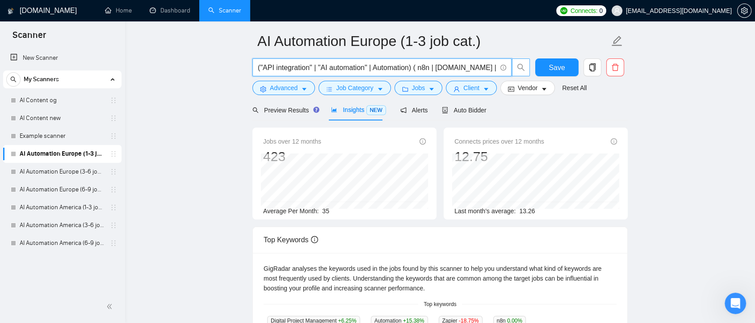
scroll to position [0, 4]
drag, startPoint x: 421, startPoint y: 67, endPoint x: 490, endPoint y: 69, distance: 69.2
click at [490, 69] on input "("API integration" | "AI automation" | Automation) ( n8n | Make.com | Zapier )" at bounding box center [377, 67] width 238 height 11
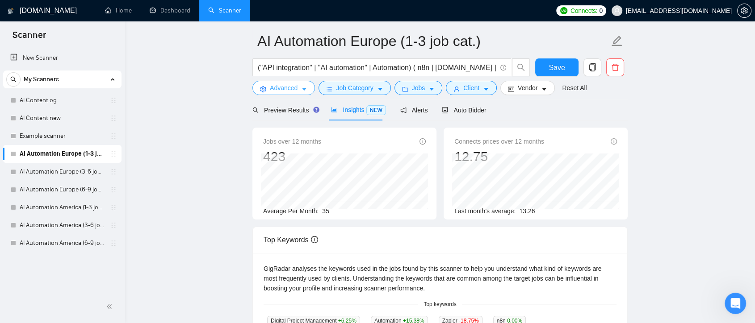
click at [299, 90] on button "Advanced" at bounding box center [283, 88] width 63 height 14
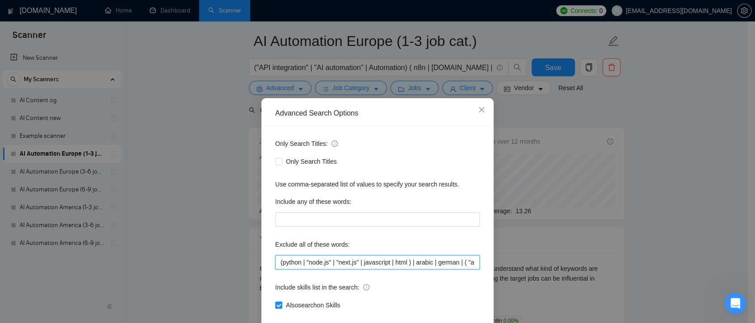
click at [328, 262] on input "(python | "node.js" | "next.js" | javascript | html ) | arabic | german | ( "ap…" at bounding box center [377, 262] width 205 height 14
click at [330, 263] on input "(python | "node.js" | "next.js" | javascript | html ) | arabic | german | ( "ap…" at bounding box center [377, 262] width 205 height 14
drag, startPoint x: 382, startPoint y: 263, endPoint x: 469, endPoint y: 265, distance: 86.7
click at [469, 265] on input "(python | "node.js" , "next.js" | javascript | html ) | arabic | german | ( "ap…" at bounding box center [377, 262] width 205 height 14
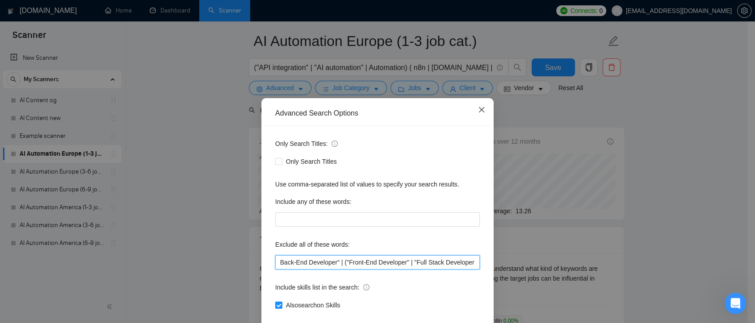
type input "(python | "node.js" , "next.js" | javascript | html ) | arabic | german | ( "ap…"
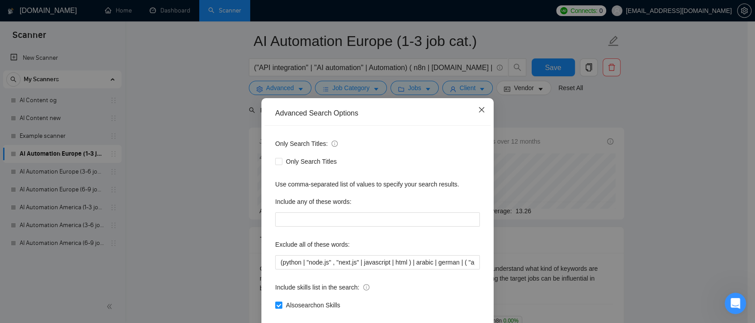
click at [478, 110] on icon "close" at bounding box center [481, 109] width 7 height 7
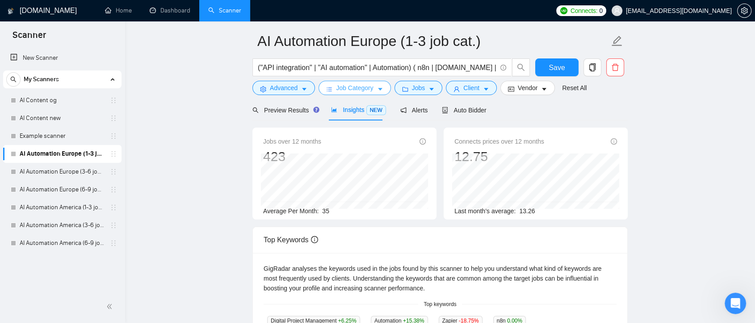
click at [364, 84] on span "Job Category" at bounding box center [354, 88] width 37 height 10
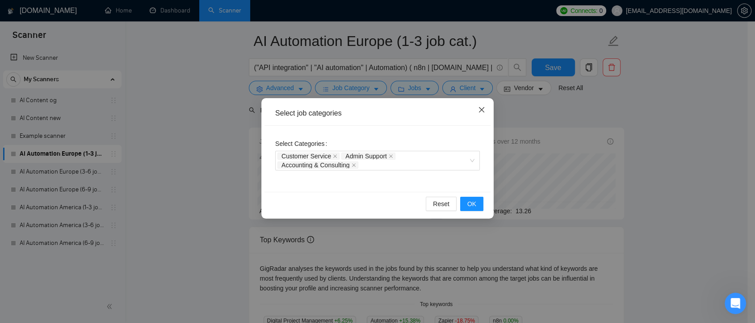
click at [482, 106] on span "Close" at bounding box center [481, 110] width 24 height 24
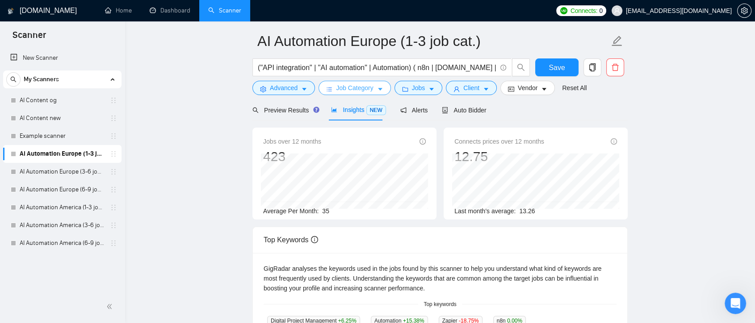
click at [361, 89] on span "Job Category" at bounding box center [354, 88] width 37 height 10
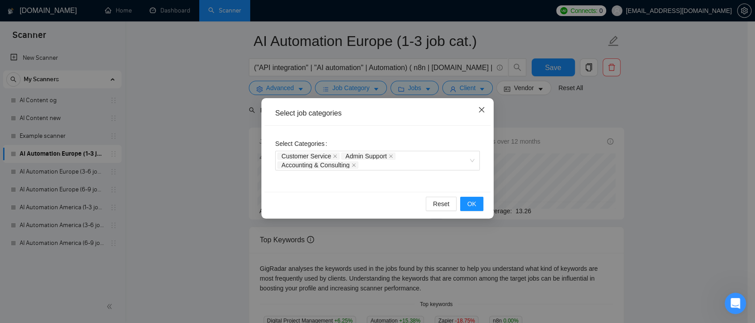
click at [482, 113] on icon "close" at bounding box center [481, 109] width 7 height 7
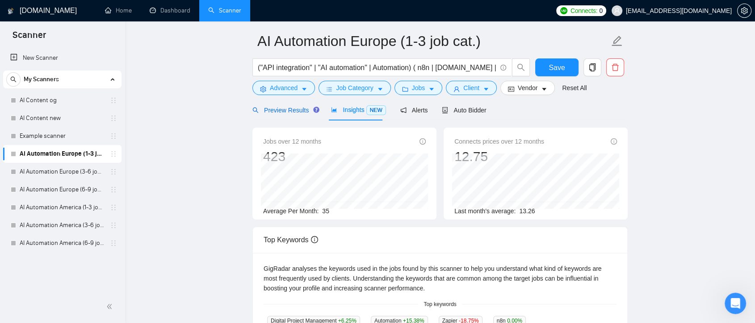
click at [298, 112] on span "Preview Results" at bounding box center [284, 110] width 64 height 7
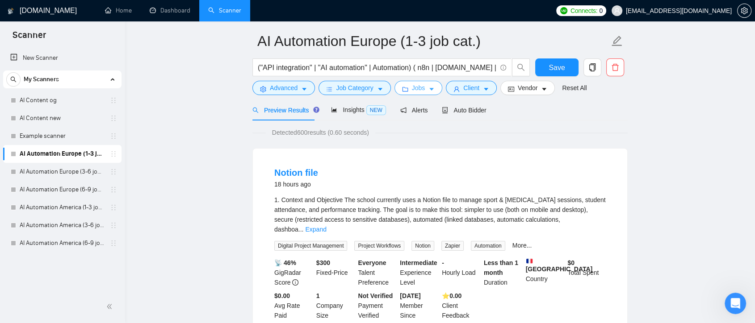
click at [422, 86] on span "Jobs" at bounding box center [418, 88] width 13 height 10
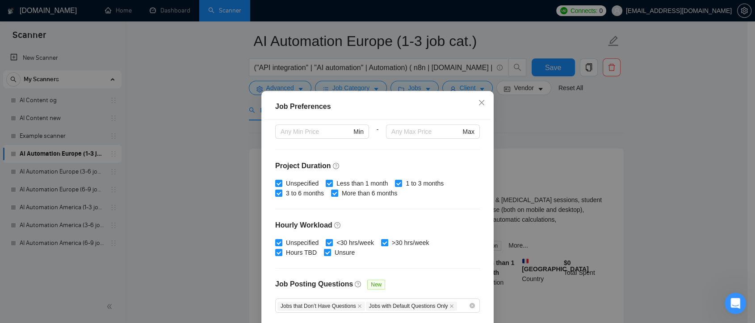
scroll to position [277, 0]
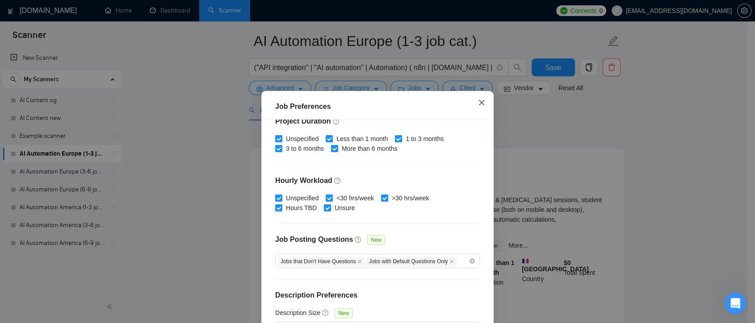
click at [478, 99] on span "Close" at bounding box center [481, 103] width 24 height 24
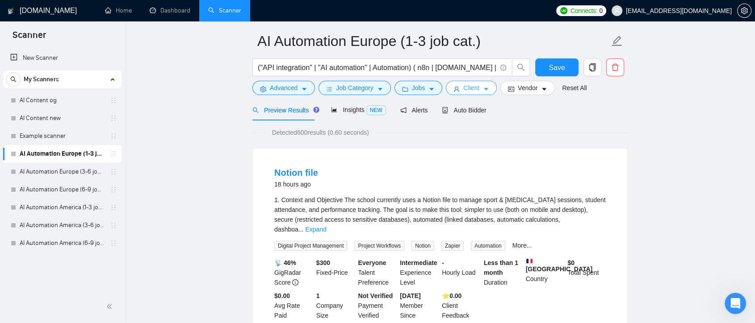
click at [479, 87] on button "Client" at bounding box center [471, 88] width 51 height 14
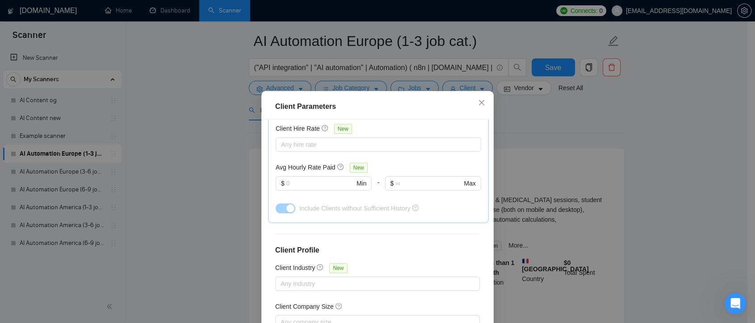
scroll to position [314, 0]
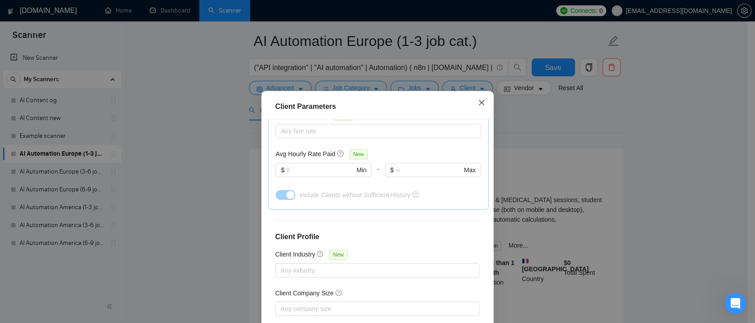
click at [480, 105] on icon "close" at bounding box center [481, 102] width 7 height 7
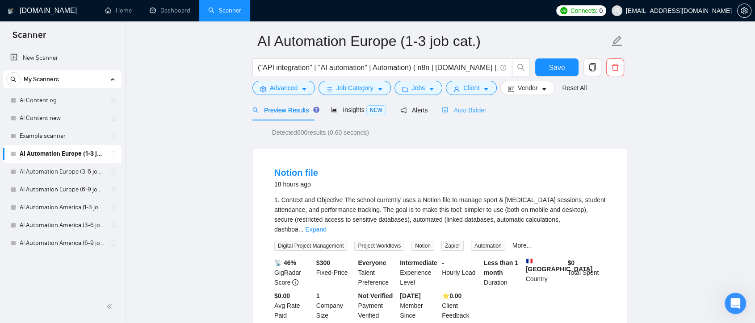
click at [462, 116] on div "Auto Bidder" at bounding box center [464, 110] width 44 height 21
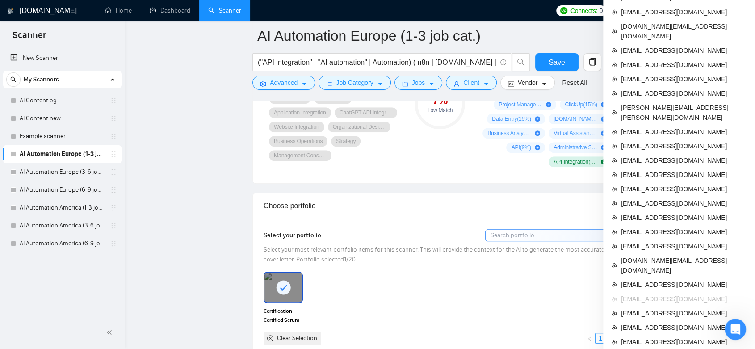
scroll to position [698, 0]
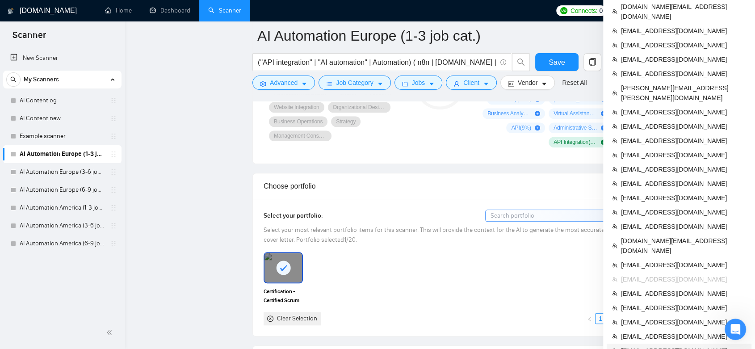
click at [691, 323] on span "[EMAIL_ADDRESS][DOMAIN_NAME]" at bounding box center [683, 351] width 125 height 10
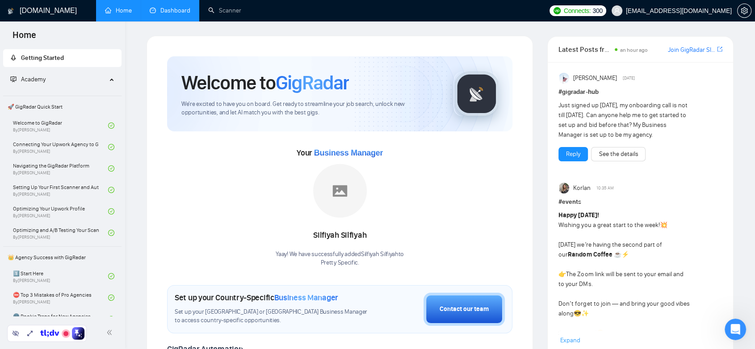
click at [164, 7] on link "Dashboard" at bounding box center [170, 11] width 41 height 8
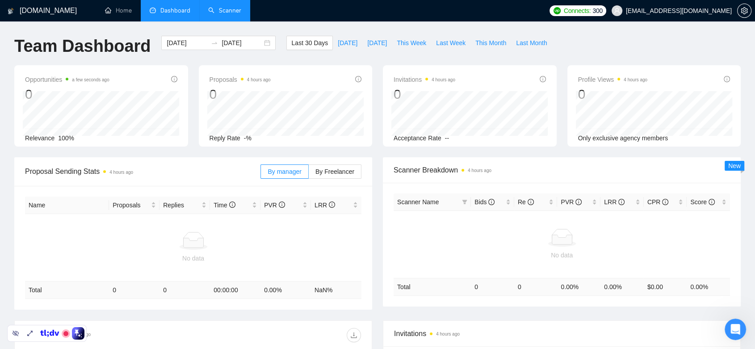
click at [229, 11] on link "Scanner" at bounding box center [224, 11] width 33 height 8
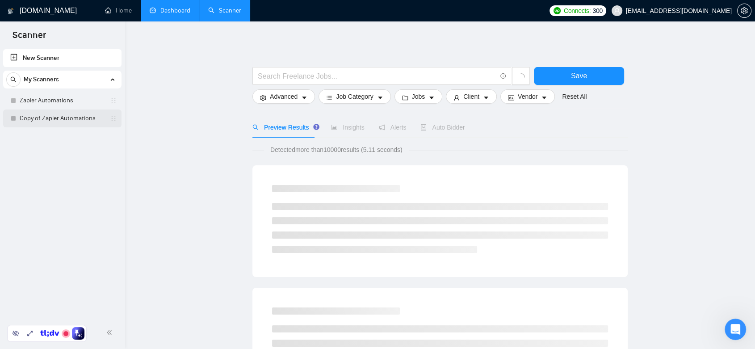
click at [70, 117] on link "Copy of Zapier Automations" at bounding box center [62, 118] width 85 height 18
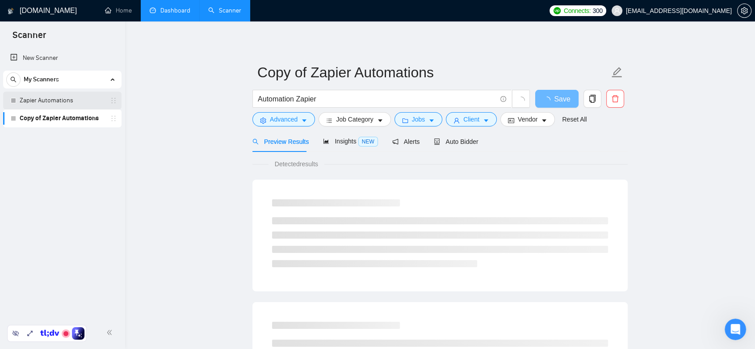
click at [67, 100] on link "Zapier Automations" at bounding box center [62, 101] width 85 height 18
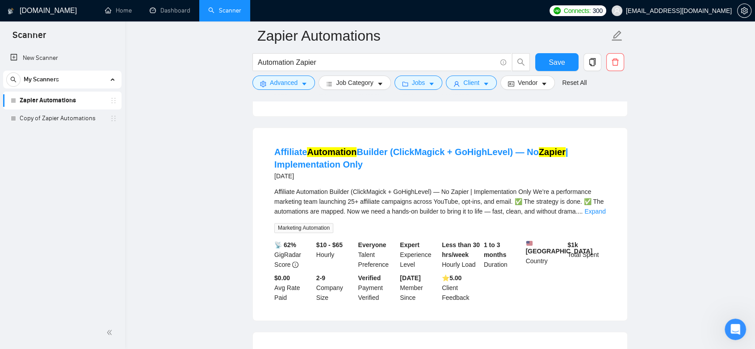
scroll to position [1080, 0]
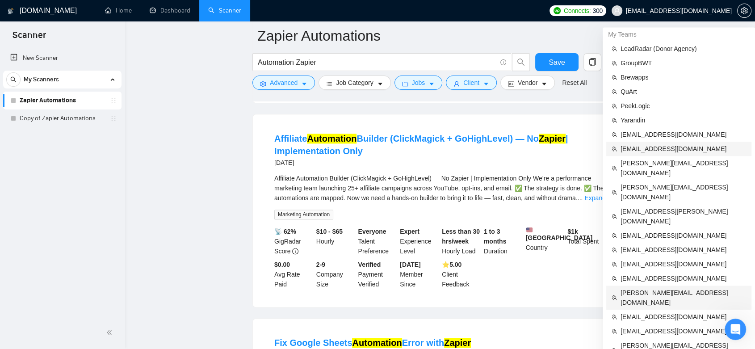
drag, startPoint x: 711, startPoint y: 259, endPoint x: 708, endPoint y: 151, distance: 107.7
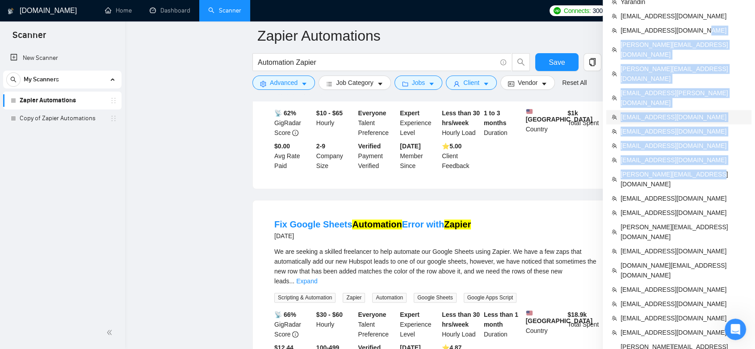
scroll to position [1196, 0]
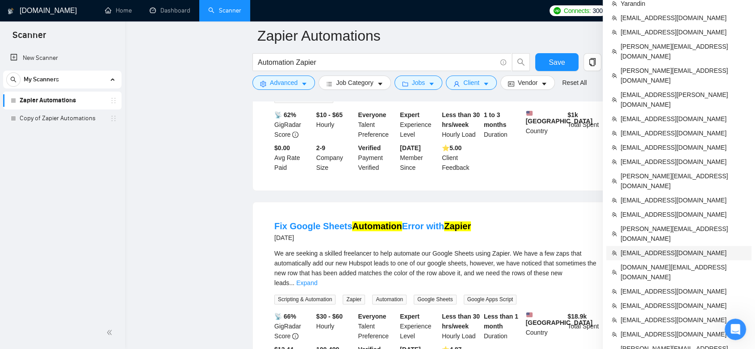
drag, startPoint x: 722, startPoint y: 207, endPoint x: 721, endPoint y: 201, distance: 5.4
click at [721, 248] on span "[EMAIL_ADDRESS][DOMAIN_NAME]" at bounding box center [682, 253] width 125 height 10
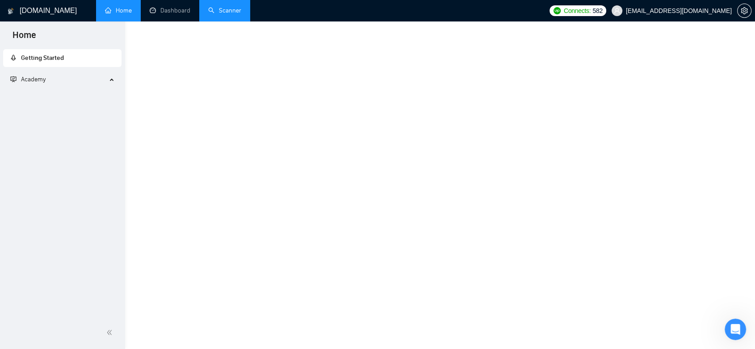
scroll to position [1284, 0]
drag, startPoint x: 721, startPoint y: 201, endPoint x: 753, endPoint y: 252, distance: 60.2
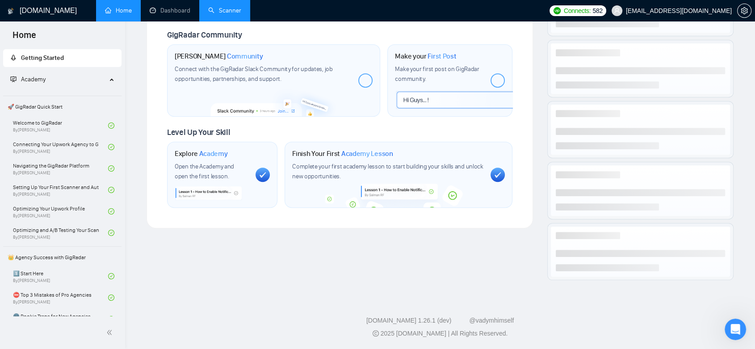
click at [710, 11] on span "[EMAIL_ADDRESS][DOMAIN_NAME]" at bounding box center [679, 11] width 106 height 0
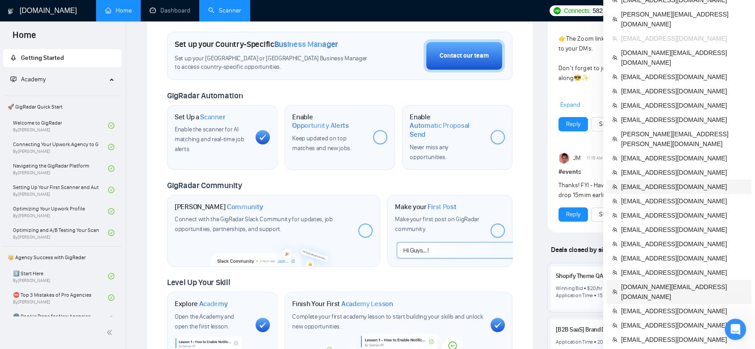
scroll to position [284, 0]
